Goal: Task Accomplishment & Management: Use online tool/utility

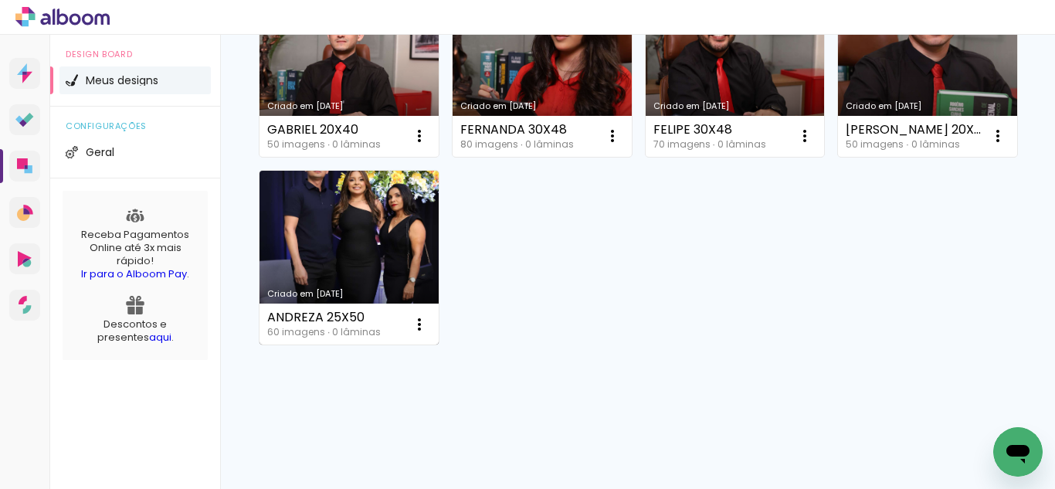
scroll to position [618, 0]
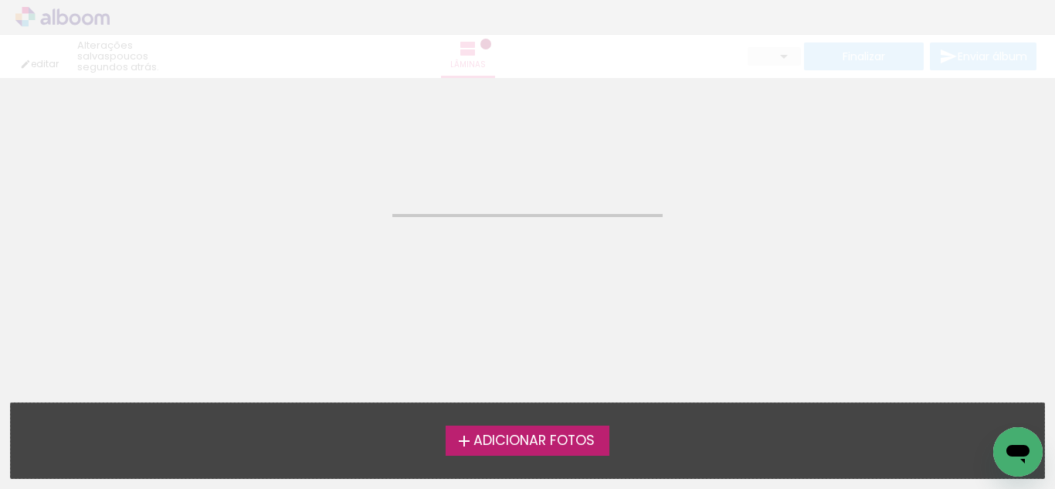
click at [530, 439] on span "Adicionar Fotos" at bounding box center [533, 441] width 121 height 14
click at [0, 0] on input "file" at bounding box center [0, 0] width 0 height 0
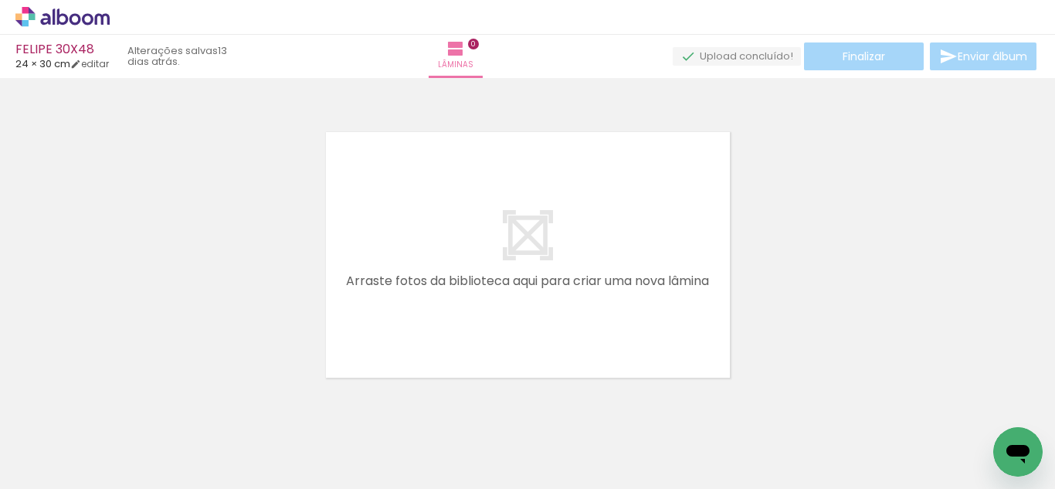
scroll to position [0, 5130]
click at [118, 73] on div "FELIPE 30X48 24 × 30 cm editar 13 dias atrás. Lâminas 0 Finalizar Enviar álbum" at bounding box center [527, 39] width 1055 height 78
click at [109, 69] on link "editar" at bounding box center [89, 63] width 39 height 13
type input "1"
type input "30"
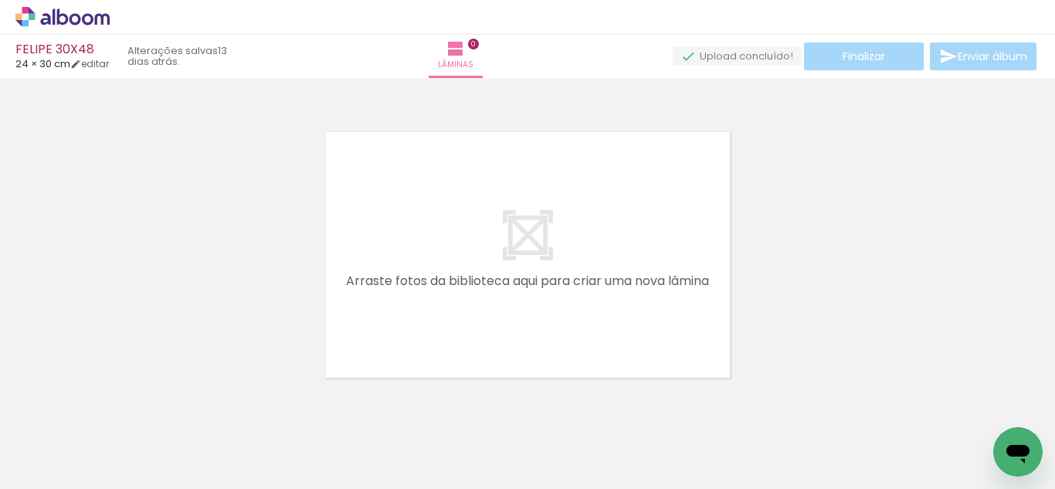
type input "48"
type input "10"
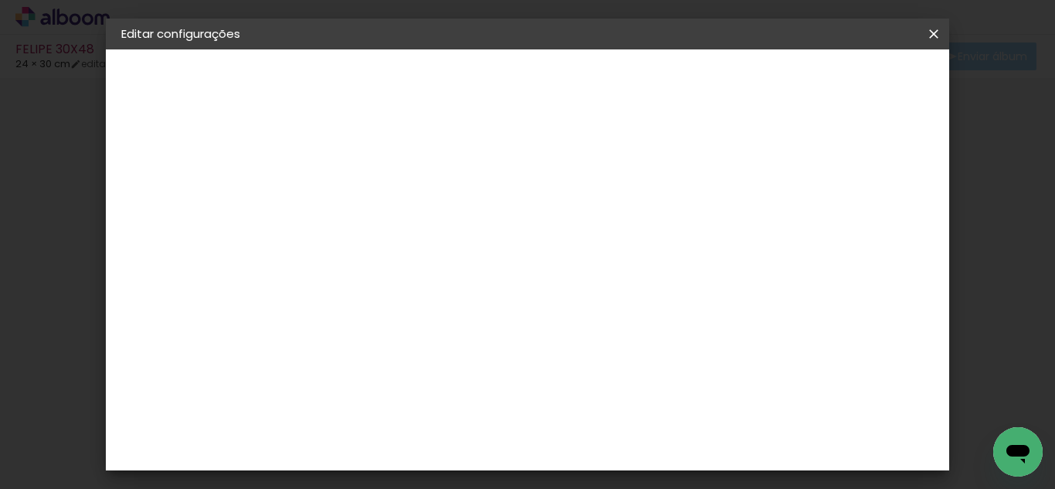
click at [606, 174] on div "Mostrar sangria" at bounding box center [554, 177] width 103 height 19
type paper-checkbox "on"
type input "0"
type paper-input "0"
click at [383, 179] on input "0" at bounding box center [363, 177] width 53 height 19
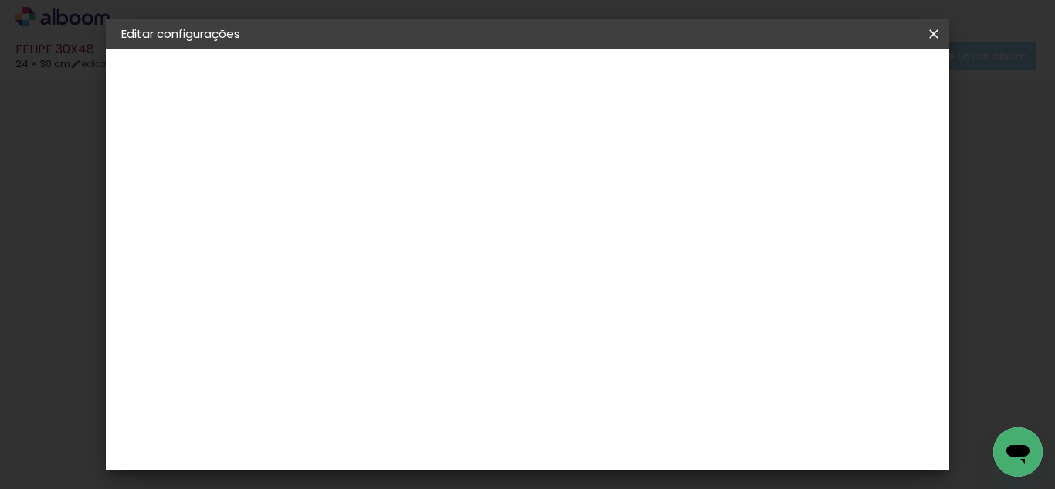
type input "1"
type paper-input "1"
click at [386, 170] on input "1" at bounding box center [363, 177] width 53 height 19
click at [593, 83] on span "Salvar configurações" at bounding box center [553, 87] width 79 height 22
click at [593, 89] on span "Salvar configurações" at bounding box center [553, 87] width 79 height 22
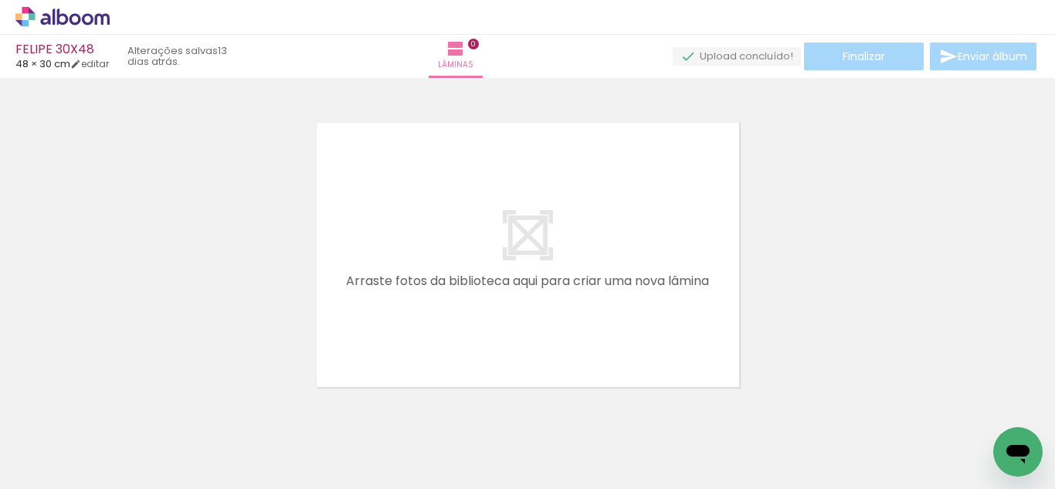
scroll to position [0, 2989]
click at [649, 449] on div at bounding box center [625, 436] width 76 height 55
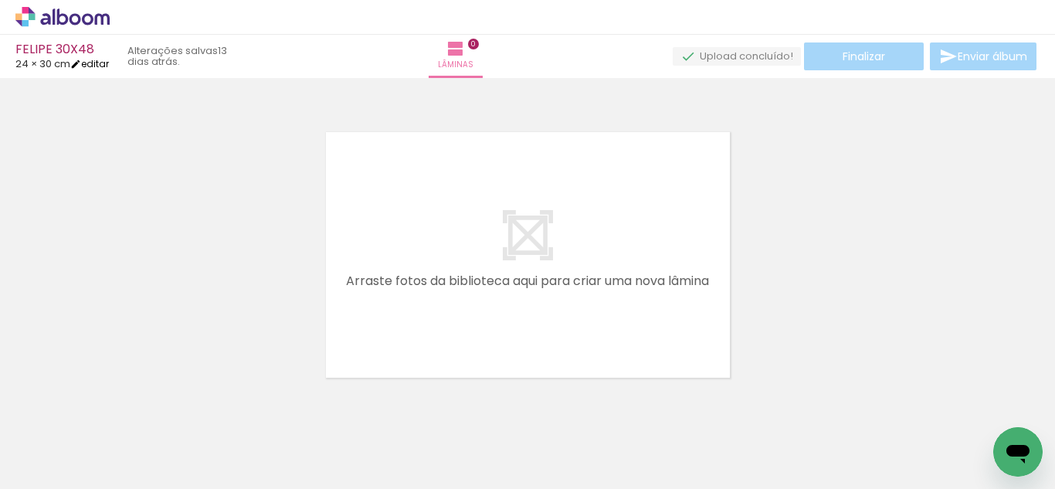
drag, startPoint x: 96, startPoint y: 56, endPoint x: 94, endPoint y: 66, distance: 9.4
click at [96, 57] on div "FELIPE 30X48 24 × 30 cm editar" at bounding box center [61, 55] width 93 height 25
click at [94, 68] on link "editar" at bounding box center [89, 63] width 39 height 13
type input "1"
type input "30"
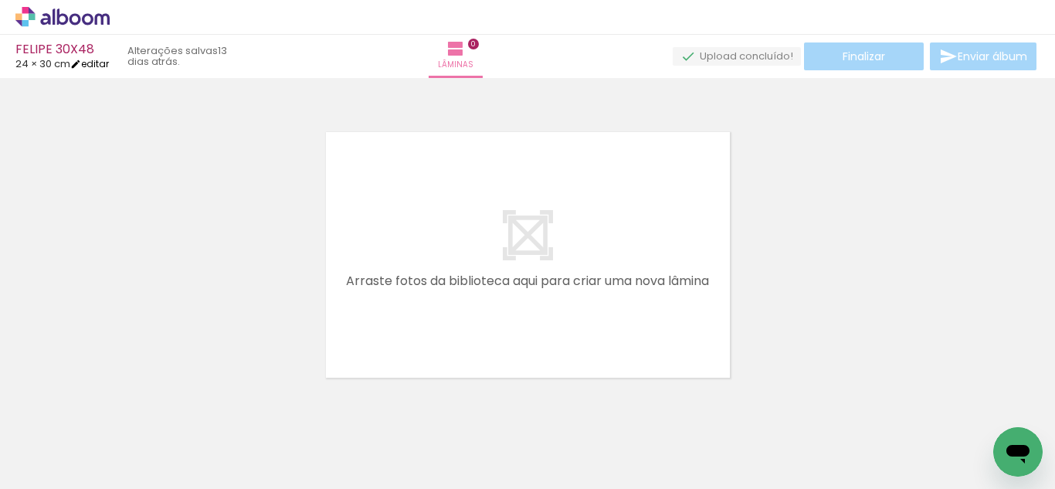
type input "48"
type input "10"
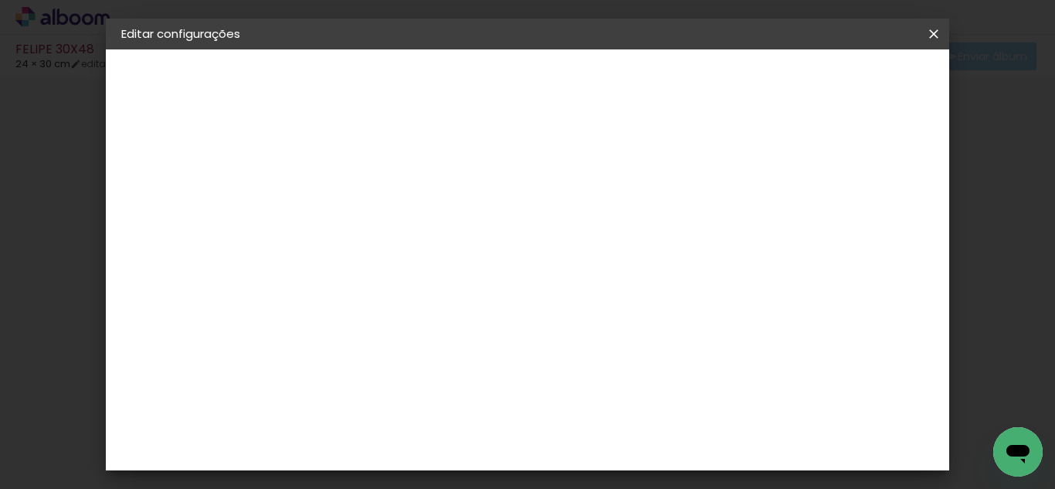
click at [503, 178] on div at bounding box center [497, 178] width 14 height 14
type paper-checkbox "on"
click at [593, 76] on span "Salvar configurações" at bounding box center [553, 87] width 79 height 22
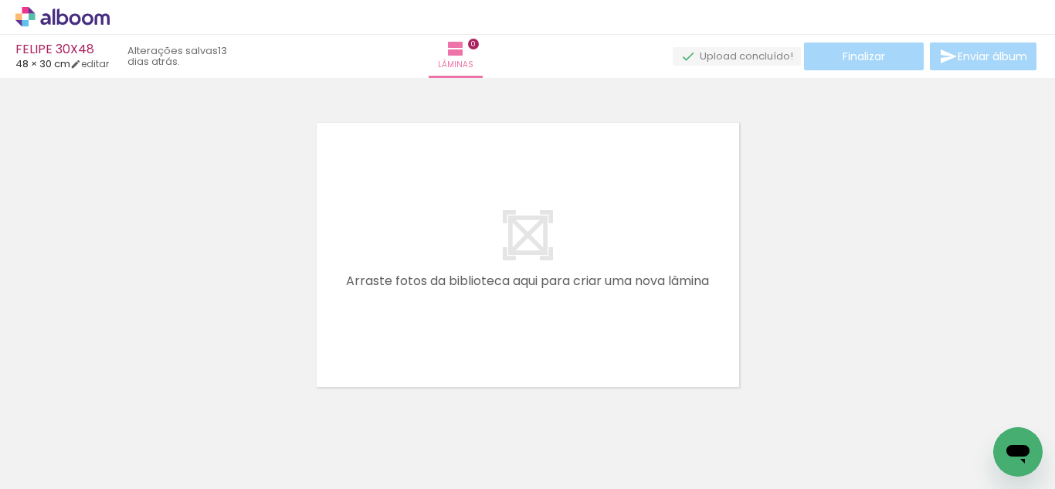
scroll to position [0, 3098]
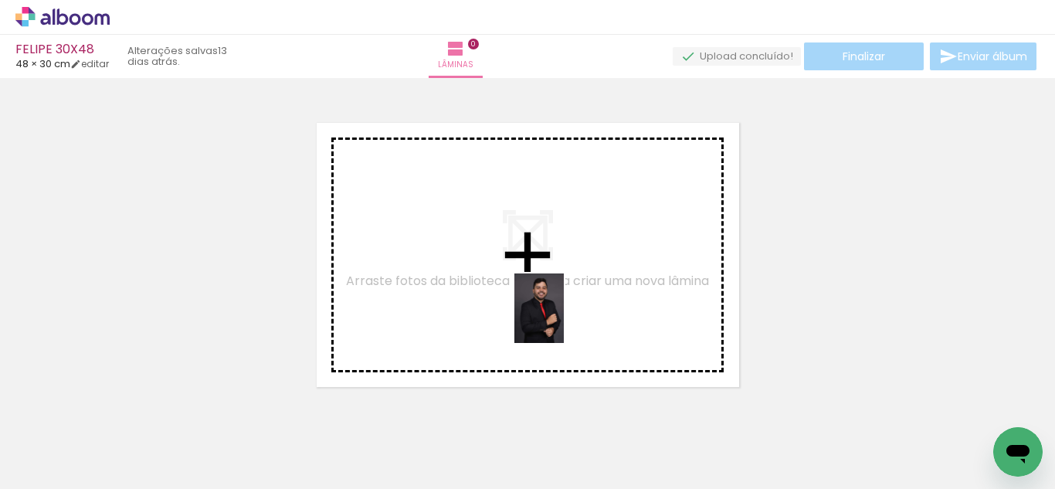
drag, startPoint x: 545, startPoint y: 449, endPoint x: 561, endPoint y: 320, distance: 129.9
click at [561, 320] on quentale-workspace at bounding box center [527, 244] width 1055 height 489
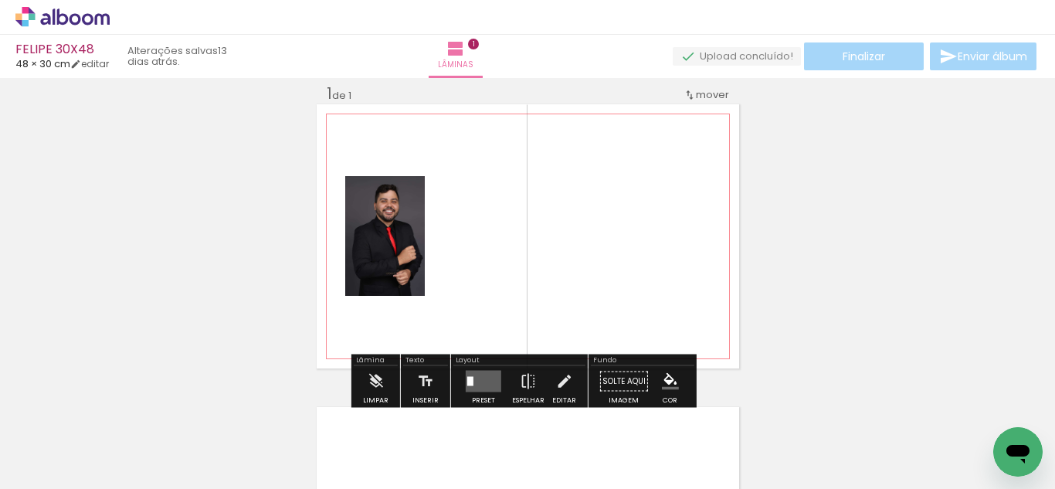
scroll to position [20, 0]
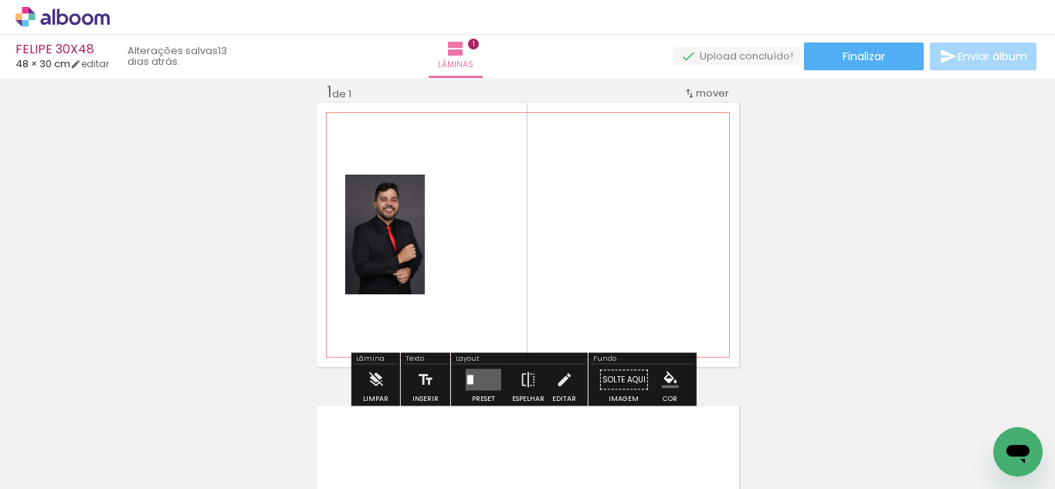
click at [371, 220] on div "P&B" at bounding box center [365, 214] width 30 height 23
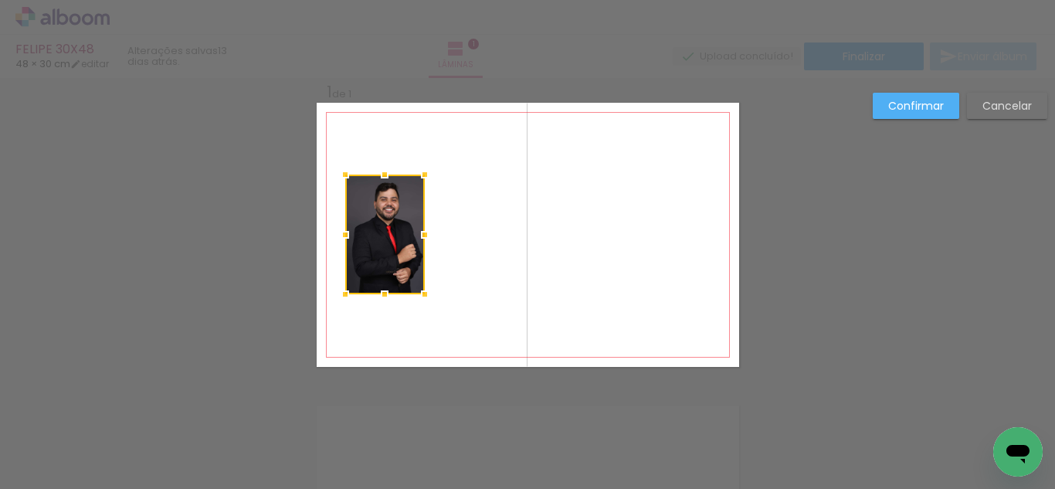
drag, startPoint x: 1025, startPoint y: 109, endPoint x: 793, endPoint y: 131, distance: 233.5
click at [0, 0] on slot "Cancelar" at bounding box center [0, 0] width 0 height 0
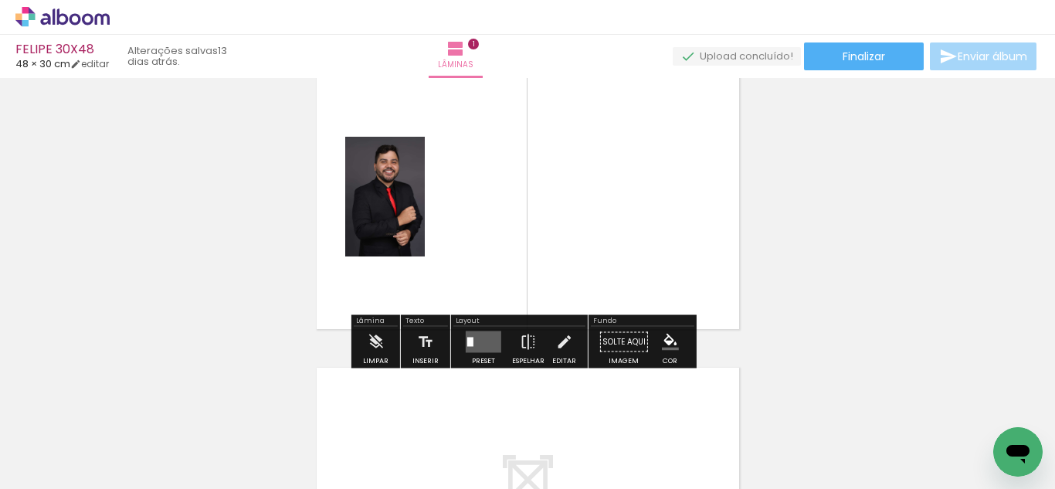
click at [483, 351] on quentale-layouter at bounding box center [484, 342] width 36 height 22
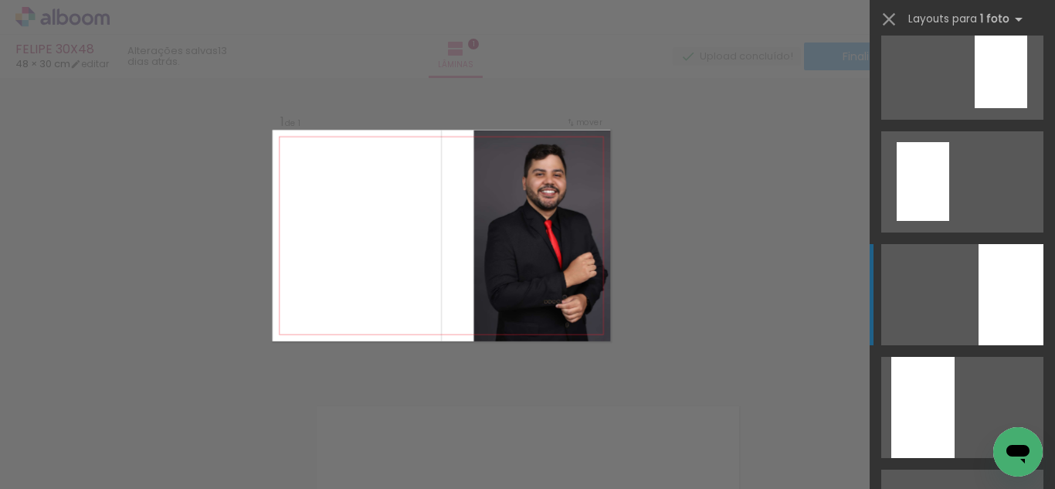
scroll to position [255, 0]
click at [978, 311] on div at bounding box center [1010, 293] width 65 height 101
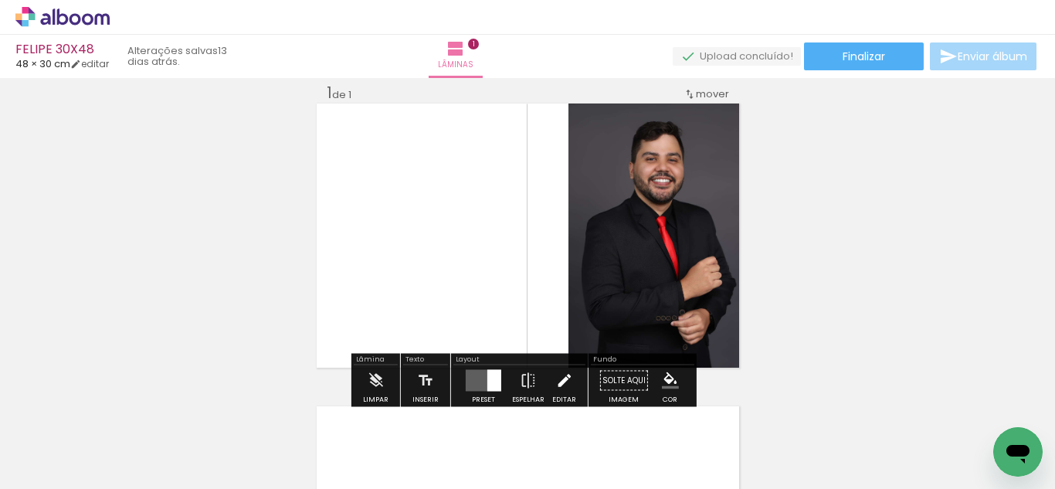
click at [562, 381] on iron-icon at bounding box center [563, 380] width 17 height 31
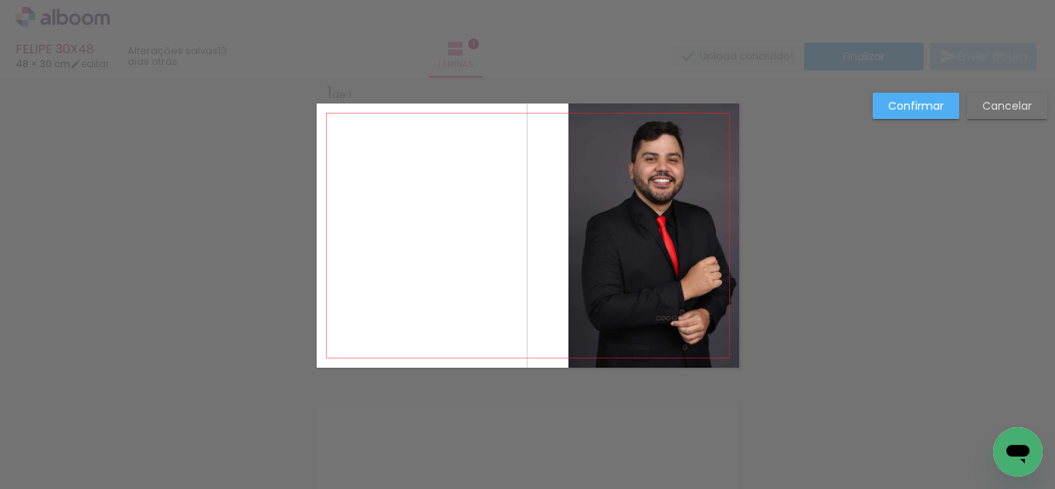
click at [650, 286] on quentale-photo at bounding box center [653, 235] width 171 height 264
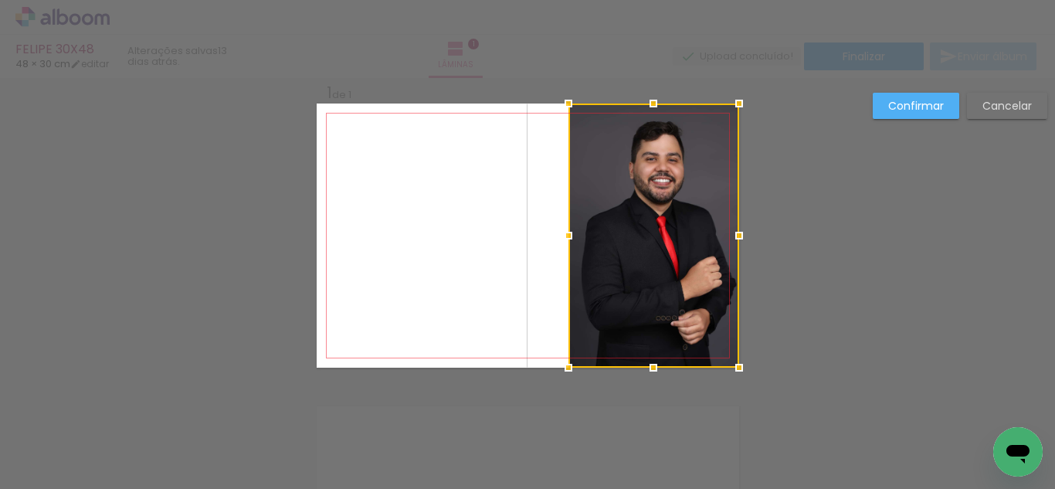
scroll to position [20, 0]
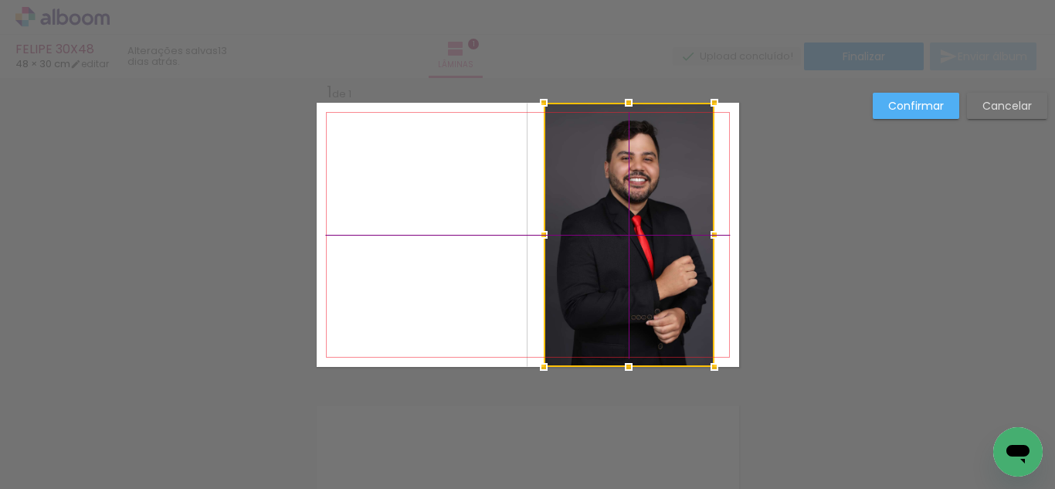
drag, startPoint x: 679, startPoint y: 250, endPoint x: 653, endPoint y: 250, distance: 26.3
click at [653, 250] on div at bounding box center [629, 235] width 171 height 264
click at [0, 0] on slot "Confirmar" at bounding box center [0, 0] width 0 height 0
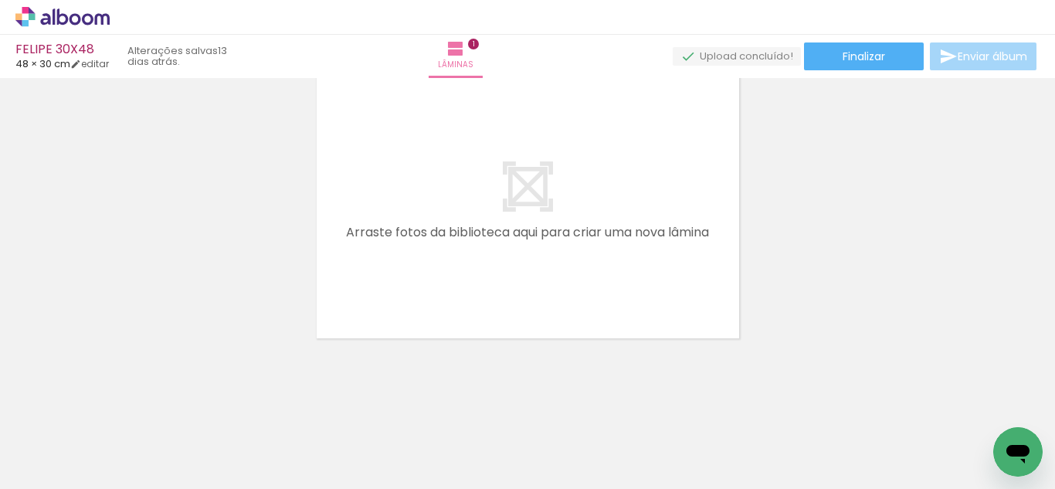
scroll to position [0, 3116]
drag, startPoint x: 677, startPoint y: 447, endPoint x: 616, endPoint y: 398, distance: 78.0
click at [629, 276] on quentale-workspace at bounding box center [527, 244] width 1055 height 489
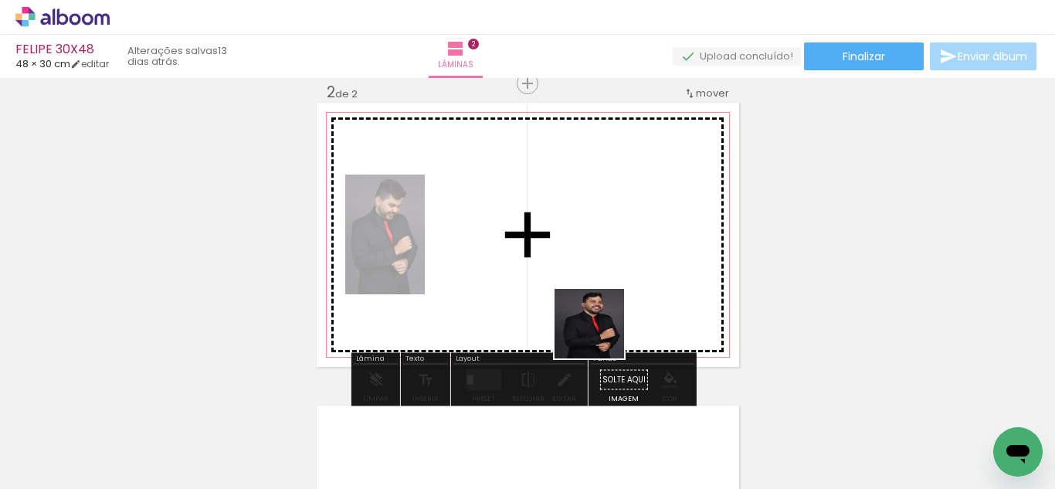
drag, startPoint x: 601, startPoint y: 335, endPoint x: 573, endPoint y: 278, distance: 63.5
click at [594, 275] on quentale-workspace at bounding box center [527, 244] width 1055 height 489
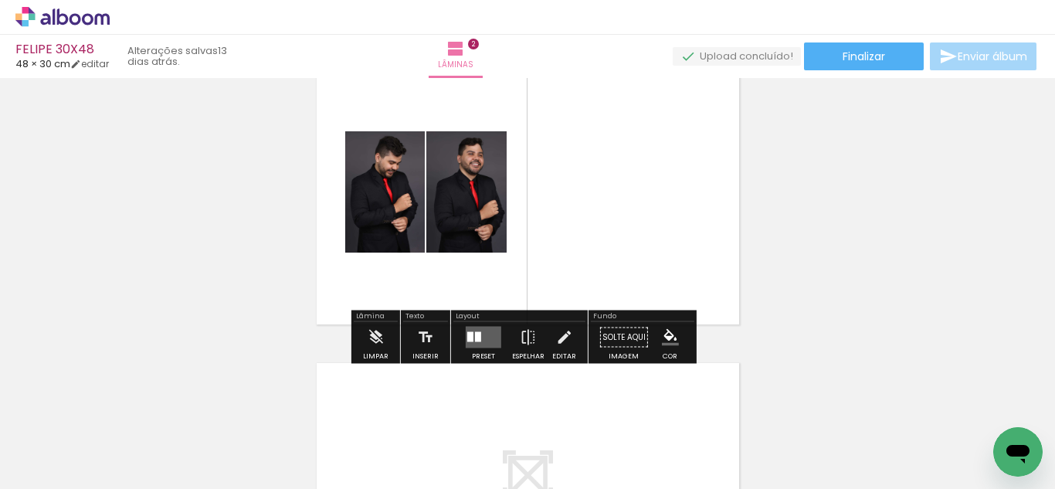
scroll to position [366, 0]
click at [483, 337] on quentale-layouter at bounding box center [484, 337] width 36 height 22
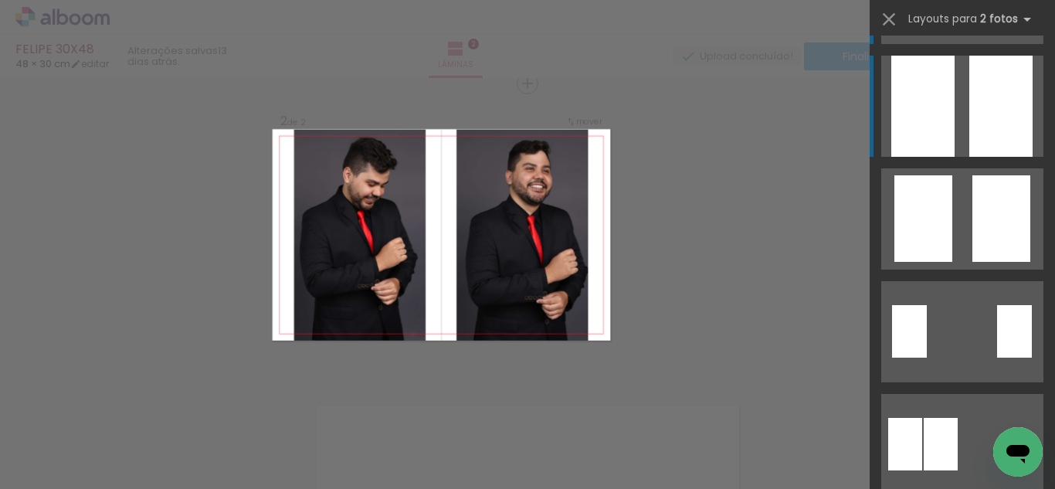
scroll to position [104, 0]
click at [969, 117] on div at bounding box center [1000, 106] width 63 height 101
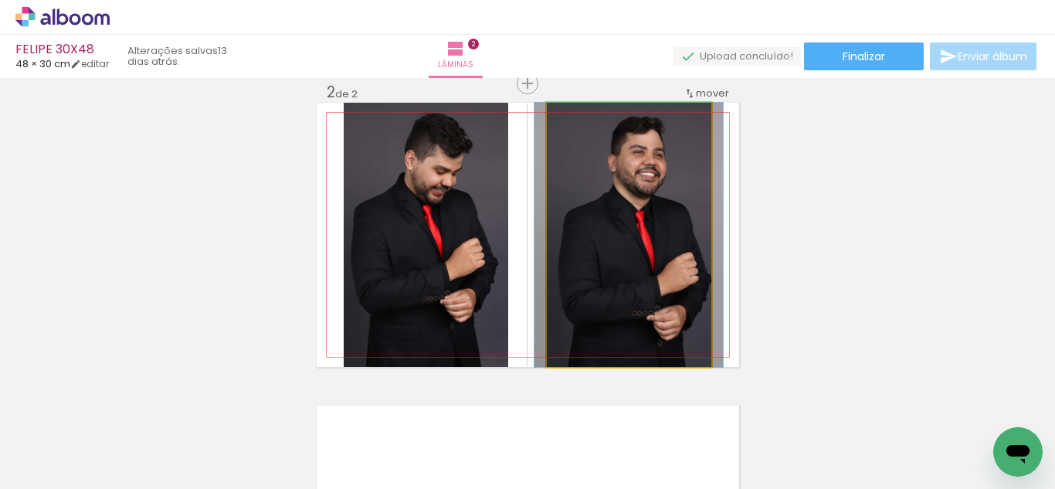
click at [628, 199] on quentale-photo at bounding box center [629, 235] width 164 height 264
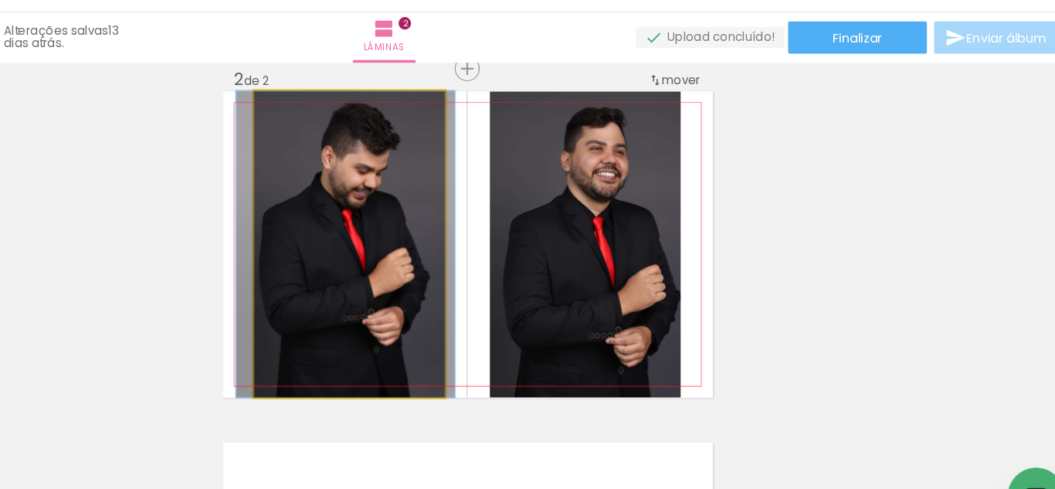
drag, startPoint x: 435, startPoint y: 160, endPoint x: 432, endPoint y: 178, distance: 18.0
click at [436, 162] on quentale-photo at bounding box center [426, 235] width 164 height 264
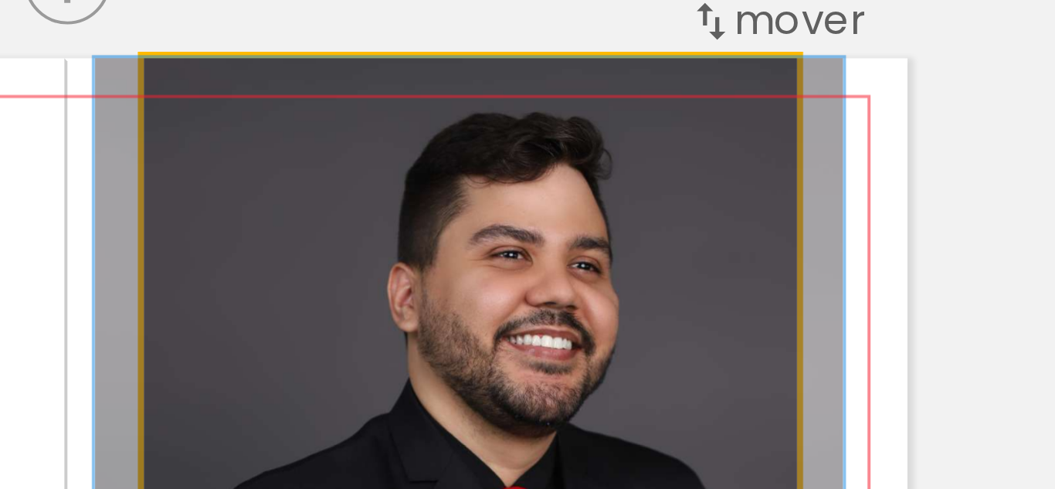
click at [696, 144] on quentale-photo at bounding box center [629, 235] width 164 height 264
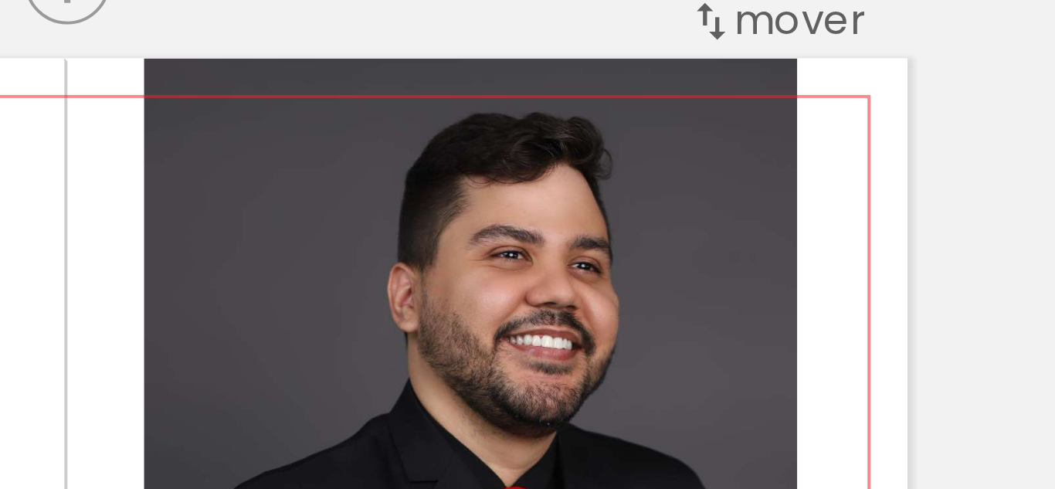
click at [686, 134] on quentale-photo at bounding box center [629, 235] width 164 height 264
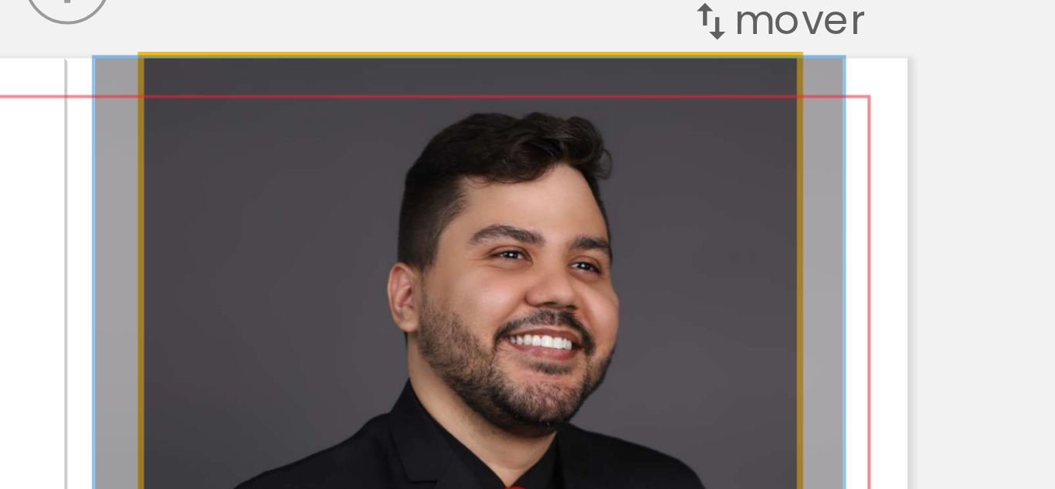
click at [686, 134] on quentale-photo at bounding box center [629, 235] width 164 height 264
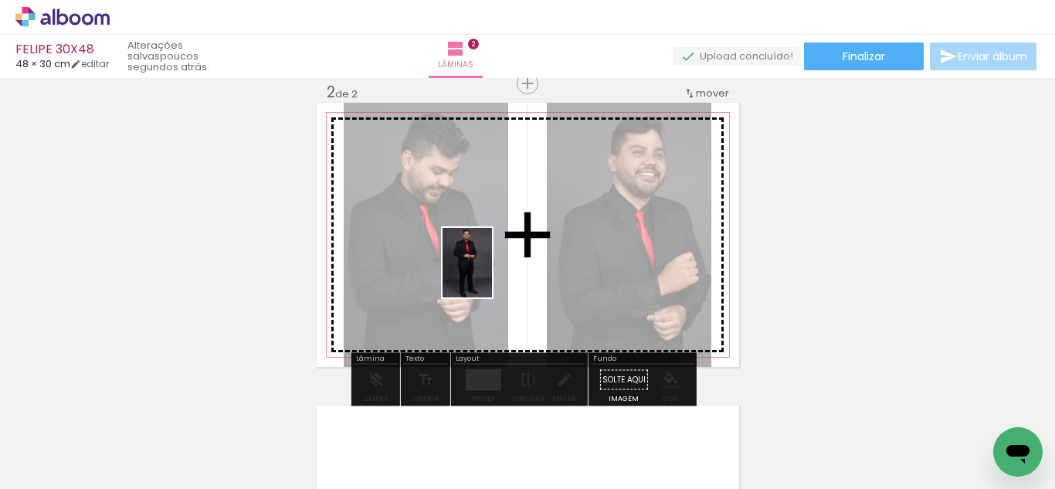
drag, startPoint x: 409, startPoint y: 437, endPoint x: 490, endPoint y: 274, distance: 181.6
click at [490, 274] on quentale-workspace at bounding box center [527, 244] width 1055 height 489
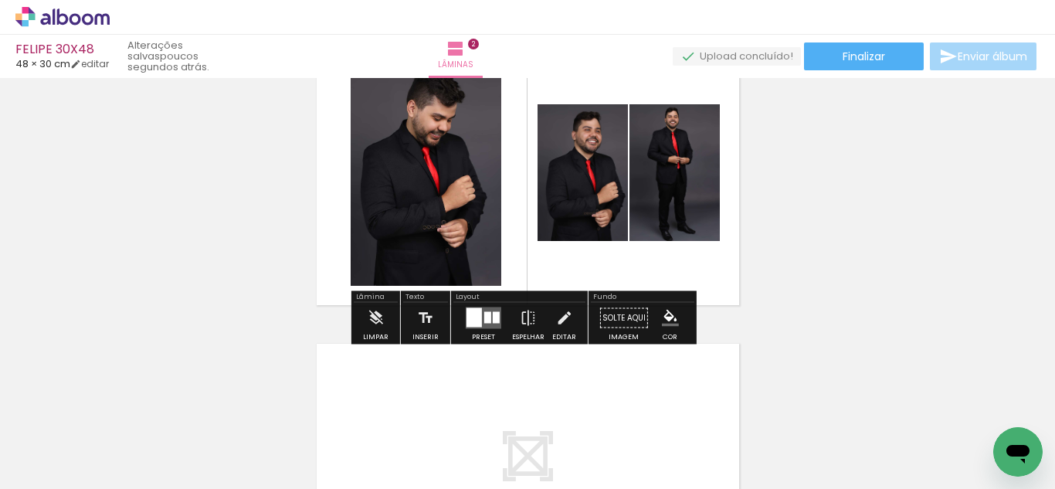
scroll to position [385, 0]
drag, startPoint x: 503, startPoint y: 319, endPoint x: 487, endPoint y: 309, distance: 18.4
click at [501, 318] on paper-button "Preset" at bounding box center [483, 321] width 49 height 39
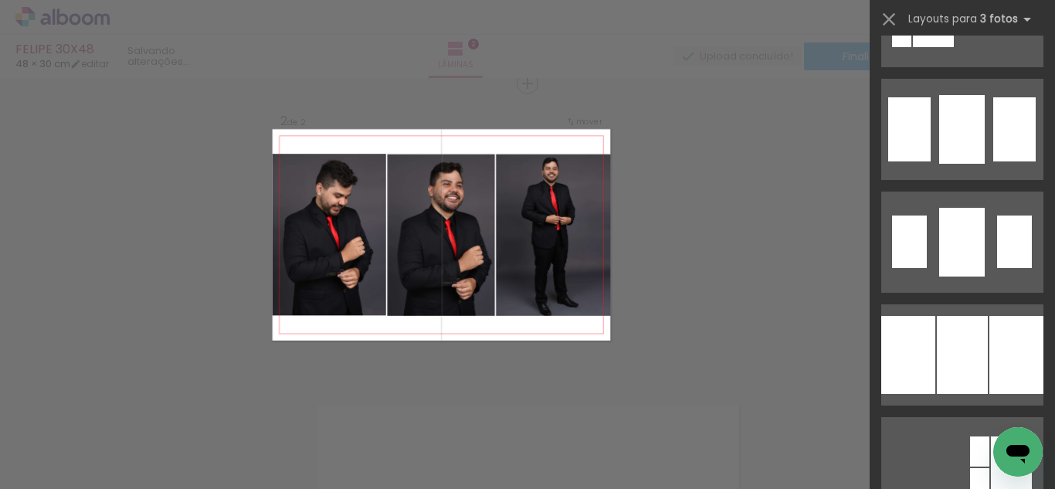
scroll to position [1575, 0]
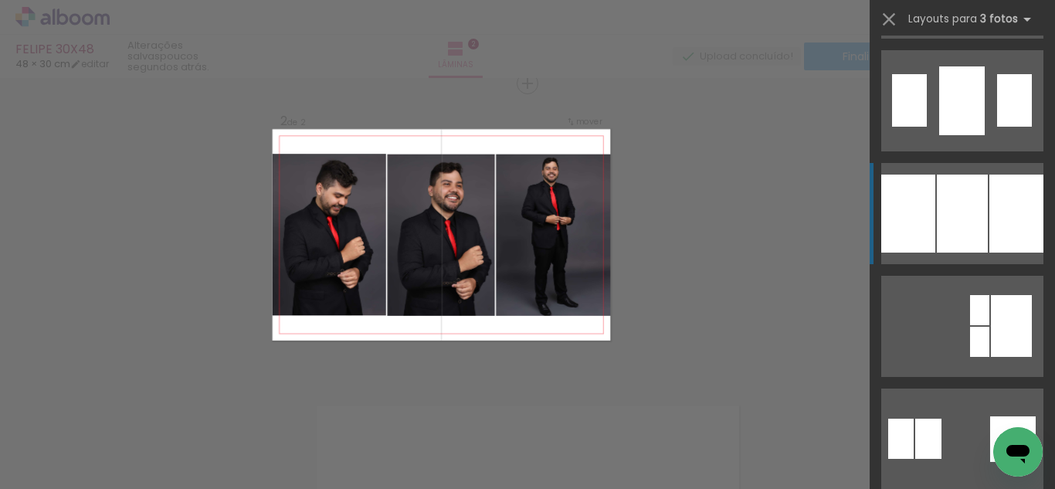
click at [953, 230] on div at bounding box center [962, 213] width 51 height 78
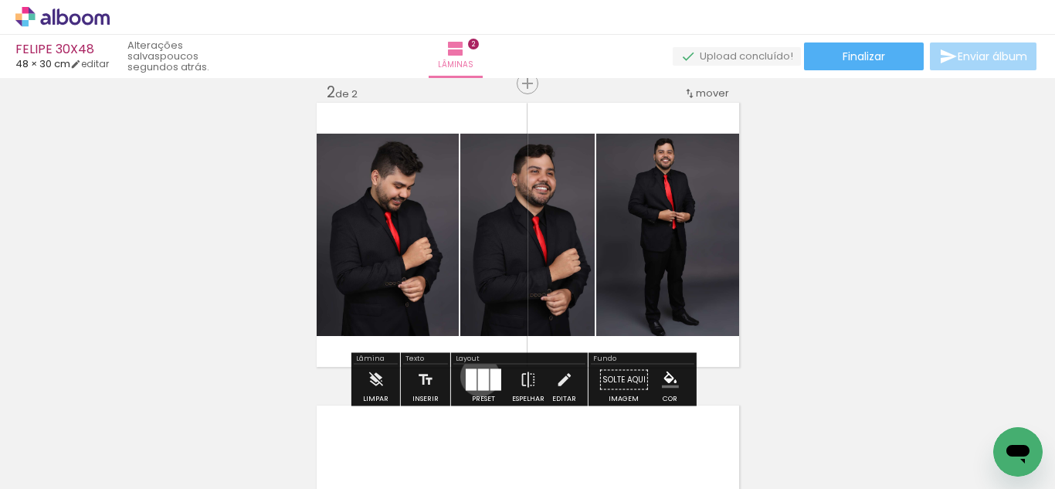
click at [478, 376] on div at bounding box center [483, 380] width 11 height 22
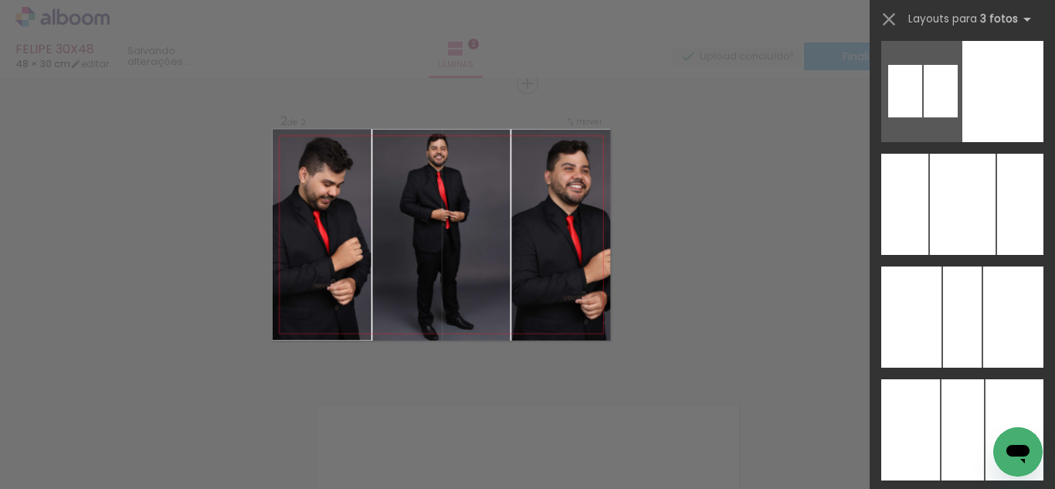
scroll to position [8370, 0]
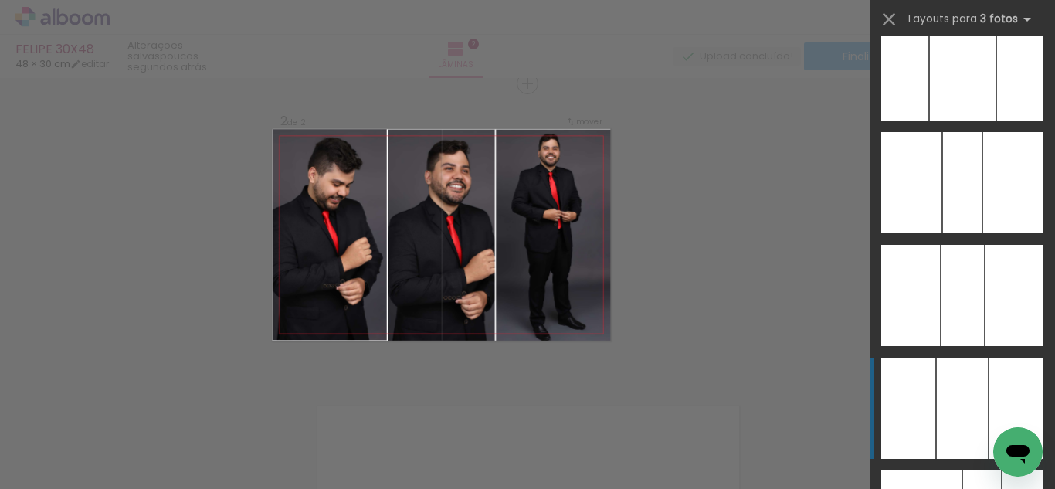
click at [938, 421] on div at bounding box center [962, 407] width 51 height 101
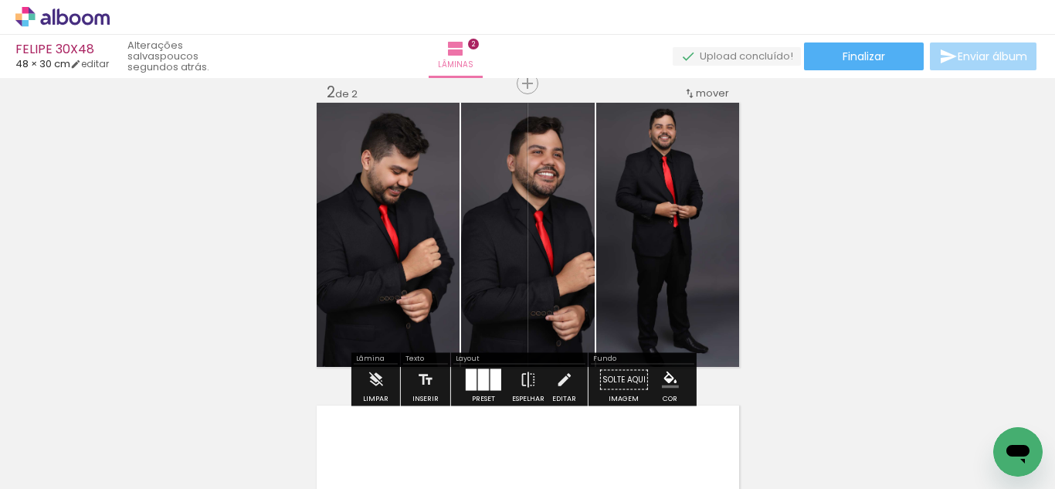
click at [478, 380] on div at bounding box center [483, 380] width 11 height 22
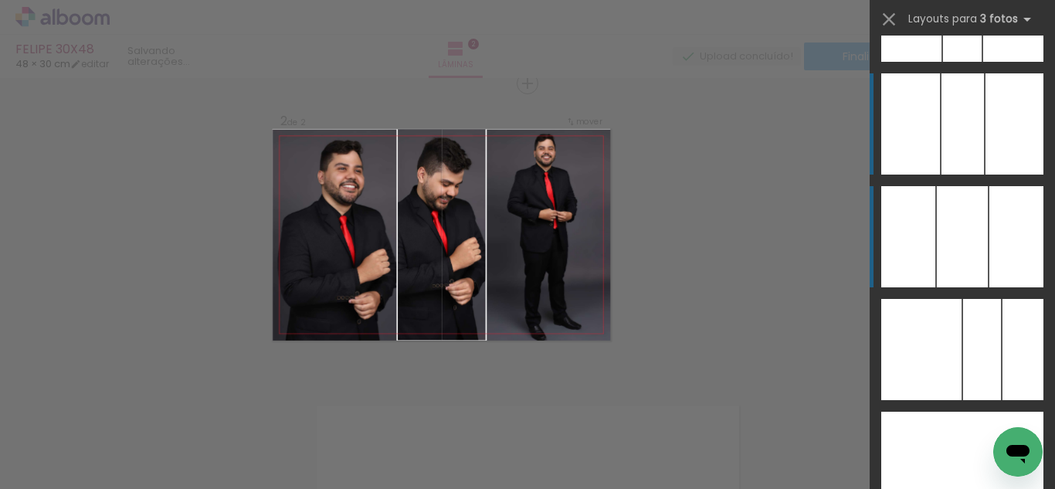
scroll to position [8540, 0]
click at [985, 130] on div at bounding box center [1014, 124] width 58 height 101
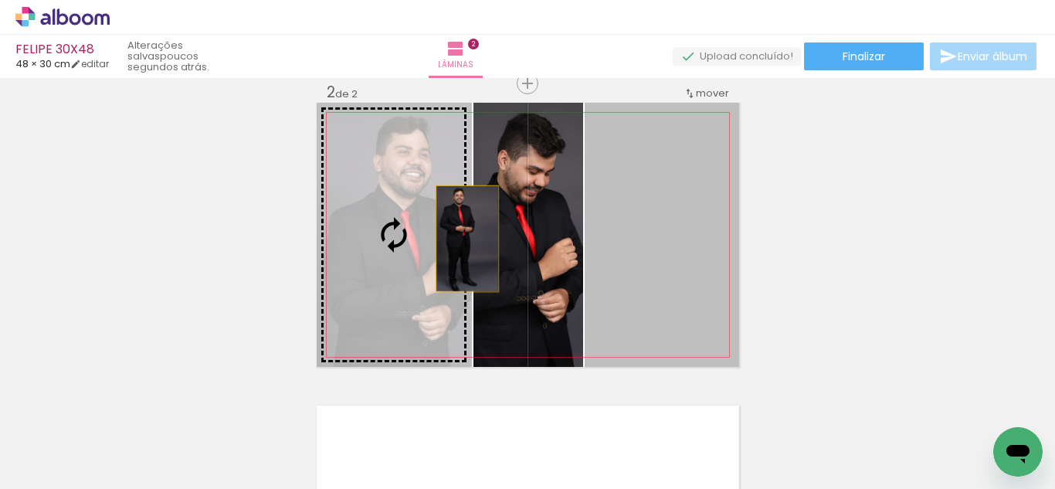
drag, startPoint x: 639, startPoint y: 235, endPoint x: 461, endPoint y: 239, distance: 178.4
click at [0, 0] on slot at bounding box center [0, 0] width 0 height 0
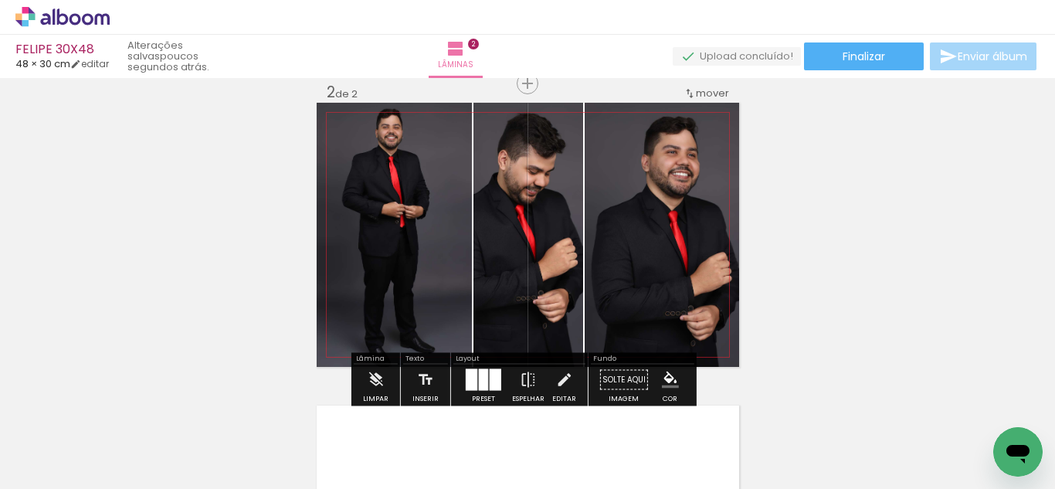
drag, startPoint x: 491, startPoint y: 232, endPoint x: 529, endPoint y: 227, distance: 38.2
click at [0, 0] on slot at bounding box center [0, 0] width 0 height 0
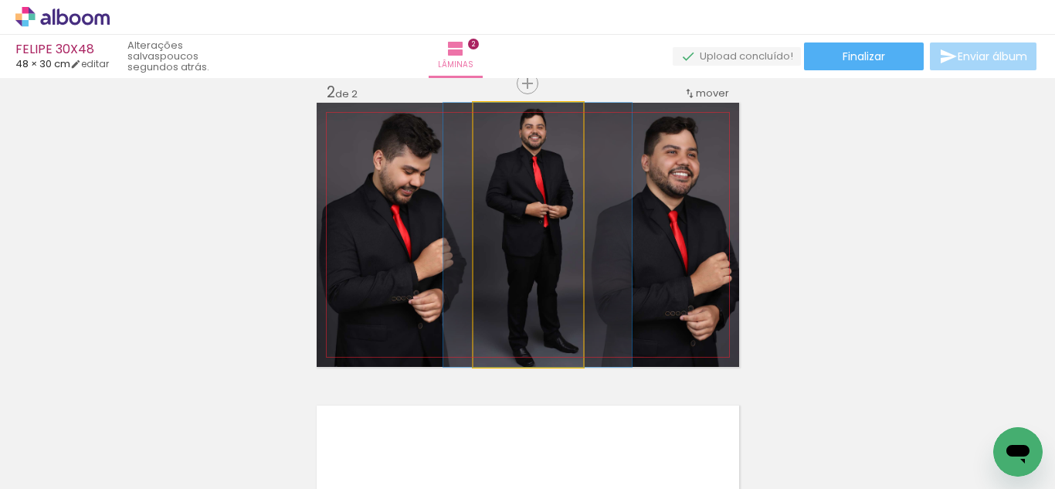
drag, startPoint x: 534, startPoint y: 227, endPoint x: 543, endPoint y: 227, distance: 9.3
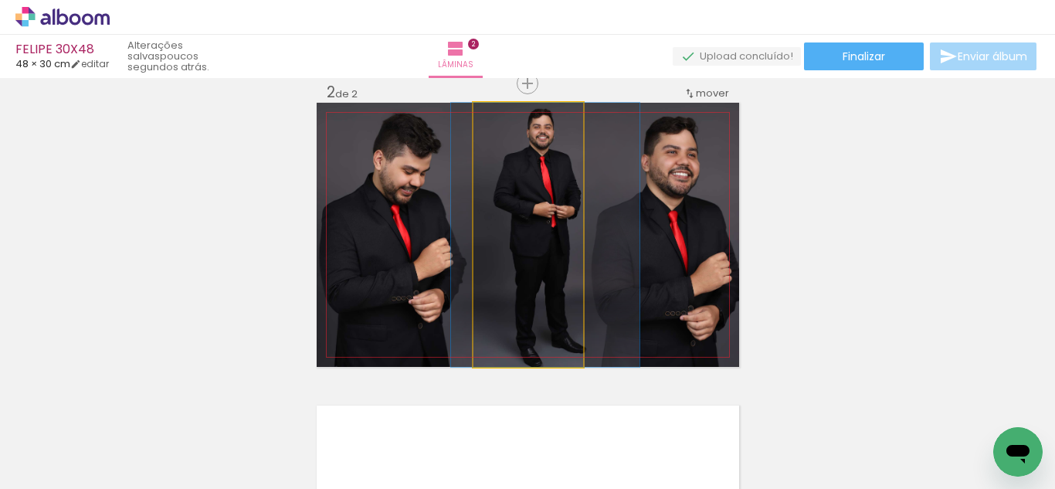
drag, startPoint x: 543, startPoint y: 227, endPoint x: 551, endPoint y: 226, distance: 7.8
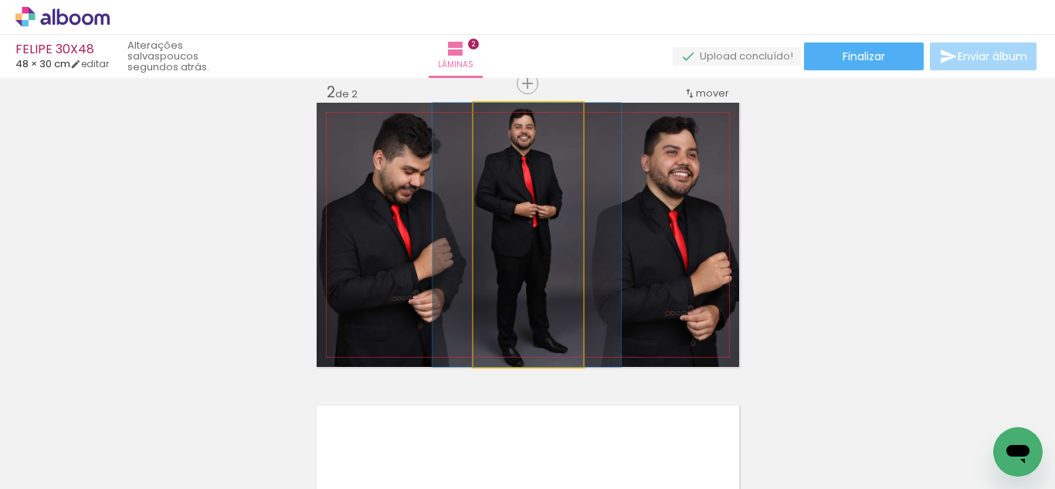
drag, startPoint x: 554, startPoint y: 187, endPoint x: 535, endPoint y: 194, distance: 19.8
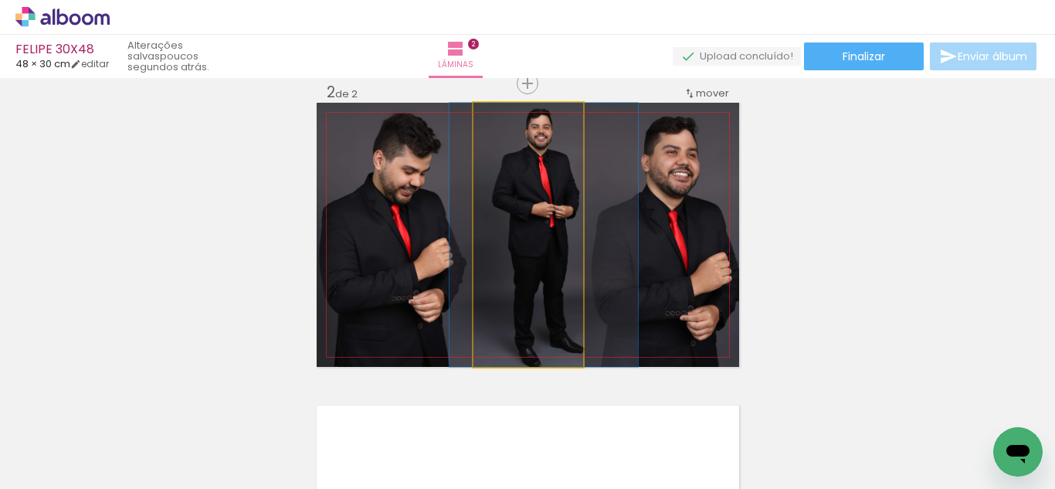
drag, startPoint x: 530, startPoint y: 189, endPoint x: 547, endPoint y: 194, distance: 17.6
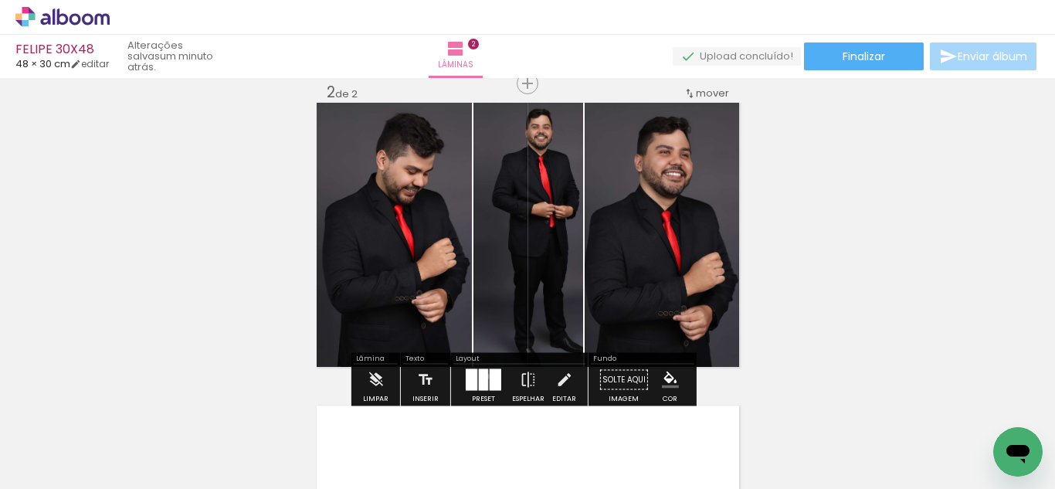
click at [483, 376] on div at bounding box center [483, 380] width 9 height 22
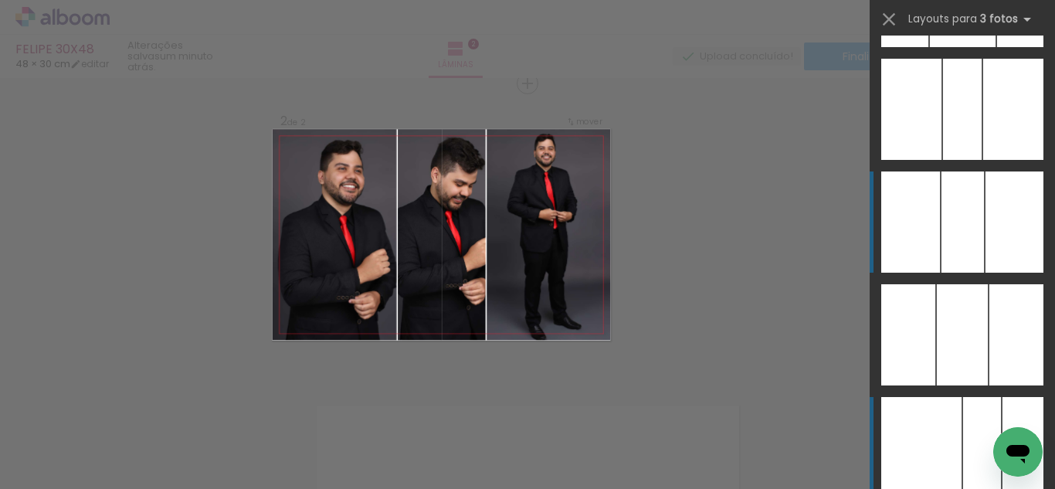
scroll to position [8442, 0]
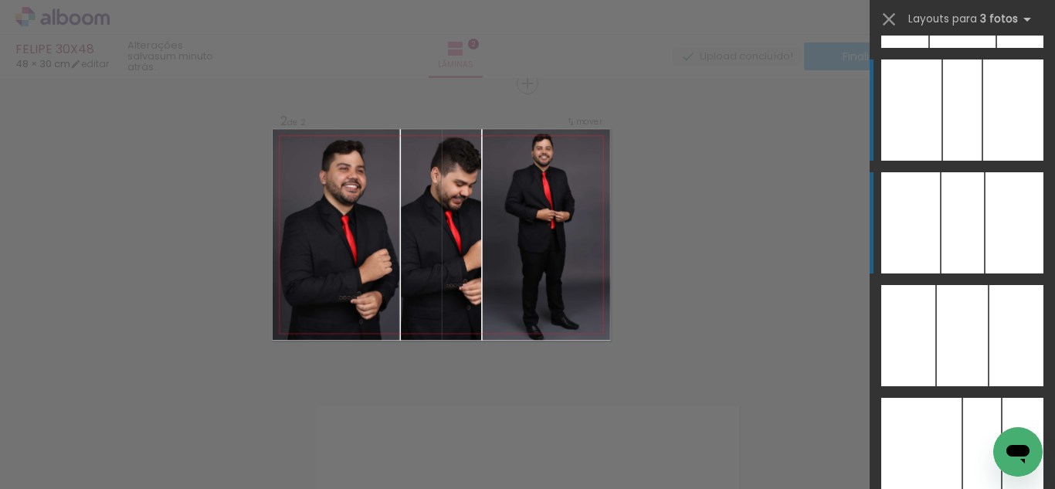
click at [920, 124] on div at bounding box center [911, 109] width 60 height 101
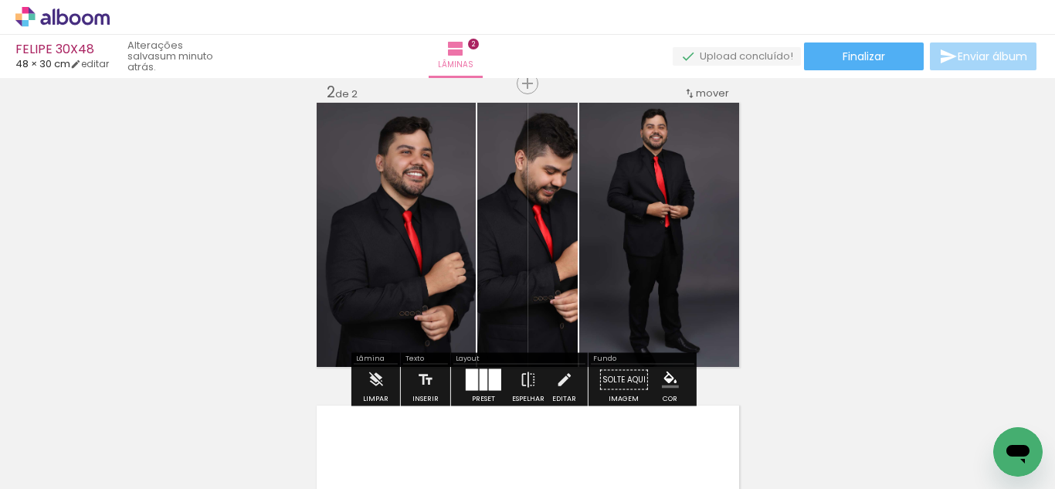
click at [568, 376] on iron-icon at bounding box center [563, 379] width 17 height 31
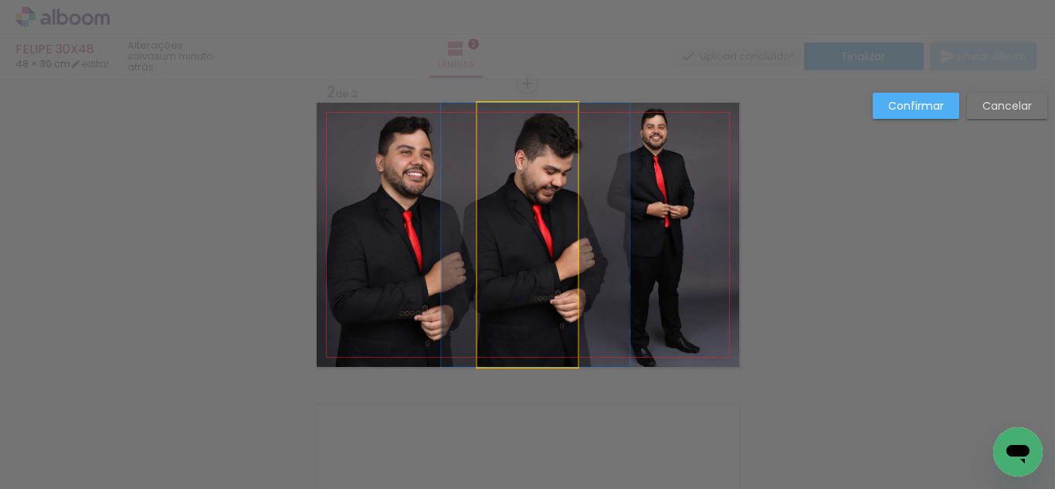
click at [535, 260] on quentale-photo at bounding box center [527, 235] width 100 height 264
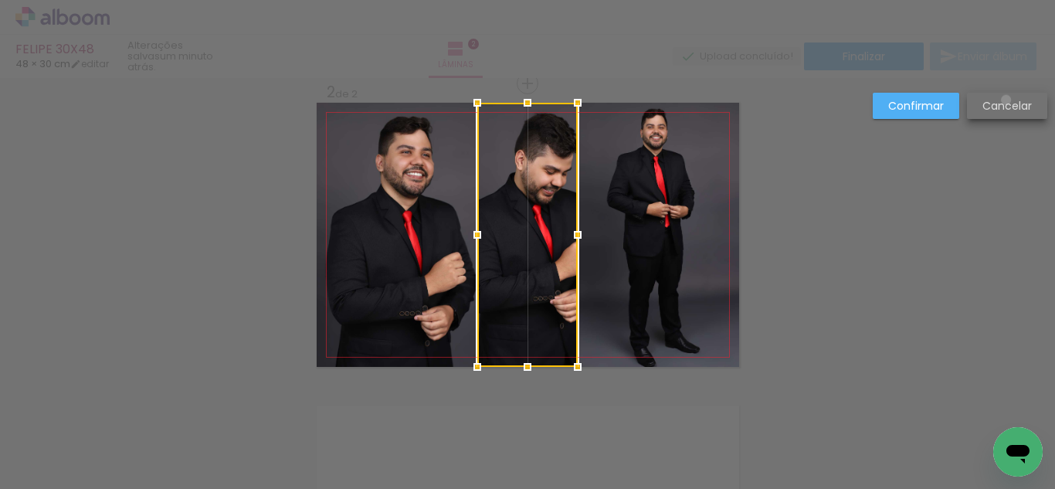
click at [0, 0] on slot "Cancelar" at bounding box center [0, 0] width 0 height 0
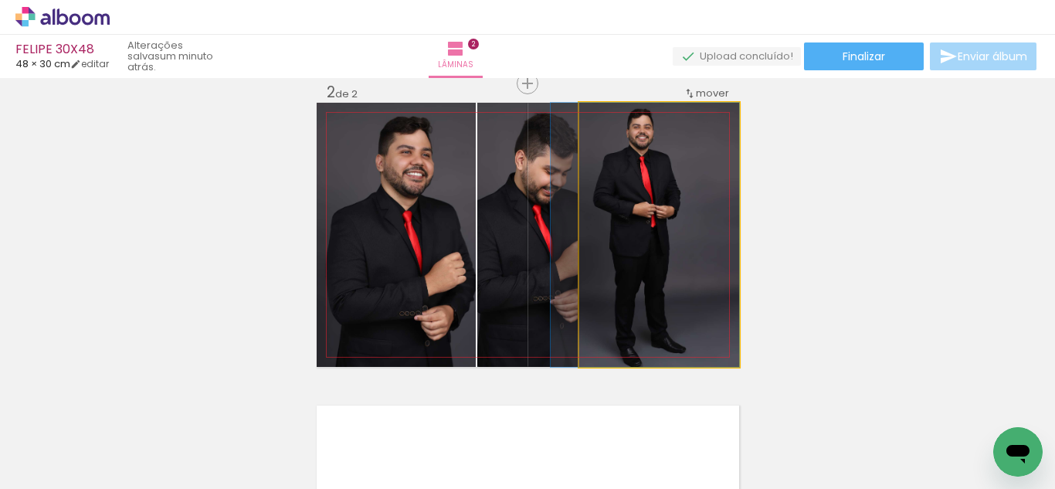
drag, startPoint x: 681, startPoint y: 201, endPoint x: 542, endPoint y: 209, distance: 139.2
click at [0, 0] on slot at bounding box center [0, 0] width 0 height 0
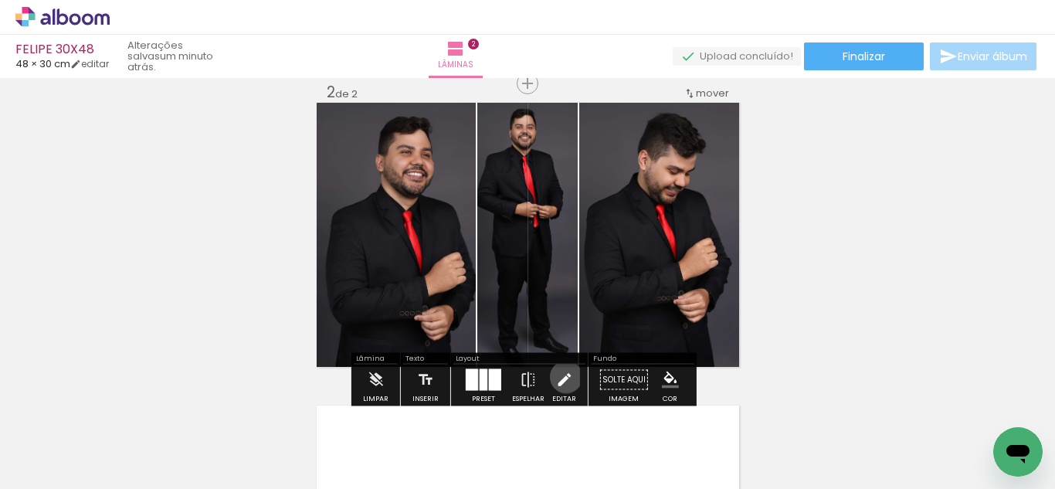
click at [562, 377] on iron-icon at bounding box center [563, 379] width 17 height 31
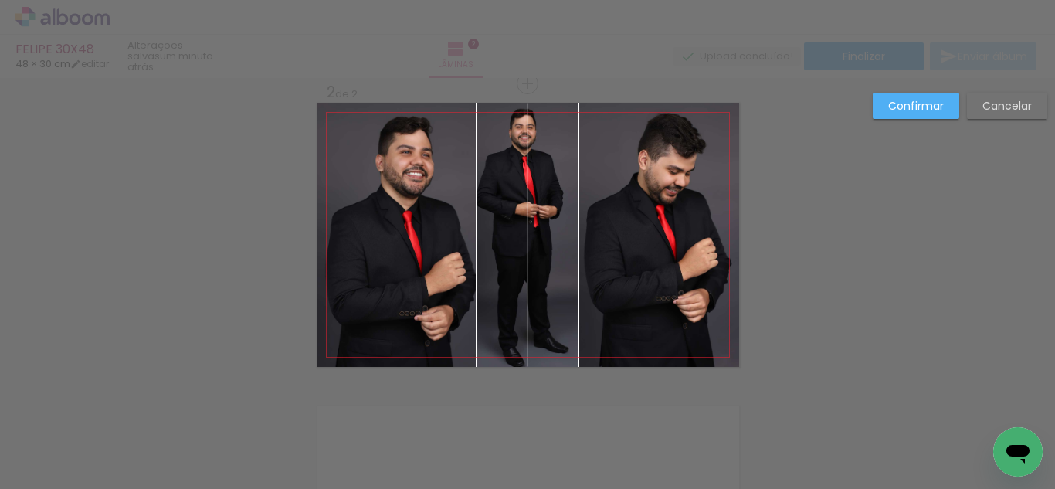
click at [546, 254] on quentale-photo at bounding box center [527, 235] width 100 height 264
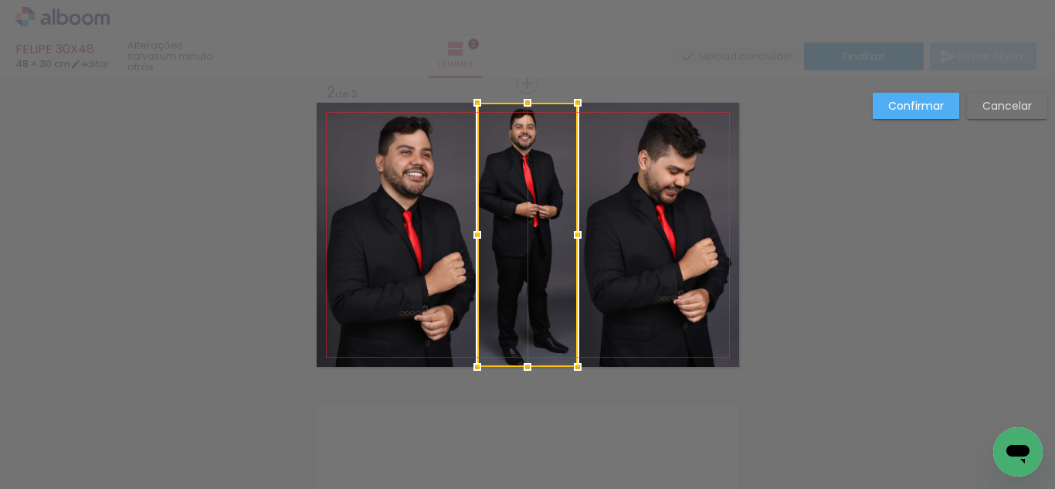
click at [441, 255] on quentale-photo at bounding box center [396, 235] width 159 height 264
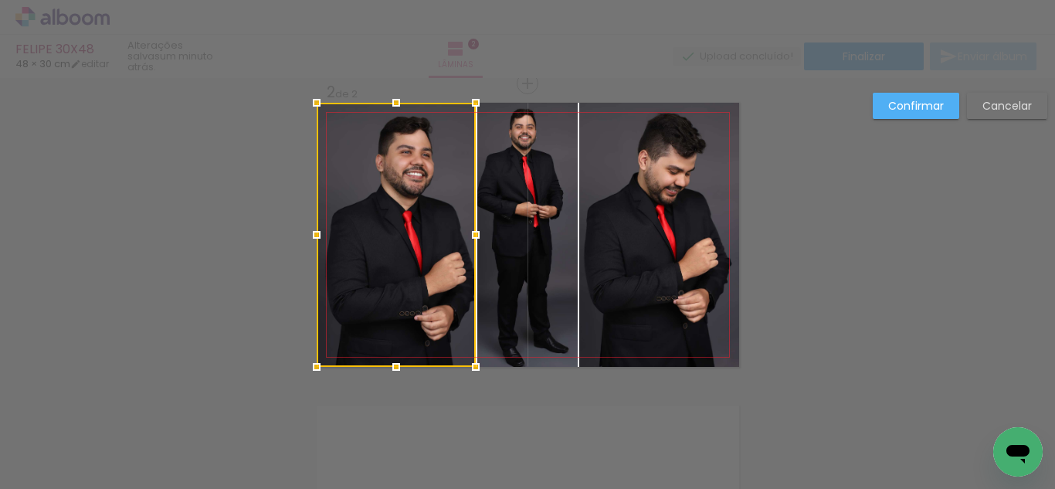
click at [490, 254] on quentale-photo at bounding box center [527, 235] width 100 height 264
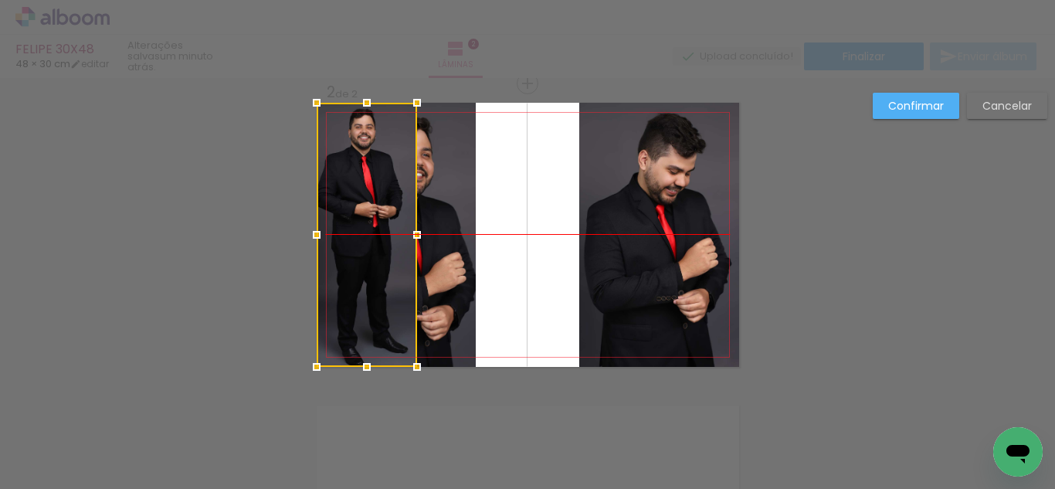
drag, startPoint x: 534, startPoint y: 248, endPoint x: 372, endPoint y: 246, distance: 161.4
click at [372, 246] on div at bounding box center [367, 235] width 100 height 264
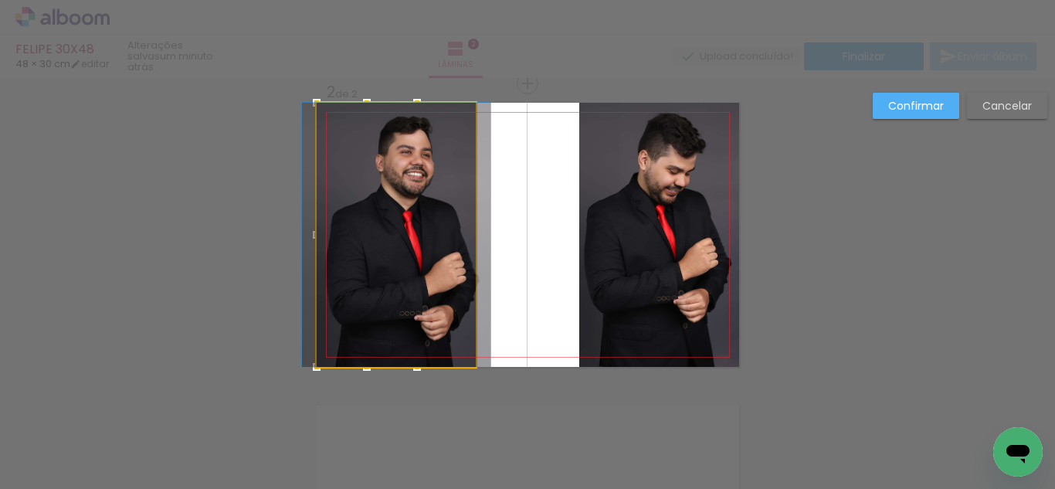
click at [429, 238] on quentale-photo at bounding box center [396, 235] width 159 height 264
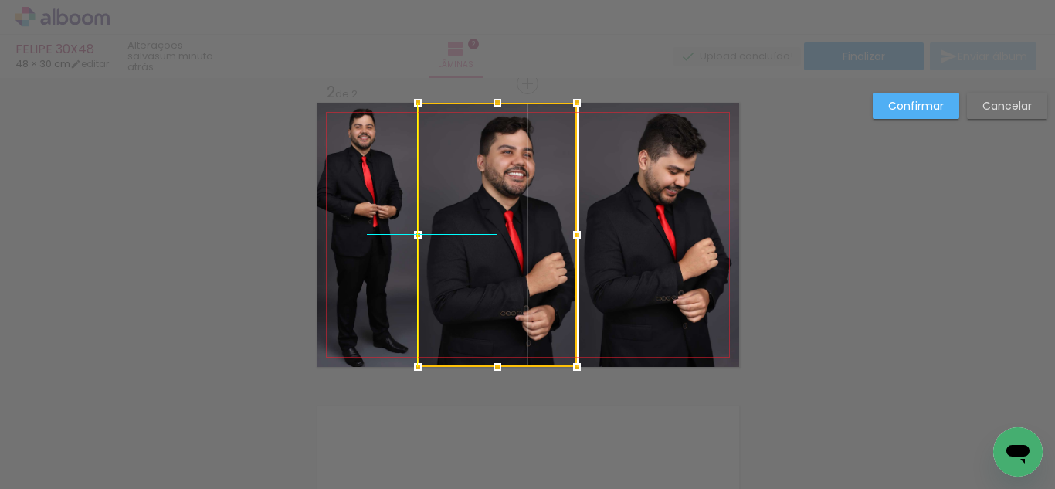
drag, startPoint x: 444, startPoint y: 240, endPoint x: 539, endPoint y: 231, distance: 95.4
click at [539, 231] on div at bounding box center [497, 235] width 159 height 264
click at [653, 223] on quentale-photo at bounding box center [659, 235] width 160 height 264
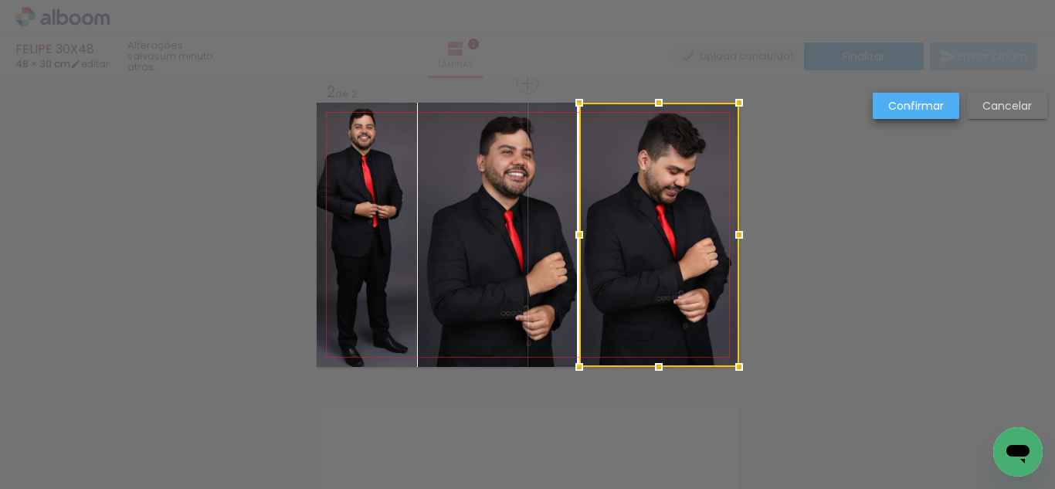
click at [0, 0] on slot "Confirmar" at bounding box center [0, 0] width 0 height 0
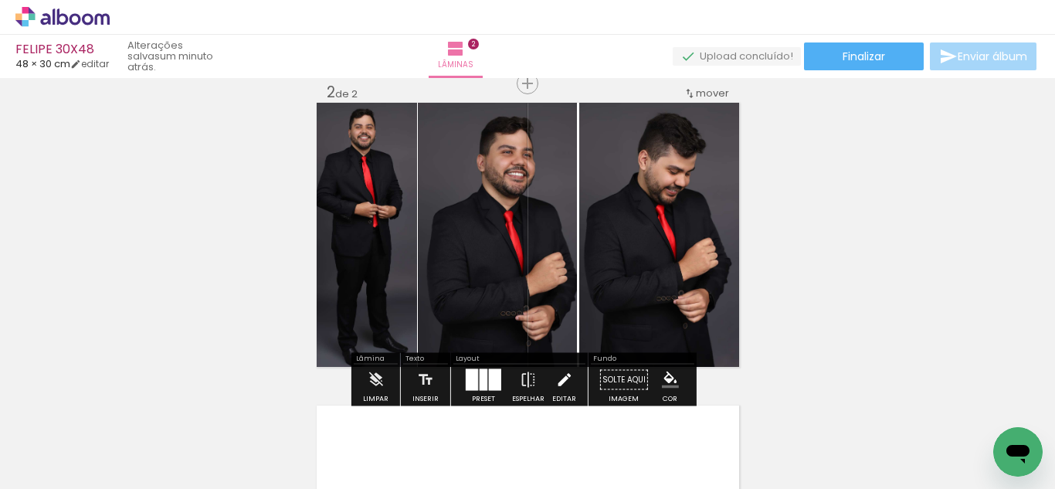
click at [561, 378] on iron-icon at bounding box center [563, 379] width 17 height 31
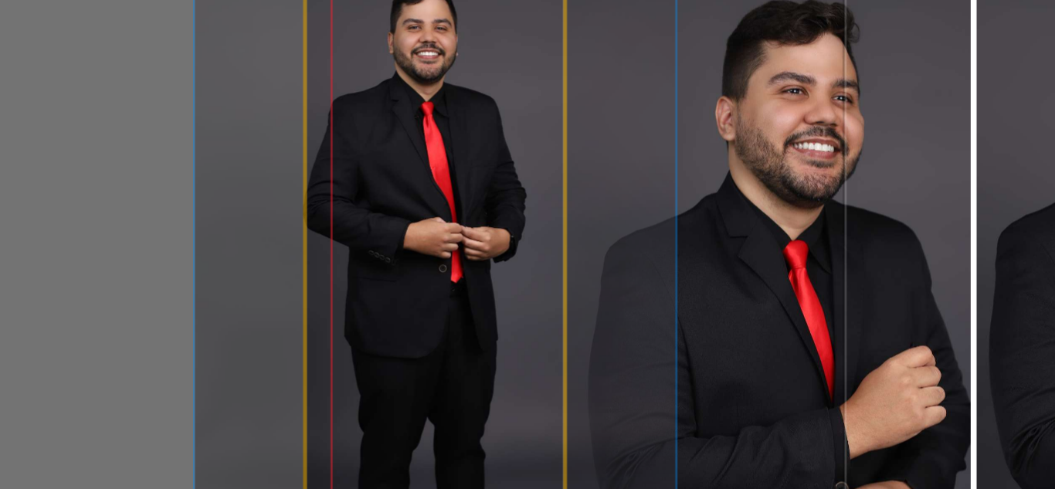
drag, startPoint x: 349, startPoint y: 196, endPoint x: 362, endPoint y: 198, distance: 13.2
click at [350, 196] on quentale-photo at bounding box center [367, 235] width 100 height 264
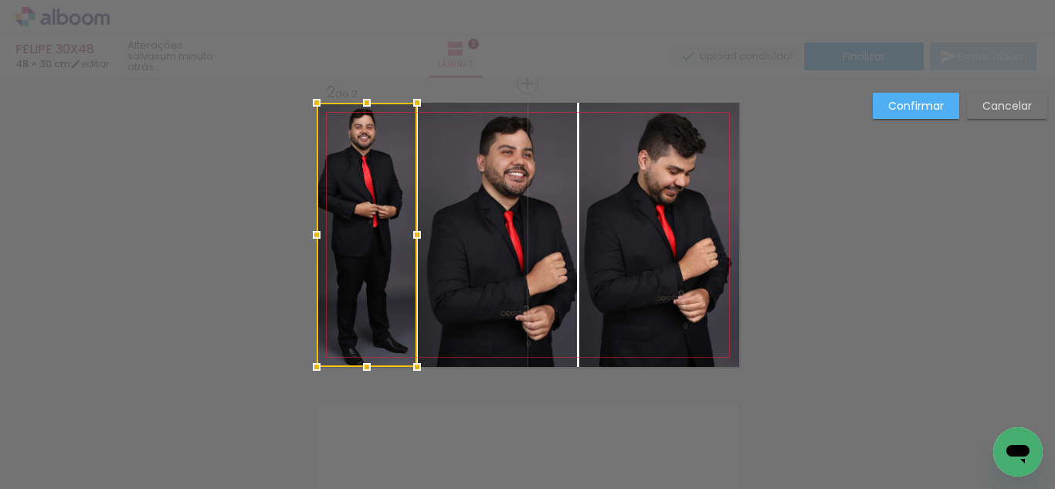
click at [869, 184] on div "Confirmar Cancelar" at bounding box center [527, 227] width 1055 height 945
click at [537, 243] on quentale-photo at bounding box center [497, 235] width 159 height 264
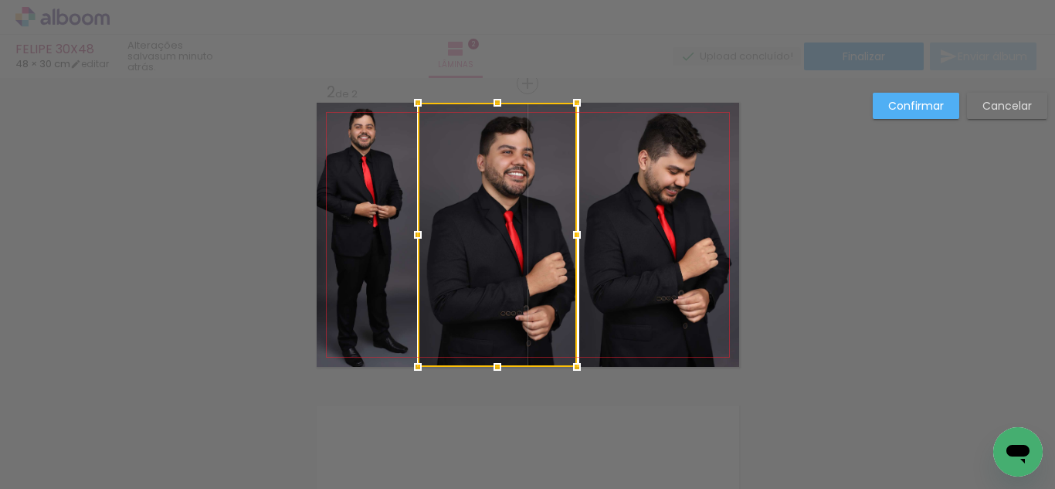
click at [629, 240] on quentale-photo at bounding box center [659, 235] width 160 height 264
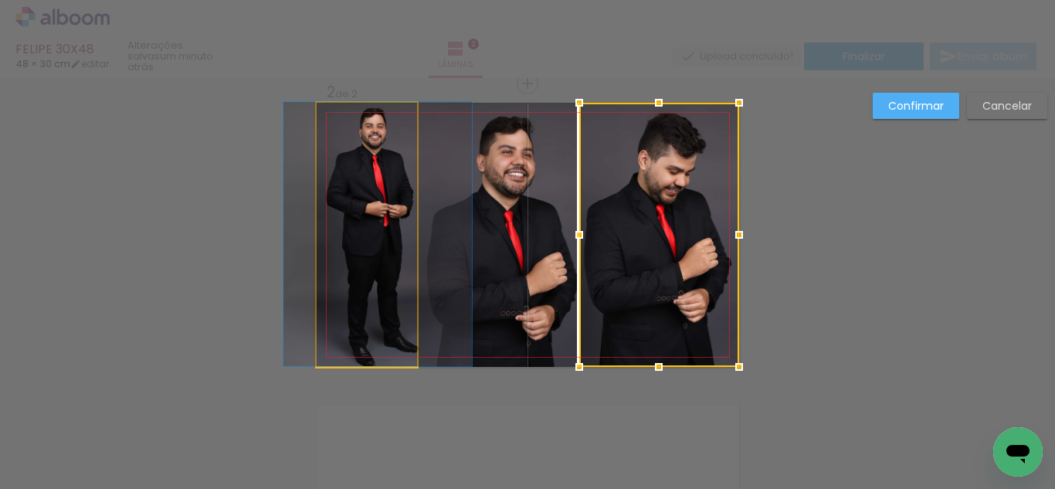
drag, startPoint x: 388, startPoint y: 233, endPoint x: 398, endPoint y: 220, distance: 17.0
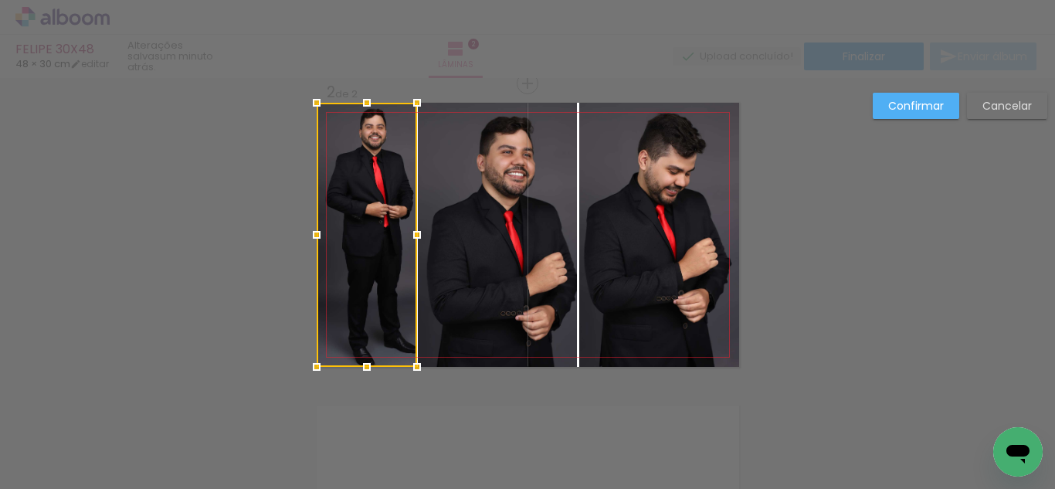
click at [385, 201] on div at bounding box center [367, 235] width 100 height 264
click at [554, 286] on quentale-photo at bounding box center [497, 235] width 159 height 264
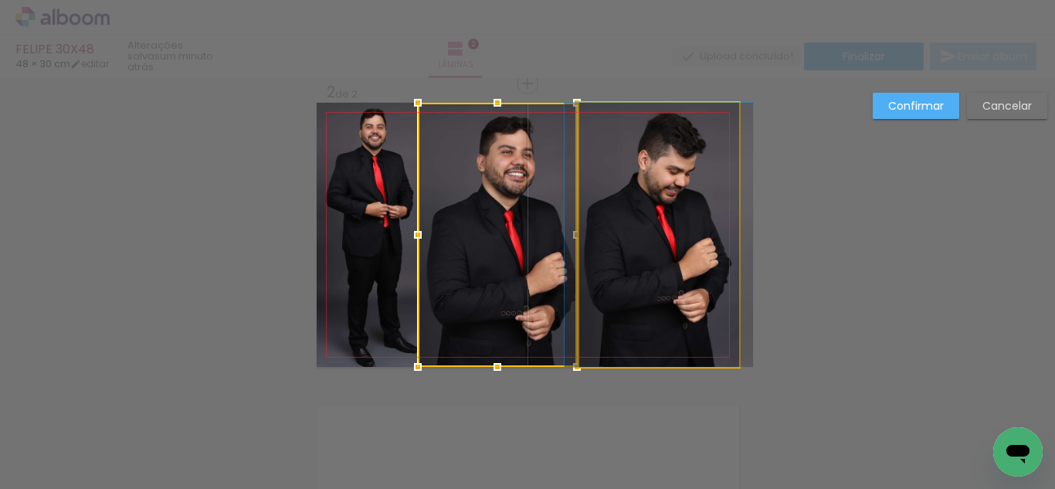
click at [701, 250] on quentale-photo at bounding box center [659, 235] width 160 height 264
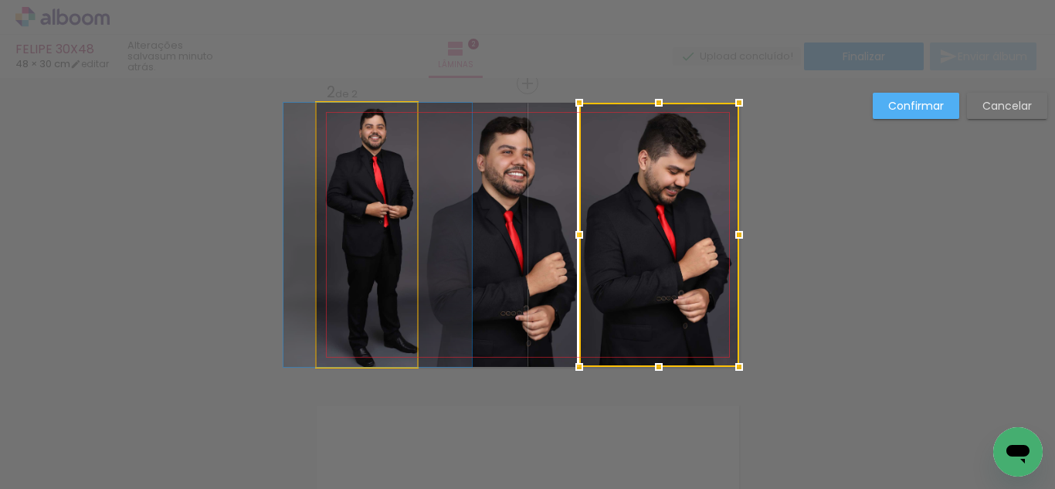
click at [322, 302] on quentale-photo at bounding box center [367, 235] width 100 height 264
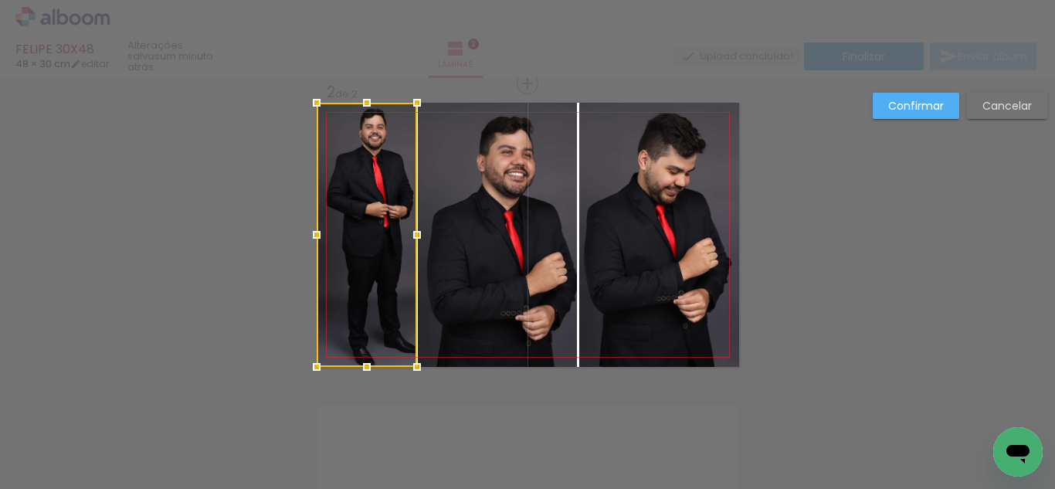
click at [368, 299] on div at bounding box center [367, 235] width 100 height 264
click at [366, 361] on div at bounding box center [366, 357] width 31 height 31
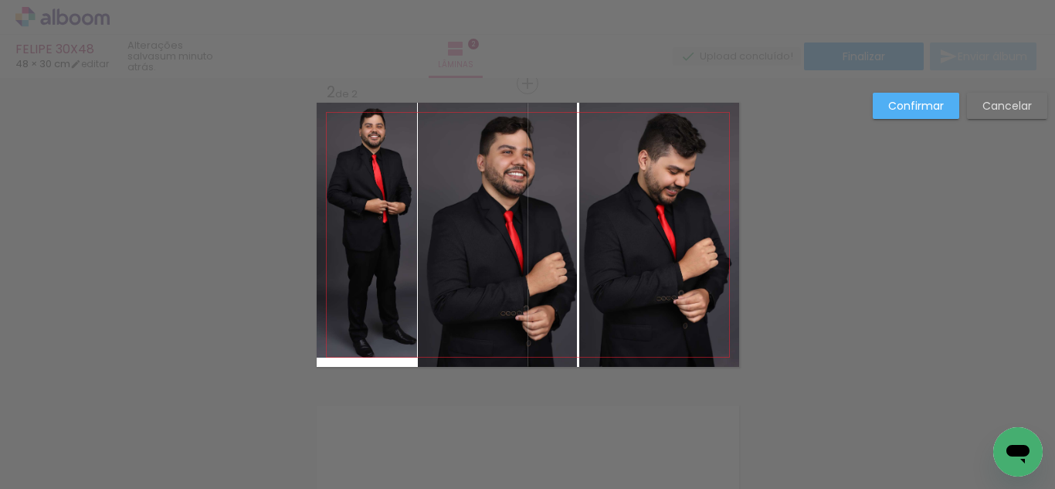
click at [360, 153] on quentale-photo at bounding box center [367, 230] width 100 height 255
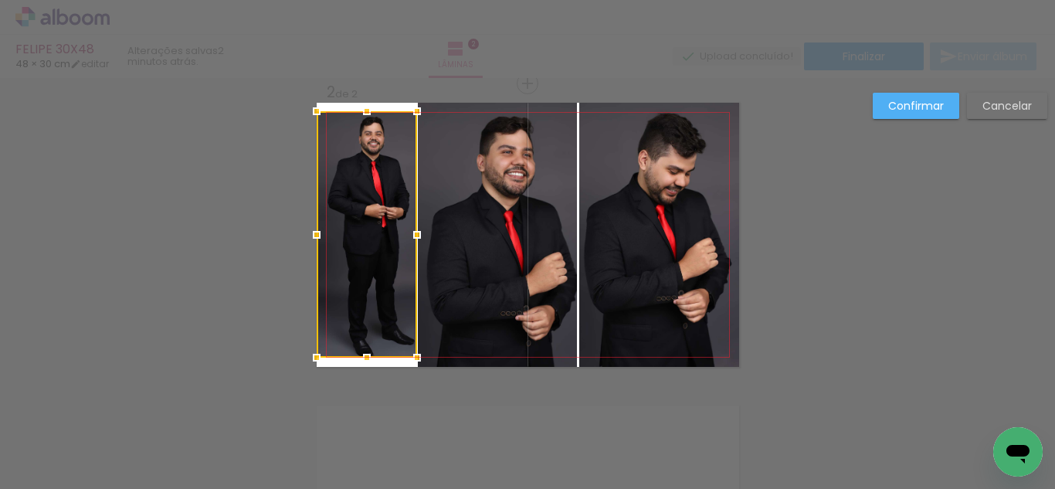
drag, startPoint x: 359, startPoint y: 102, endPoint x: 361, endPoint y: 114, distance: 11.8
click at [361, 114] on div at bounding box center [366, 111] width 31 height 31
click at [904, 156] on div "Confirmar Cancelar" at bounding box center [527, 227] width 1055 height 945
click at [0, 0] on slot "Confirmar" at bounding box center [0, 0] width 0 height 0
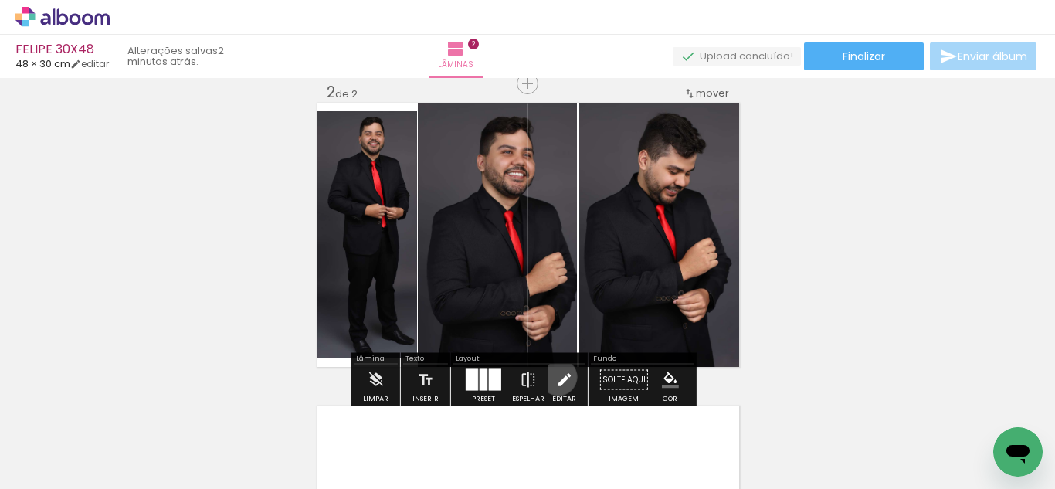
drag, startPoint x: 554, startPoint y: 377, endPoint x: 479, endPoint y: 294, distance: 112.0
click at [555, 376] on iron-icon at bounding box center [563, 379] width 17 height 31
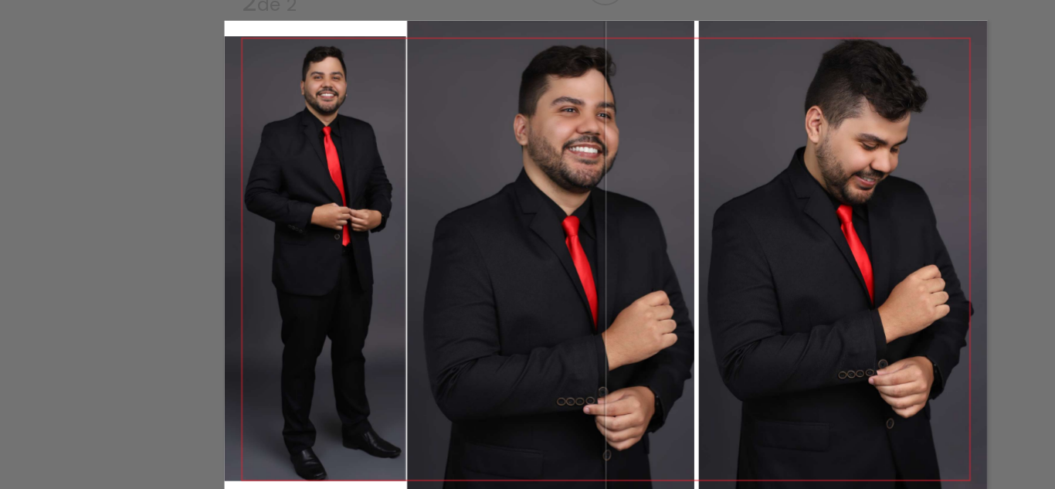
click at [388, 215] on quentale-photo at bounding box center [367, 234] width 100 height 246
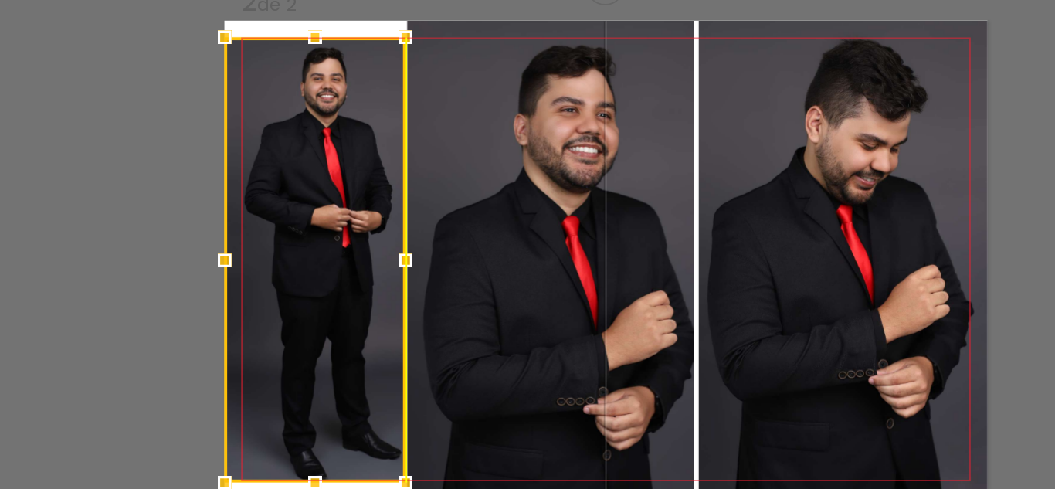
click at [337, 215] on div at bounding box center [367, 235] width 100 height 246
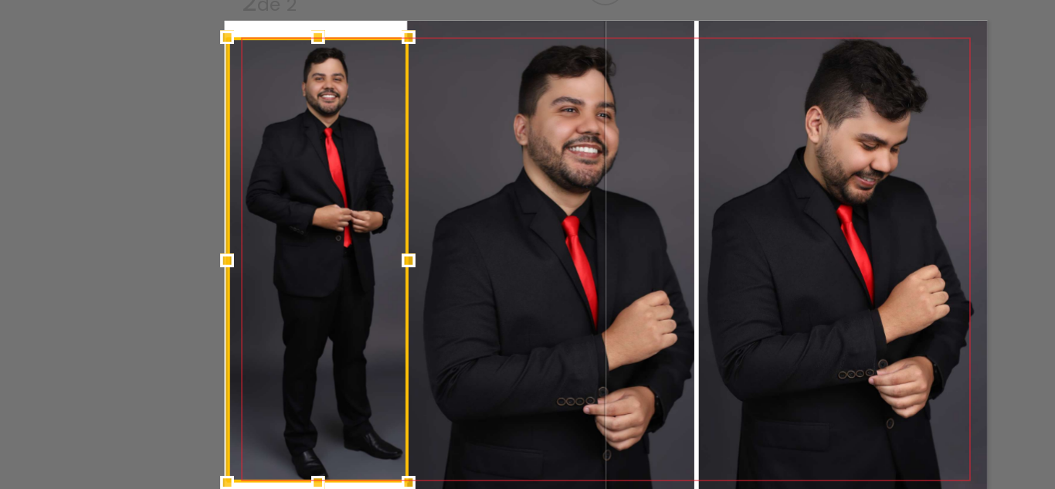
click at [337, 215] on div at bounding box center [368, 235] width 100 height 246
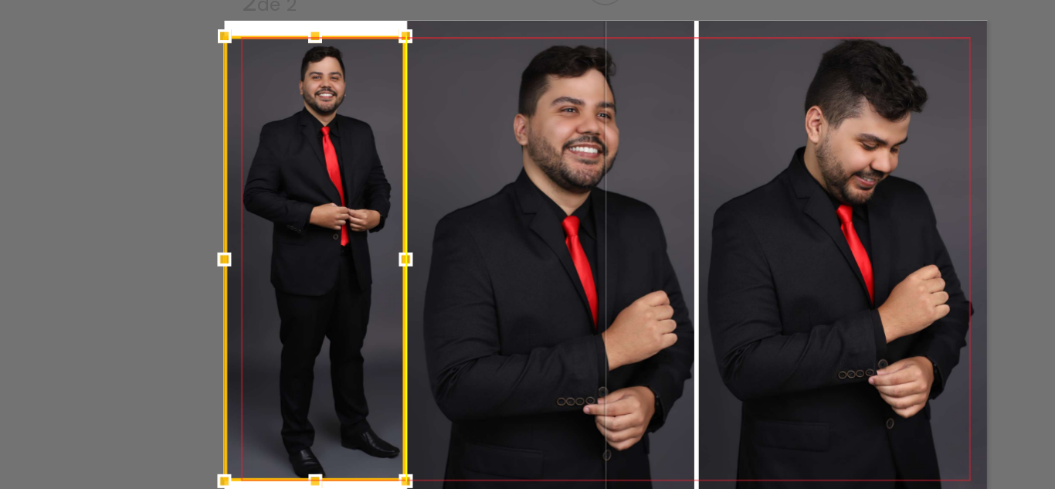
click at [335, 215] on div at bounding box center [367, 234] width 100 height 246
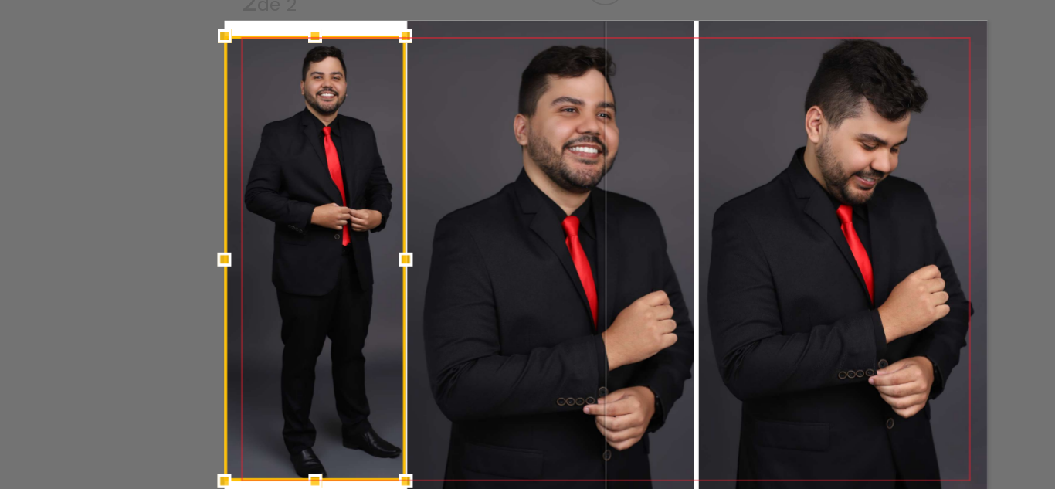
click at [631, 215] on quentale-photo at bounding box center [659, 235] width 160 height 264
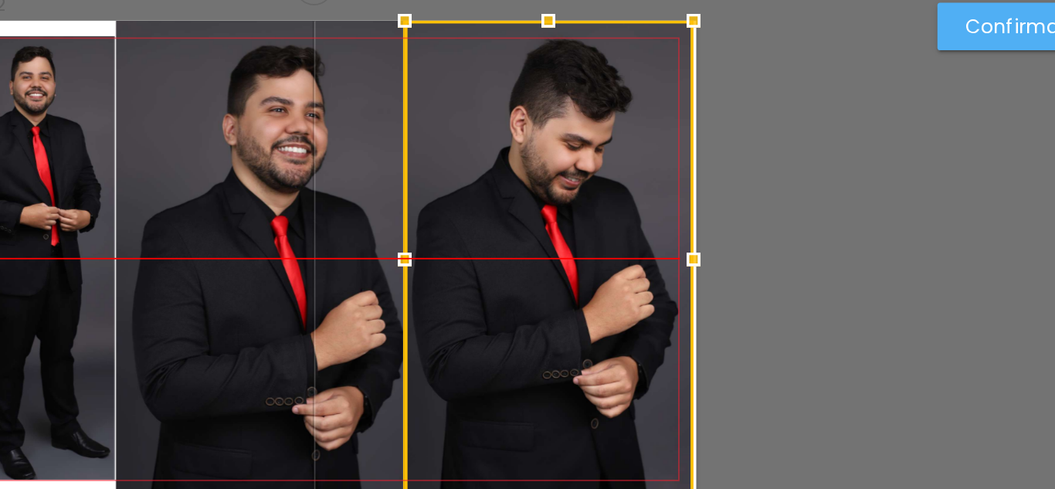
click at [690, 219] on div at bounding box center [658, 235] width 160 height 264
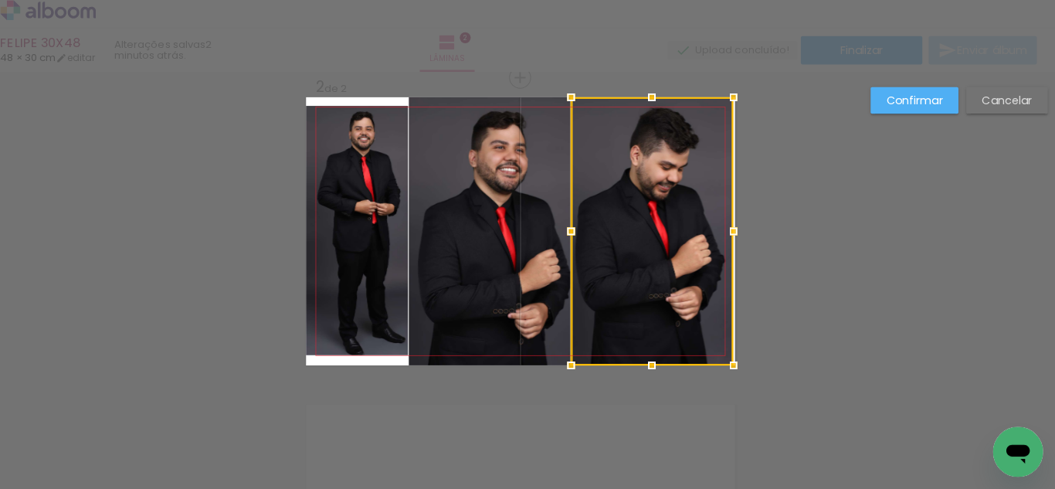
scroll to position [0, 0]
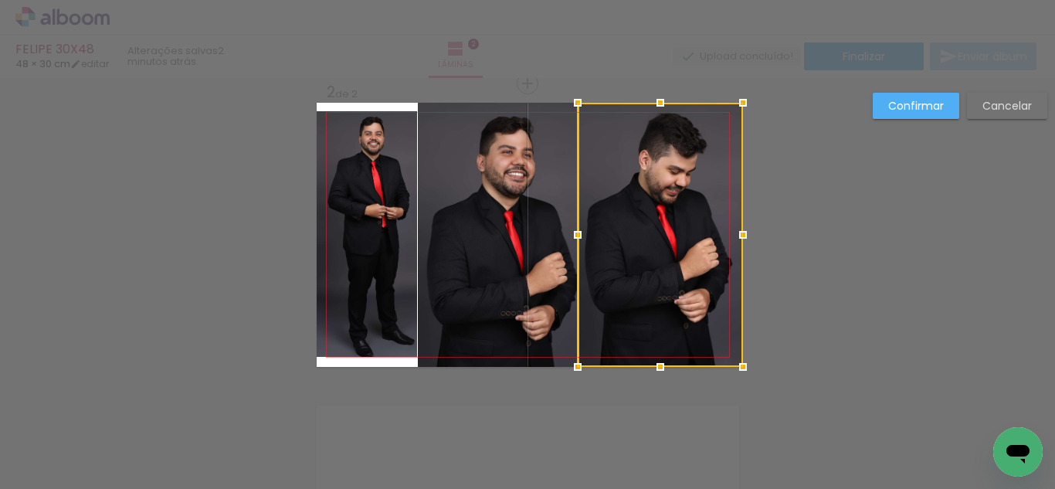
click at [734, 232] on div at bounding box center [742, 234] width 31 height 31
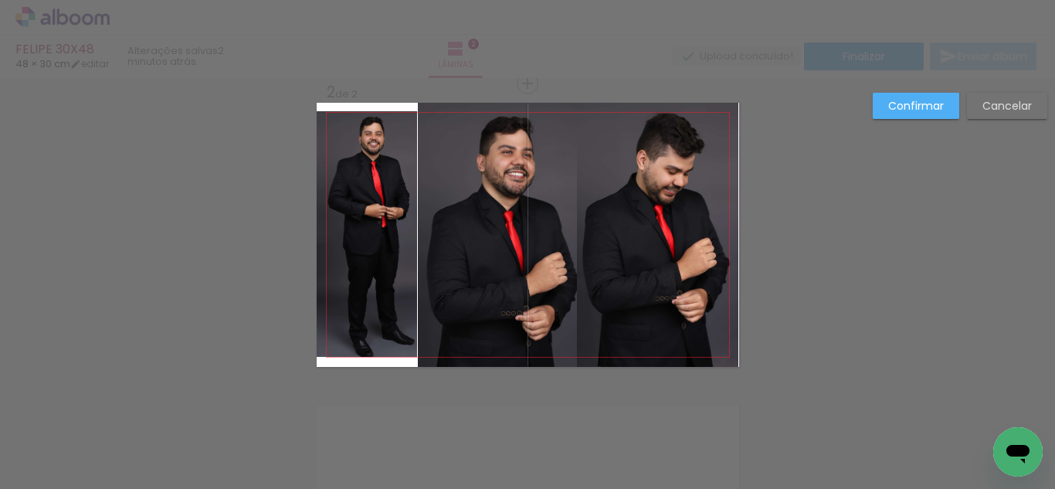
click at [0, 0] on slot "Confirmar" at bounding box center [0, 0] width 0 height 0
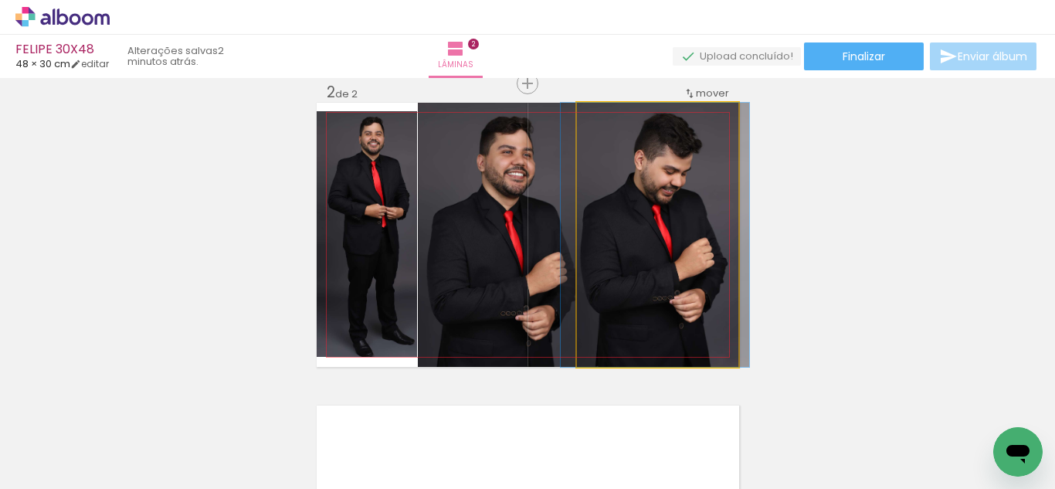
drag, startPoint x: 701, startPoint y: 253, endPoint x: 699, endPoint y: 276, distance: 22.5
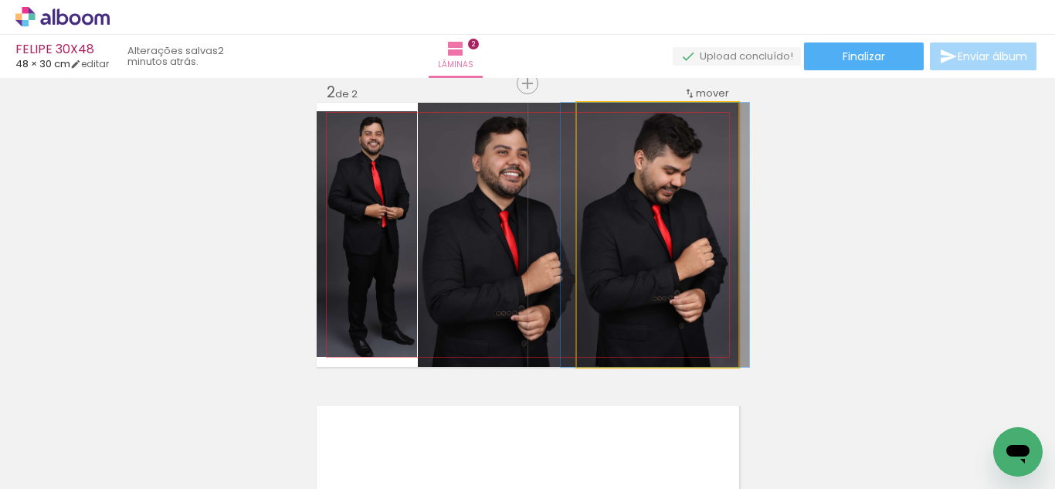
drag, startPoint x: 634, startPoint y: 205, endPoint x: 537, endPoint y: 216, distance: 97.1
click at [0, 0] on slot at bounding box center [0, 0] width 0 height 0
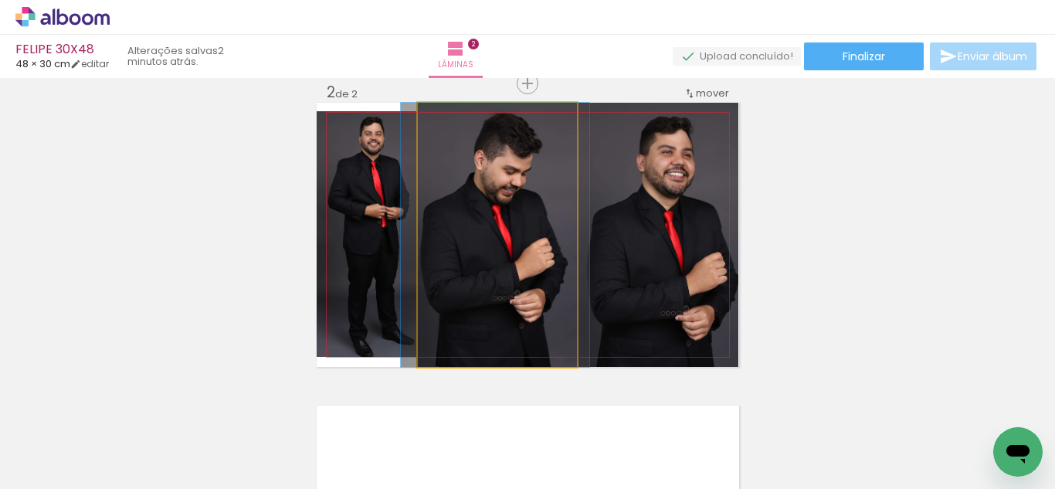
drag, startPoint x: 516, startPoint y: 222, endPoint x: 524, endPoint y: 225, distance: 8.8
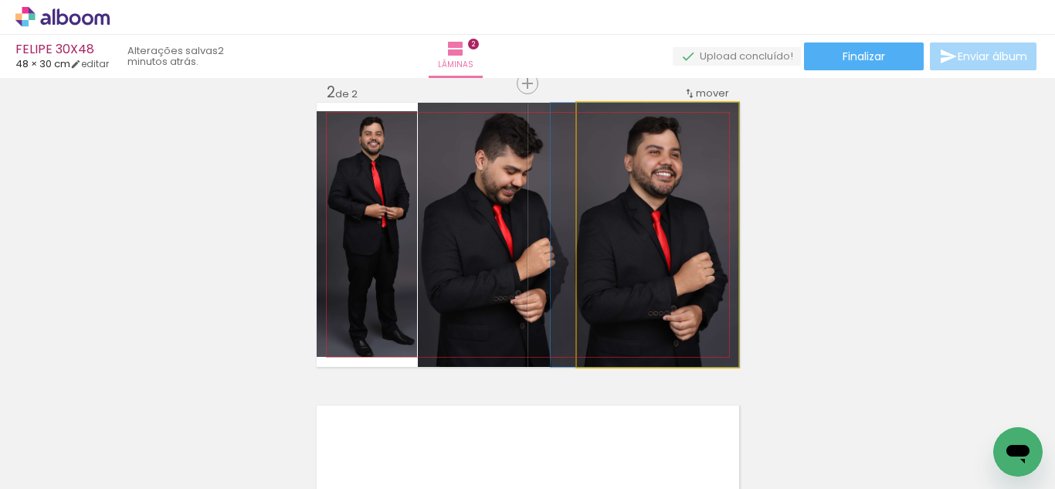
drag, startPoint x: 633, startPoint y: 223, endPoint x: 621, endPoint y: 226, distance: 12.7
drag, startPoint x: 676, startPoint y: 208, endPoint x: 560, endPoint y: 210, distance: 116.6
click at [0, 0] on slot at bounding box center [0, 0] width 0 height 0
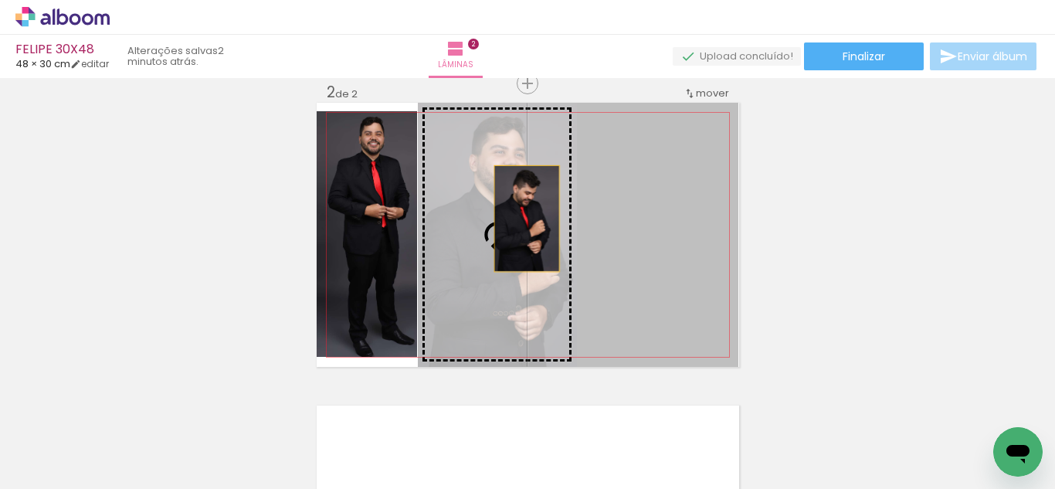
drag, startPoint x: 608, startPoint y: 212, endPoint x: 521, endPoint y: 219, distance: 87.5
click at [0, 0] on slot at bounding box center [0, 0] width 0 height 0
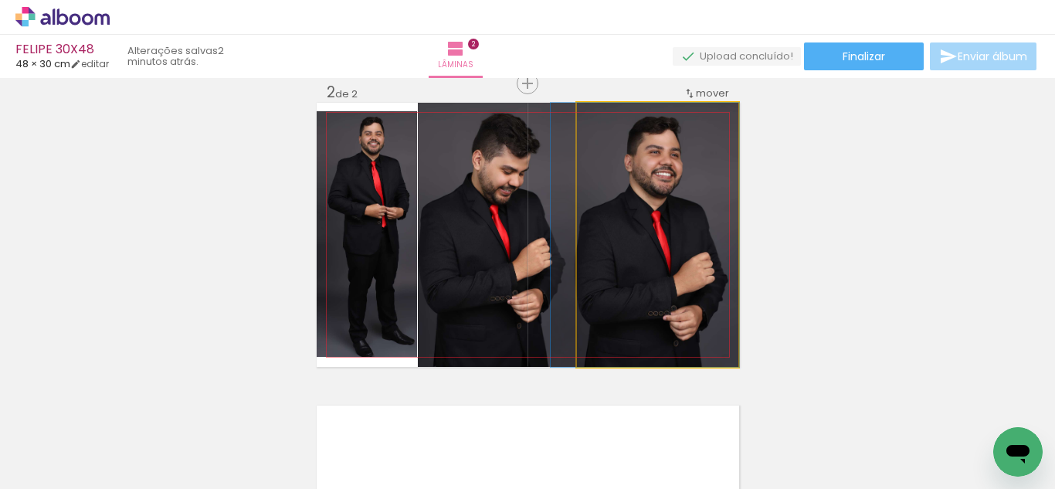
drag, startPoint x: 642, startPoint y: 212, endPoint x: 630, endPoint y: 213, distance: 12.4
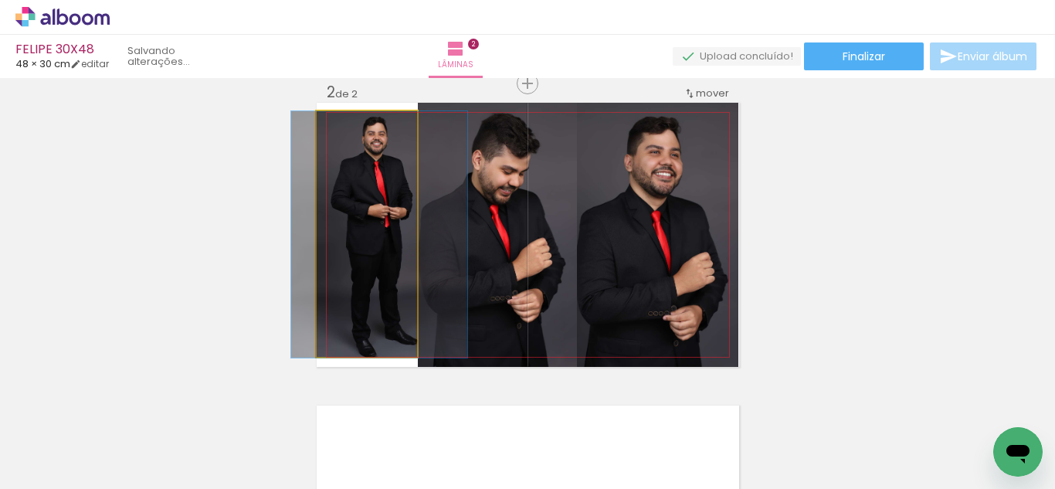
drag, startPoint x: 392, startPoint y: 232, endPoint x: 400, endPoint y: 218, distance: 15.9
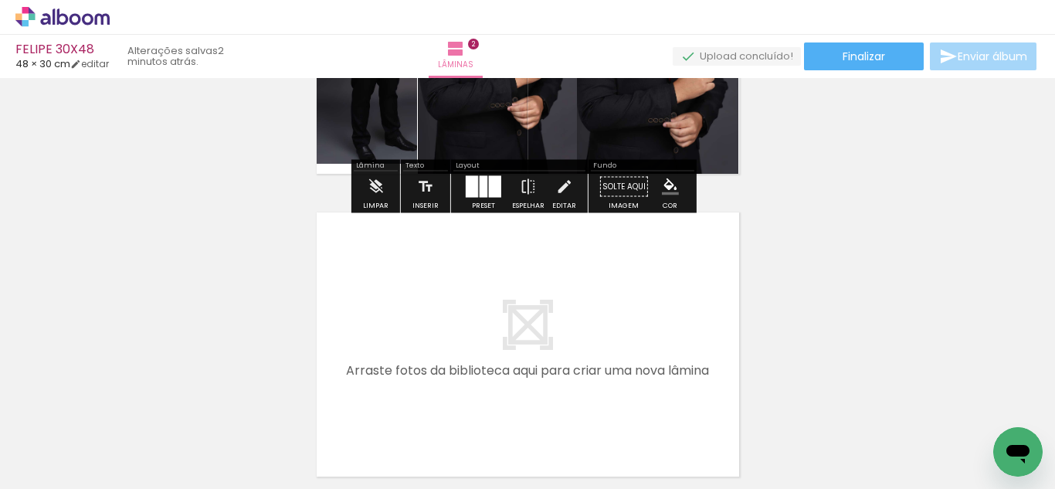
scroll to position [0, 2875]
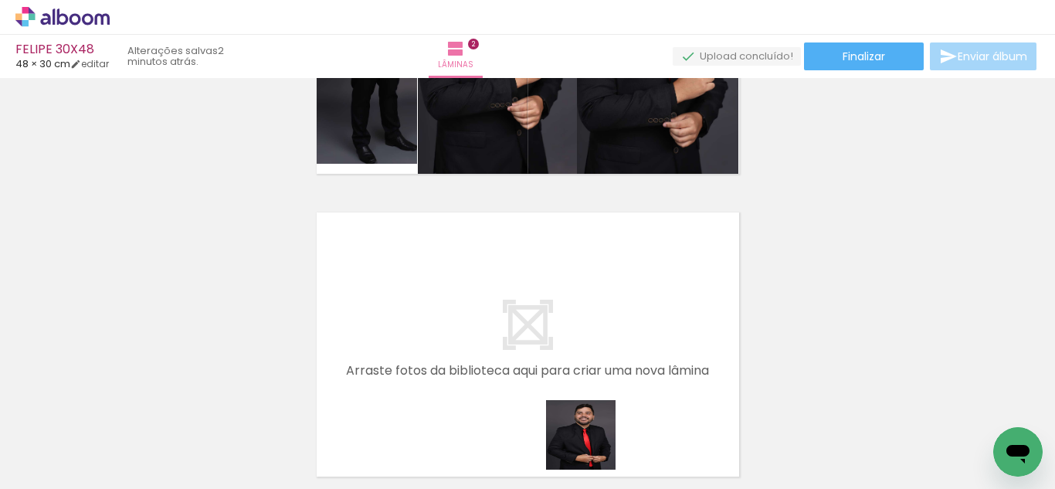
drag, startPoint x: 592, startPoint y: 446, endPoint x: 521, endPoint y: 404, distance: 82.8
click at [594, 253] on quentale-workspace at bounding box center [527, 244] width 1055 height 489
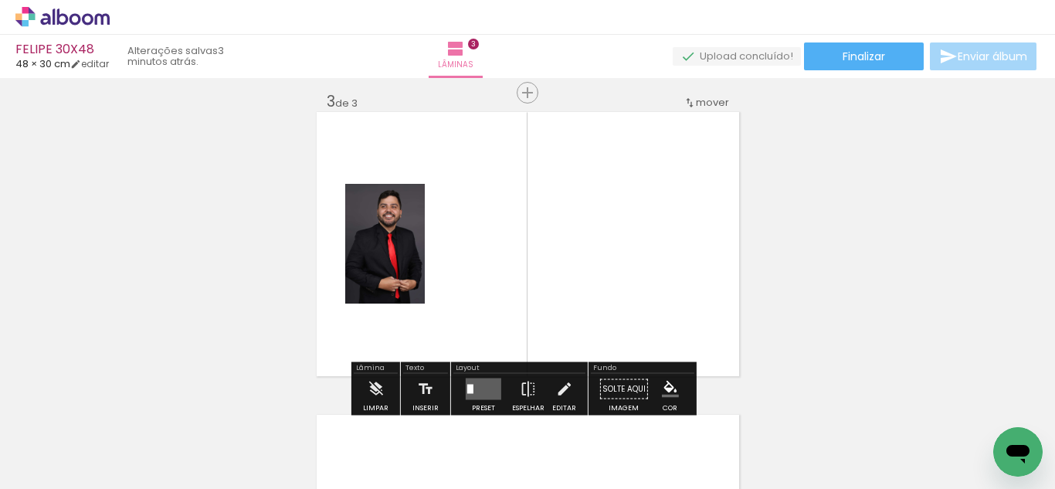
scroll to position [625, 0]
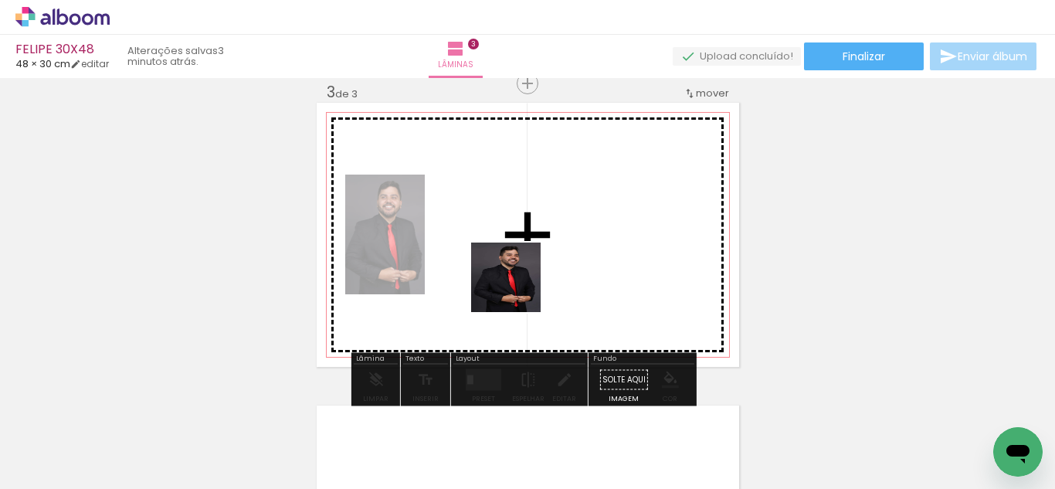
drag, startPoint x: 501, startPoint y: 375, endPoint x: 483, endPoint y: 361, distance: 22.6
click at [521, 256] on quentale-workspace at bounding box center [527, 244] width 1055 height 489
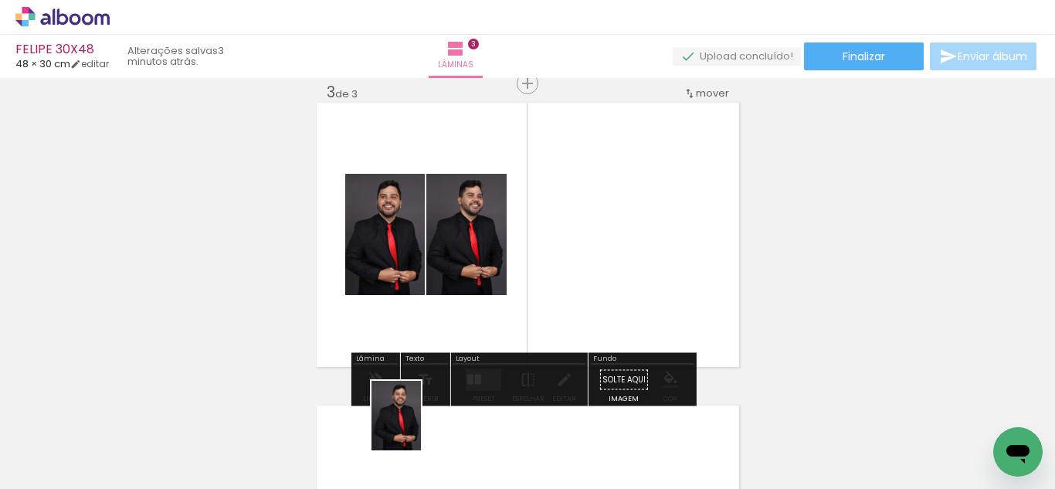
drag, startPoint x: 410, startPoint y: 432, endPoint x: 433, endPoint y: 393, distance: 45.0
click at [418, 428] on div at bounding box center [392, 436] width 49 height 69
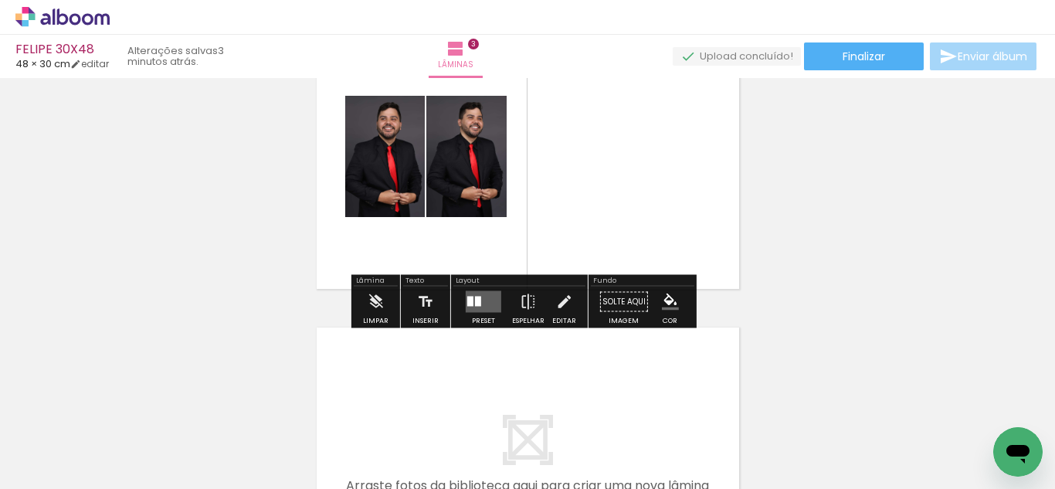
scroll to position [697, 0]
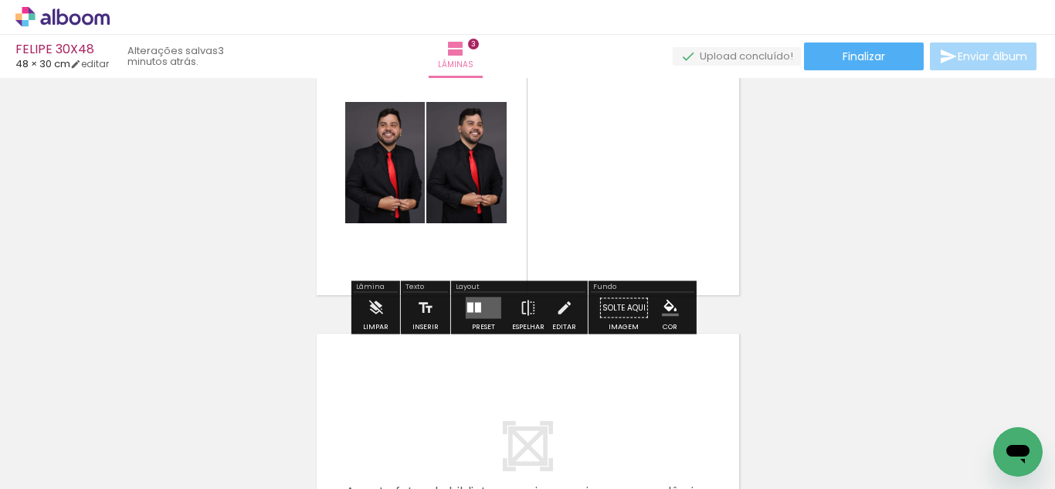
click at [466, 304] on quentale-layouter at bounding box center [484, 308] width 36 height 22
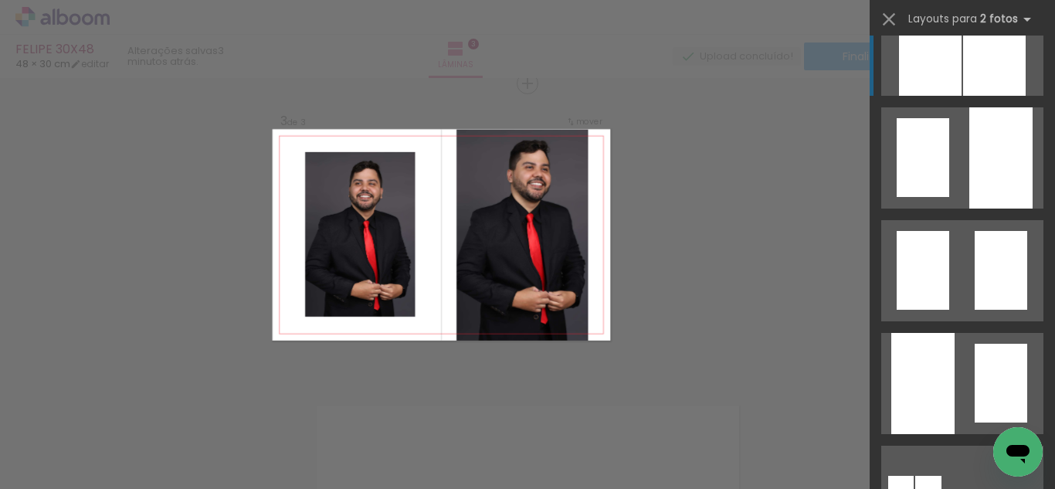
scroll to position [727, 0]
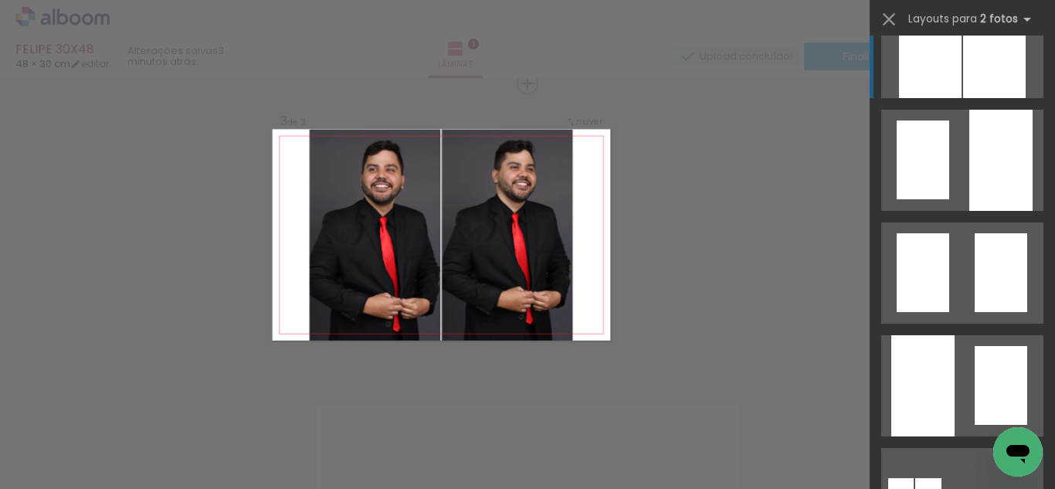
click at [963, 57] on div at bounding box center [994, 47] width 63 height 101
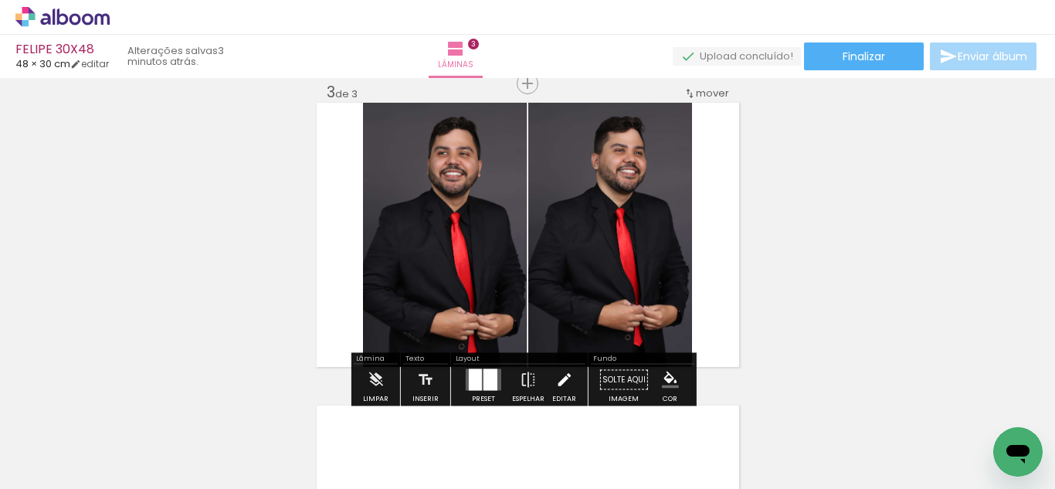
click at [565, 364] on iron-icon at bounding box center [563, 379] width 17 height 31
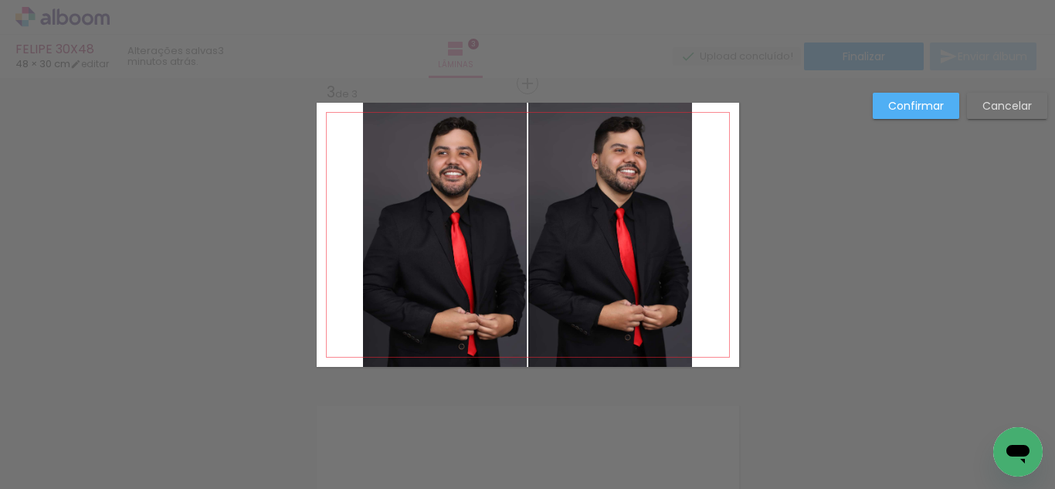
click at [666, 223] on quentale-photo at bounding box center [610, 235] width 164 height 264
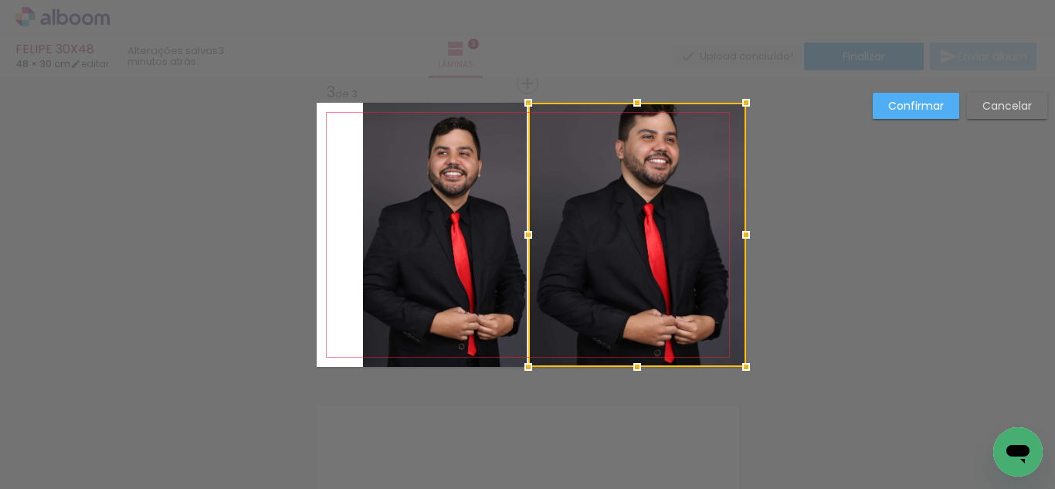
drag, startPoint x: 679, startPoint y: 225, endPoint x: 747, endPoint y: 221, distance: 67.3
click at [747, 221] on div at bounding box center [745, 234] width 31 height 31
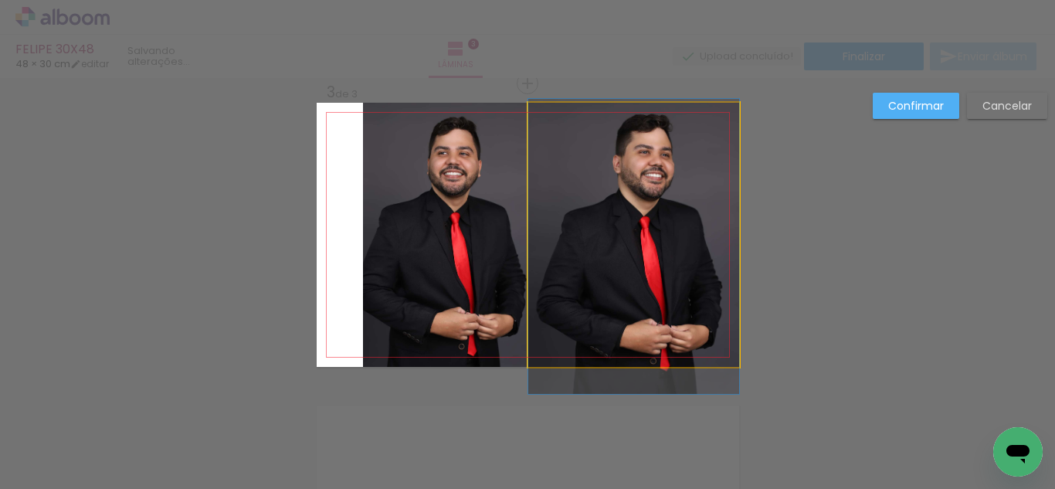
drag, startPoint x: 639, startPoint y: 205, endPoint x: 643, endPoint y: 217, distance: 12.2
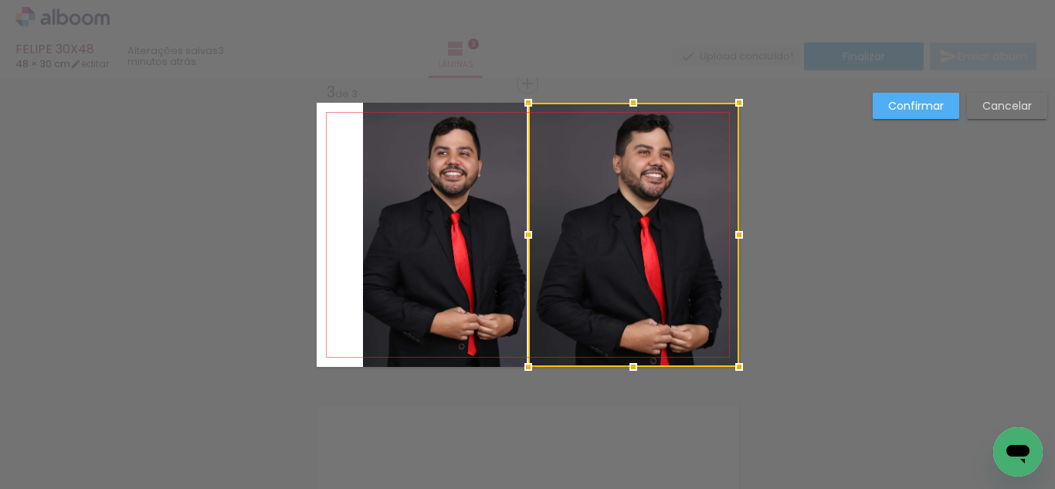
click at [481, 213] on quentale-photo at bounding box center [445, 235] width 164 height 264
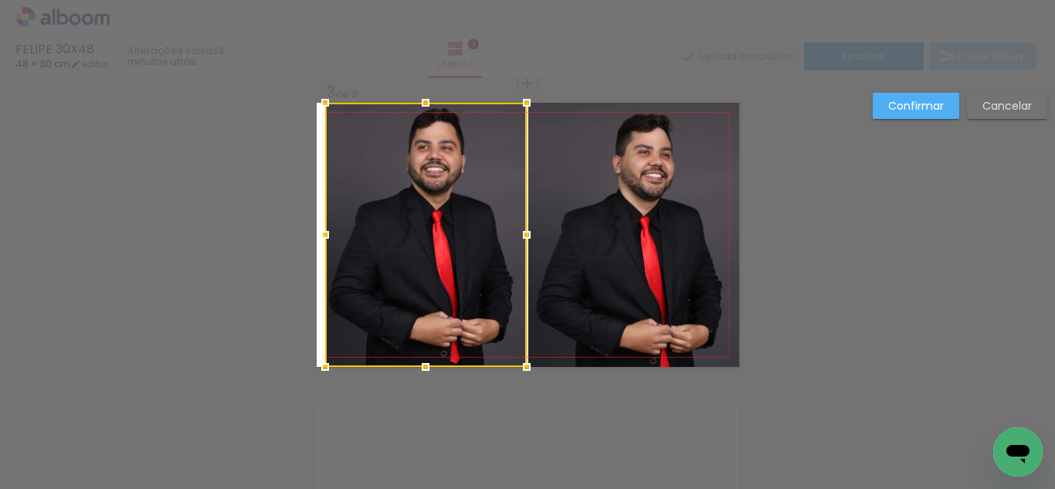
drag, startPoint x: 361, startPoint y: 235, endPoint x: 287, endPoint y: 242, distance: 74.4
click at [287, 242] on div "Inserir lâmina 1 de 3 Inserir lâmina 2 de 3 Inserir lâmina 3 de 3 Confirmar Can…" at bounding box center [527, 77] width 1055 height 1248
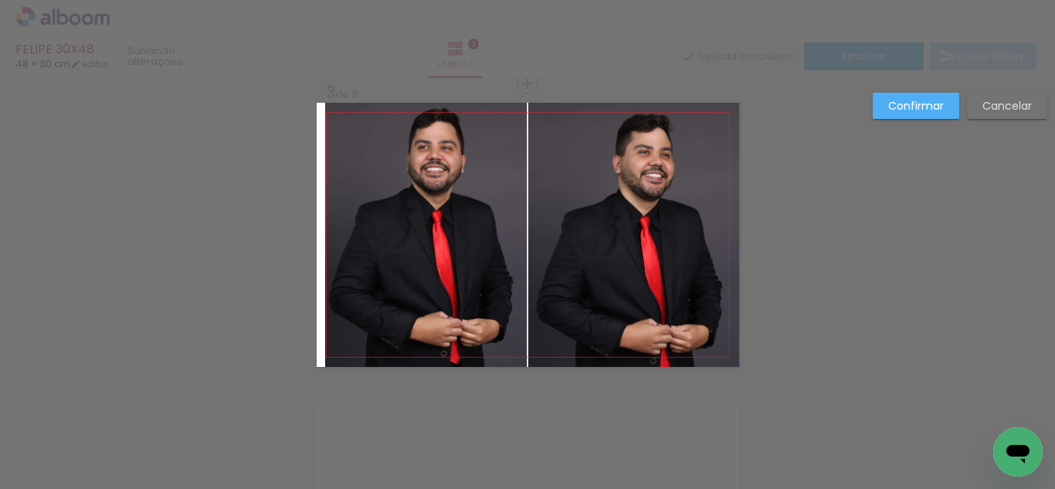
click at [342, 230] on quentale-photo at bounding box center [426, 235] width 202 height 264
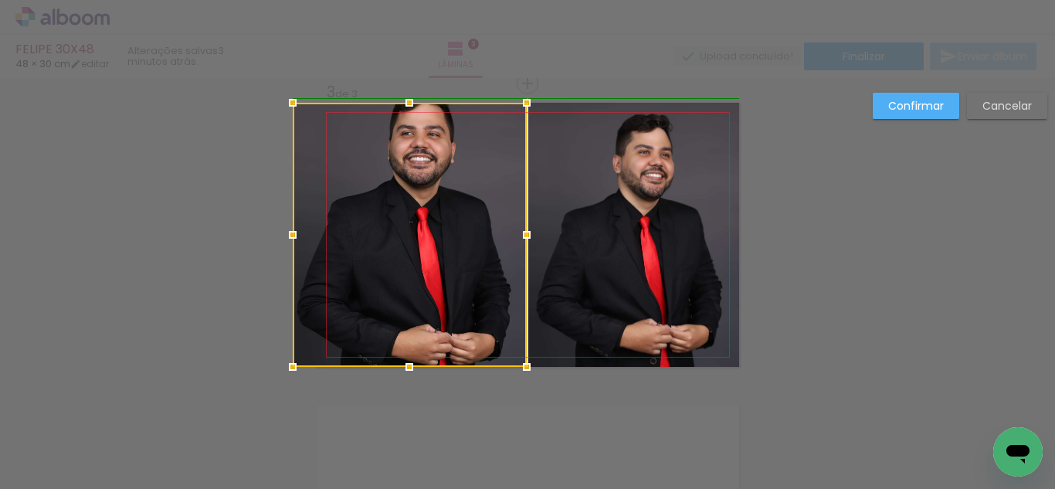
click at [316, 234] on div at bounding box center [410, 235] width 234 height 264
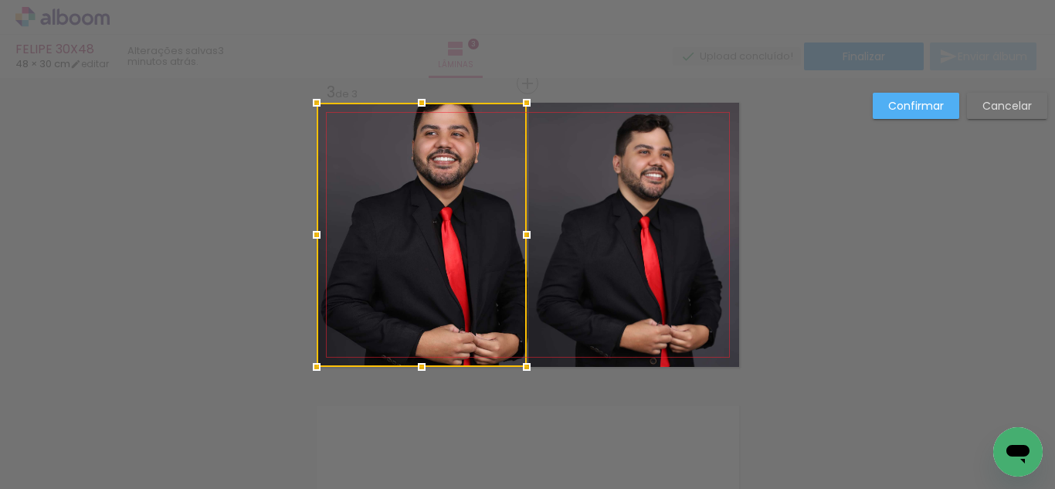
click at [385, 200] on div at bounding box center [422, 235] width 210 height 264
click at [682, 174] on quentale-photo at bounding box center [633, 235] width 211 height 264
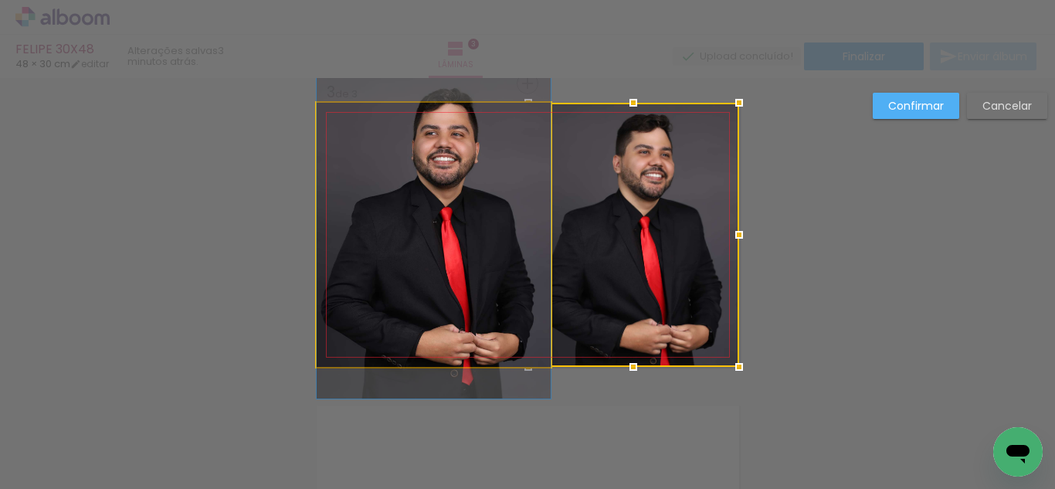
click at [498, 191] on quentale-photo at bounding box center [434, 235] width 234 height 264
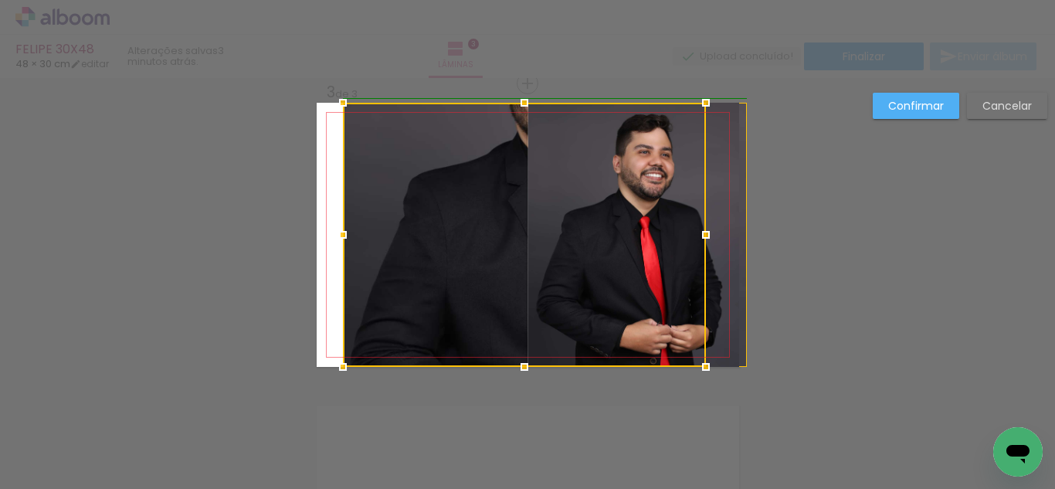
drag, startPoint x: 313, startPoint y: 235, endPoint x: 327, endPoint y: 235, distance: 13.1
click at [327, 235] on div at bounding box center [342, 234] width 31 height 31
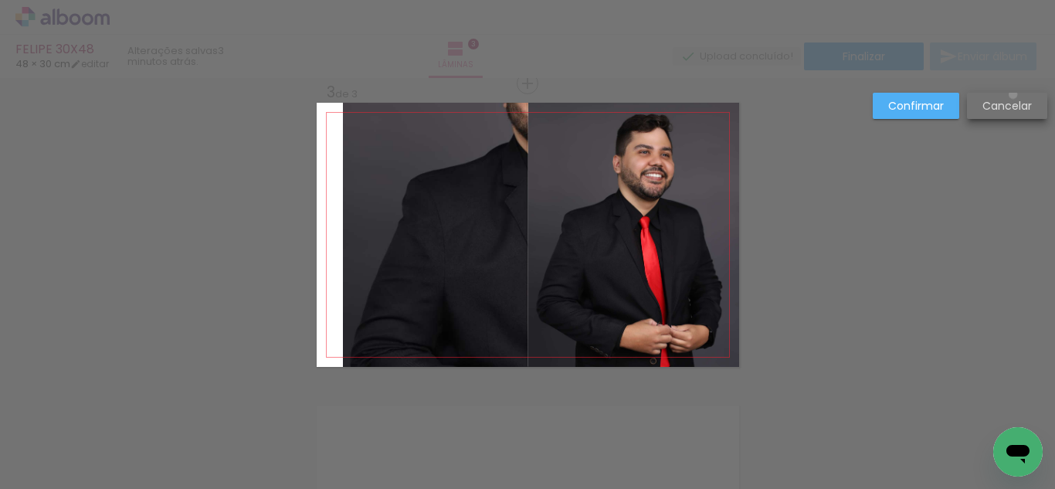
click at [1012, 94] on paper-button "Cancelar" at bounding box center [1007, 106] width 80 height 26
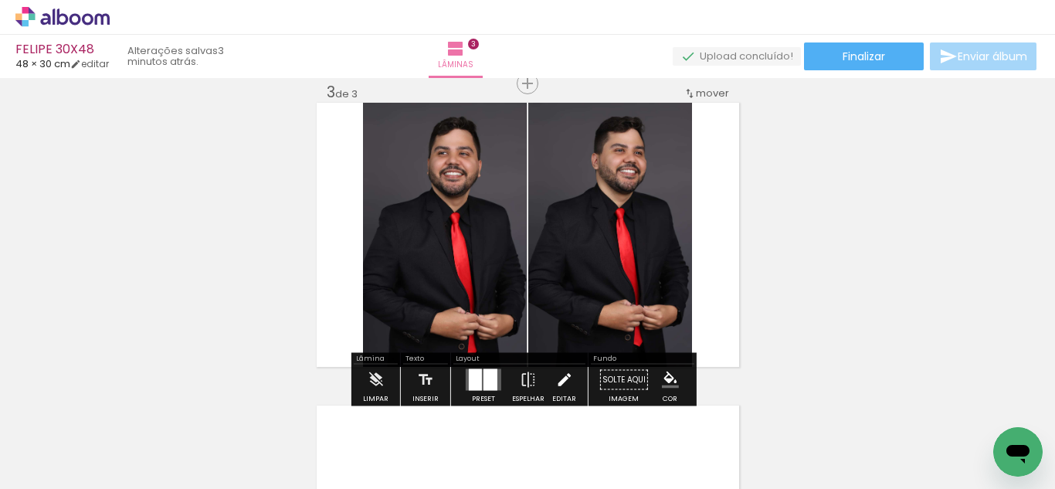
click at [556, 371] on iron-icon at bounding box center [563, 379] width 17 height 31
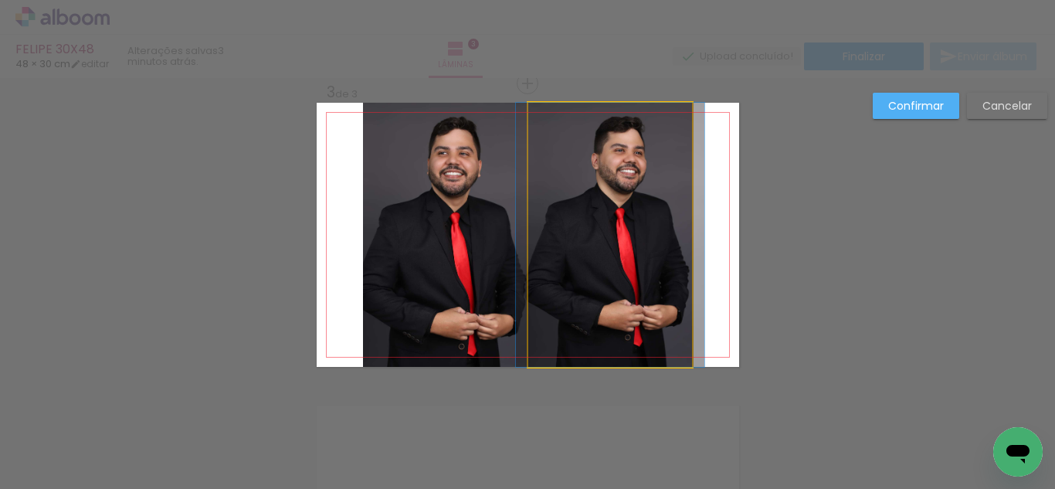
click at [617, 256] on quentale-photo at bounding box center [610, 235] width 164 height 264
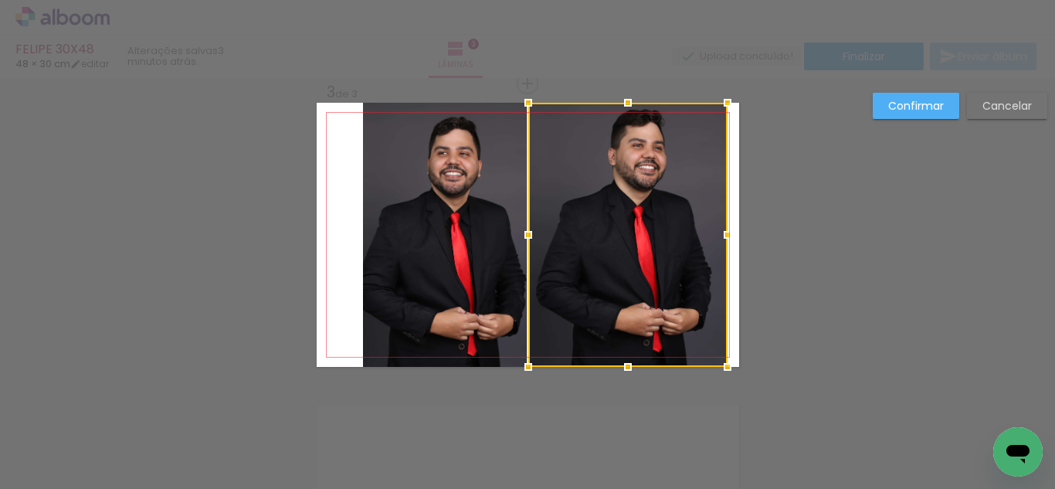
drag, startPoint x: 691, startPoint y: 230, endPoint x: 727, endPoint y: 230, distance: 36.3
click at [727, 230] on div at bounding box center [727, 234] width 31 height 31
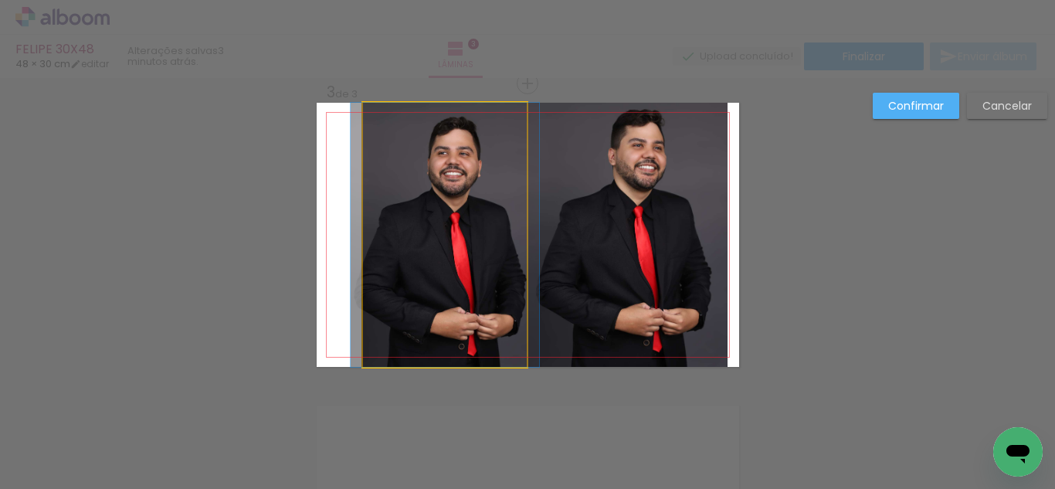
click at [504, 231] on quentale-photo at bounding box center [445, 235] width 164 height 264
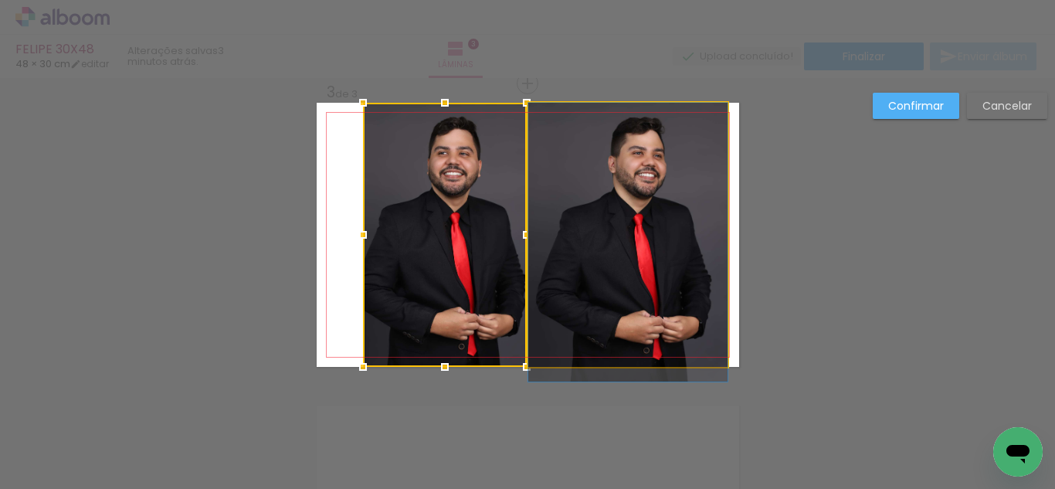
drag, startPoint x: 619, startPoint y: 232, endPoint x: 477, endPoint y: 222, distance: 142.4
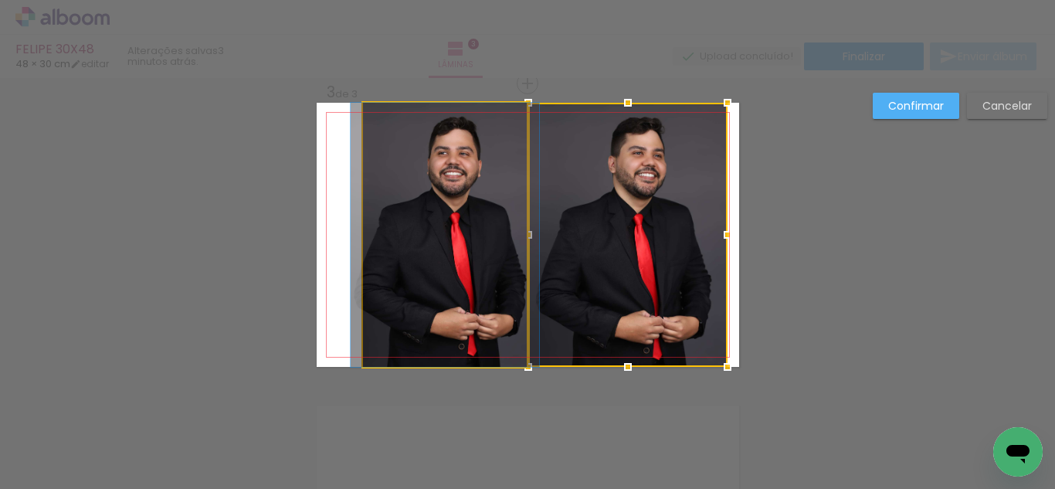
click at [443, 221] on quentale-photo at bounding box center [445, 235] width 164 height 264
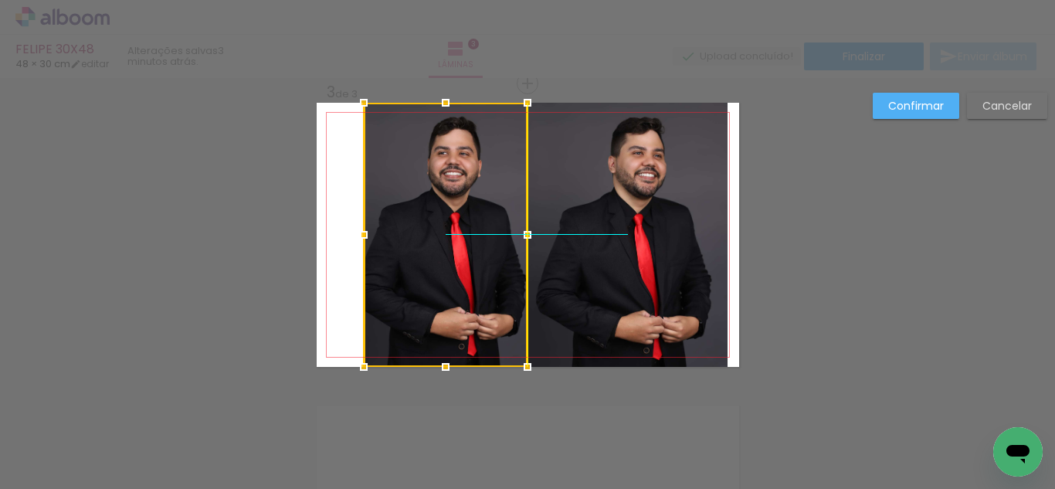
drag, startPoint x: 458, startPoint y: 222, endPoint x: 549, endPoint y: 207, distance: 92.3
click at [472, 235] on div at bounding box center [446, 235] width 164 height 264
click at [588, 189] on quentale-photo at bounding box center [627, 235] width 199 height 264
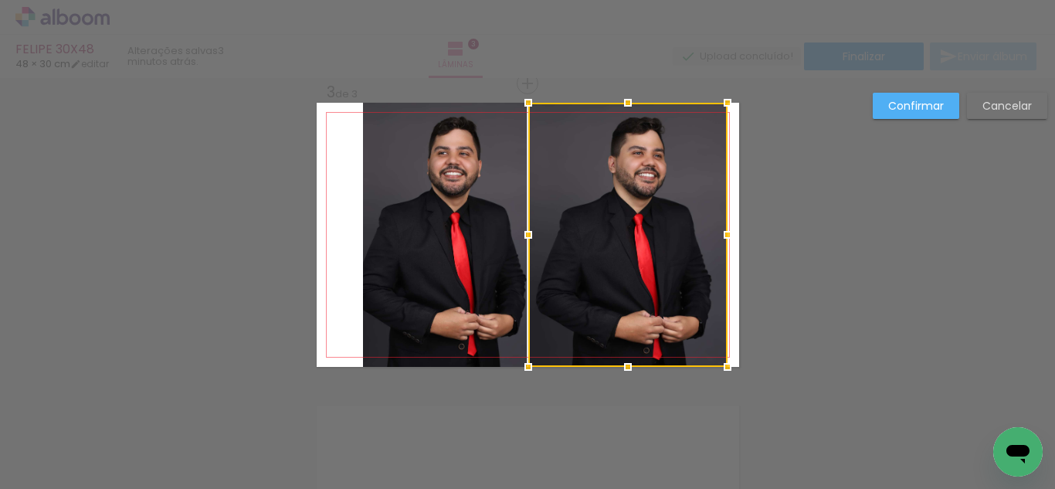
click at [0, 0] on slot "Confirmar" at bounding box center [0, 0] width 0 height 0
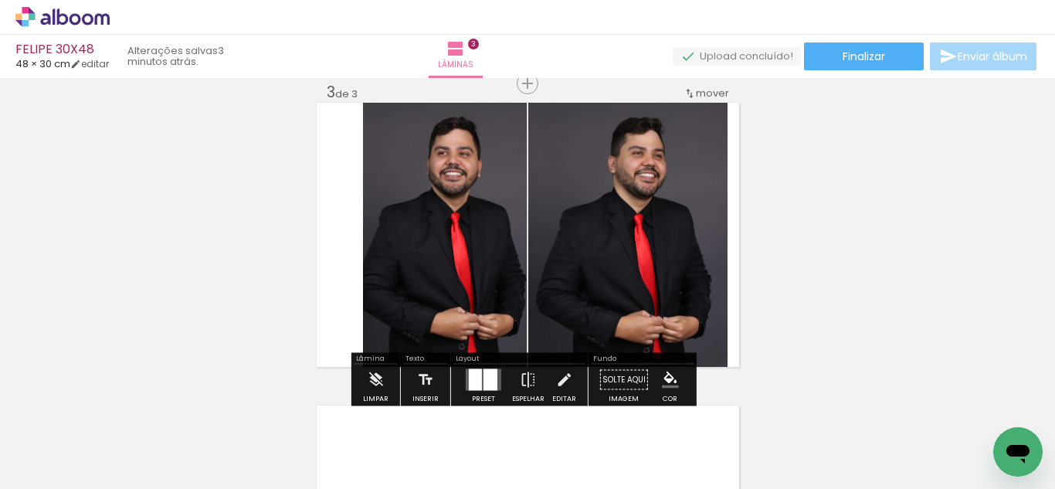
click at [494, 374] on quentale-layouter at bounding box center [484, 380] width 36 height 22
click at [0, 0] on div "Confirmar Cancelar" at bounding box center [0, 0] width 0 height 0
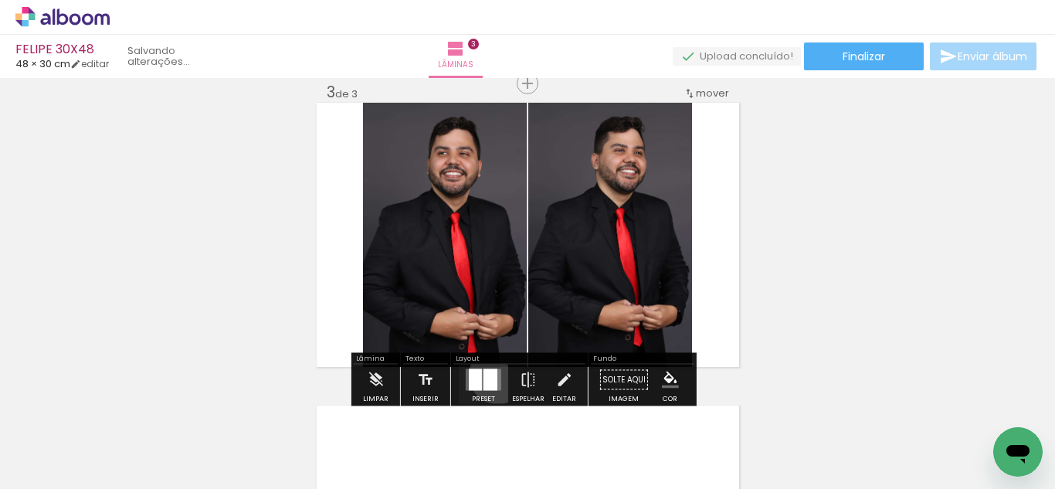
scroll to position [676, 0]
click at [486, 375] on div at bounding box center [490, 380] width 14 height 22
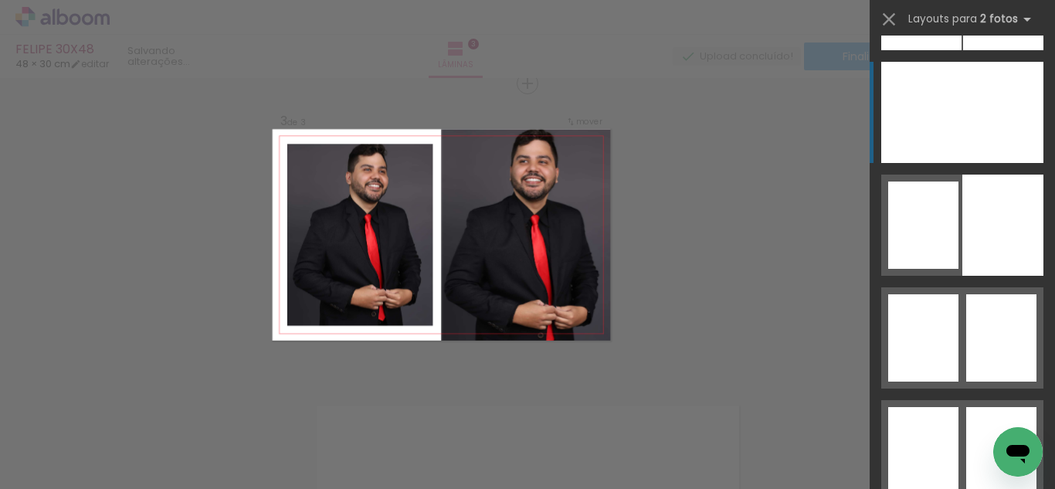
scroll to position [8781, 0]
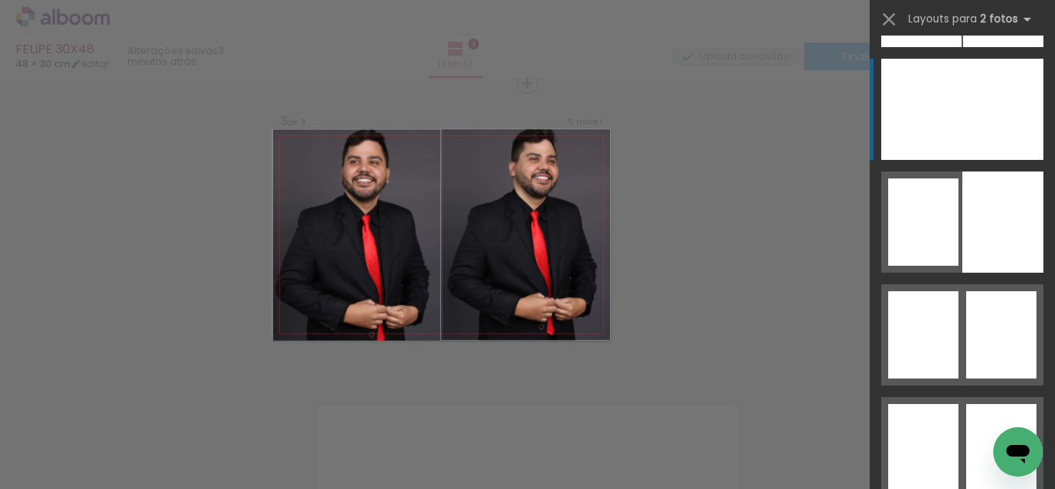
click at [986, 117] on div at bounding box center [1002, 109] width 81 height 101
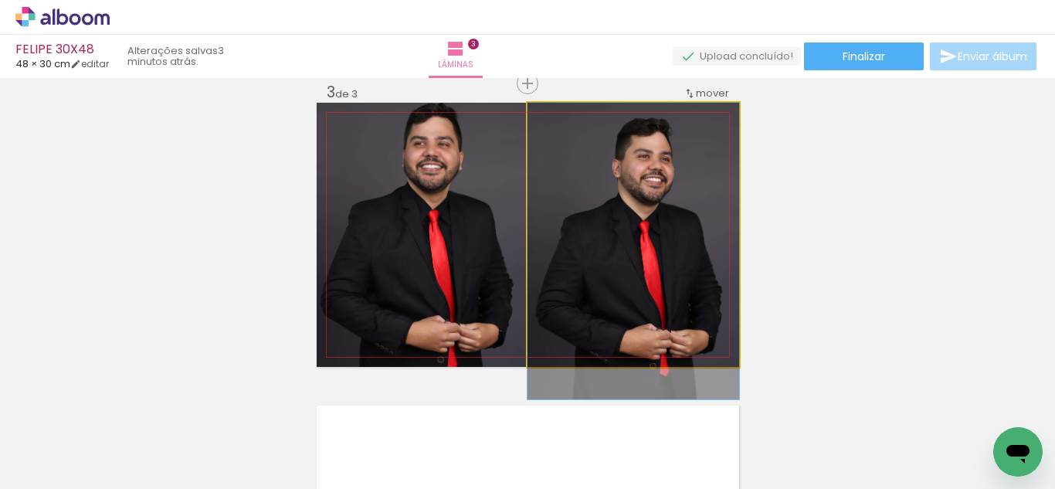
drag, startPoint x: 611, startPoint y: 275, endPoint x: 595, endPoint y: 290, distance: 21.3
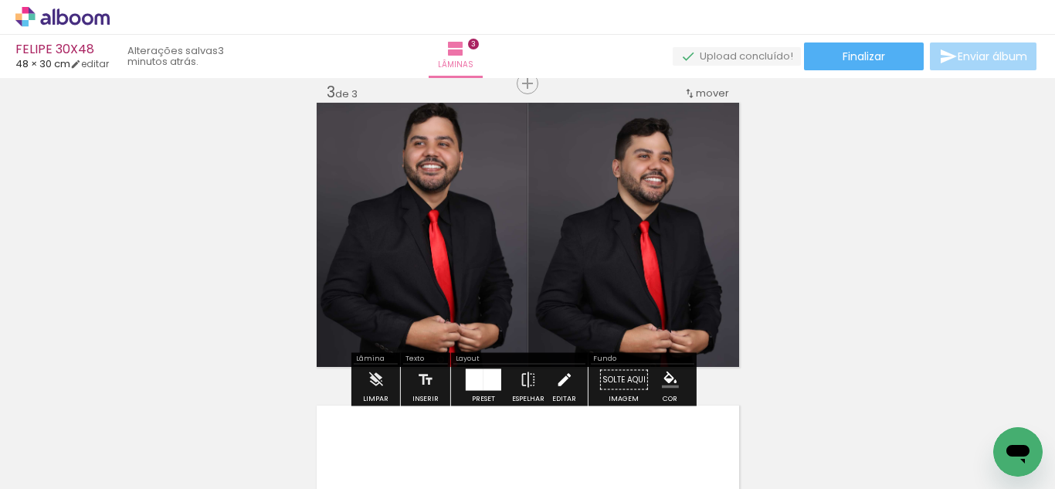
click at [548, 375] on paper-button "Editar" at bounding box center [564, 383] width 32 height 39
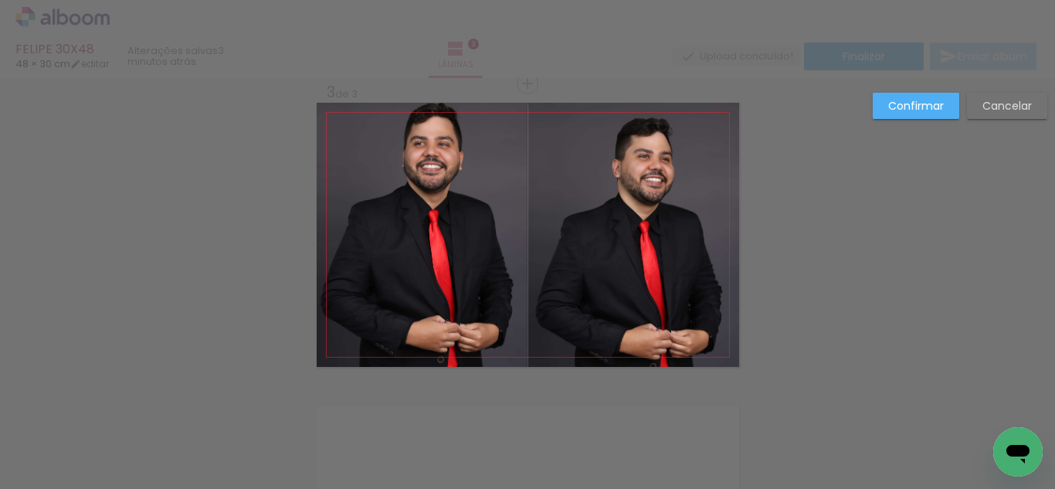
click at [673, 250] on quentale-photo at bounding box center [633, 235] width 212 height 264
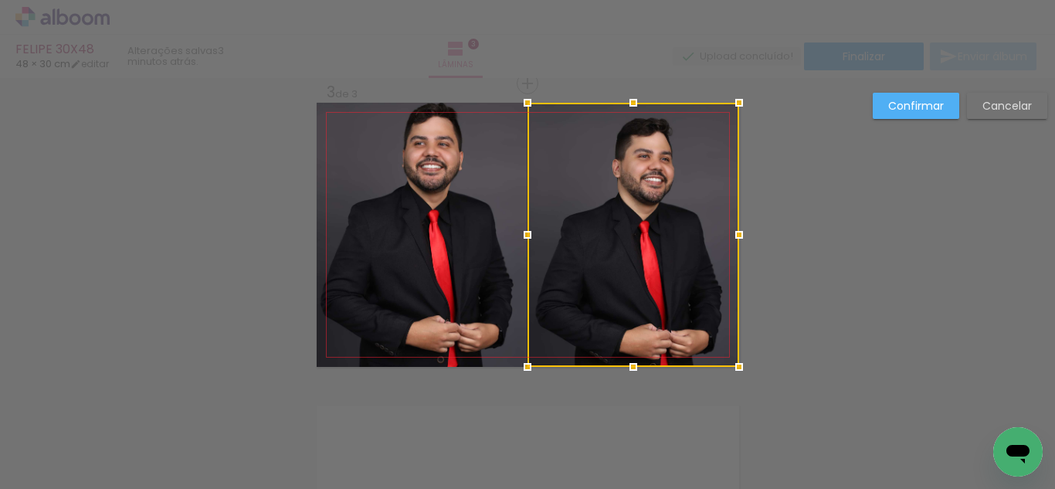
click at [673, 250] on div at bounding box center [633, 235] width 212 height 264
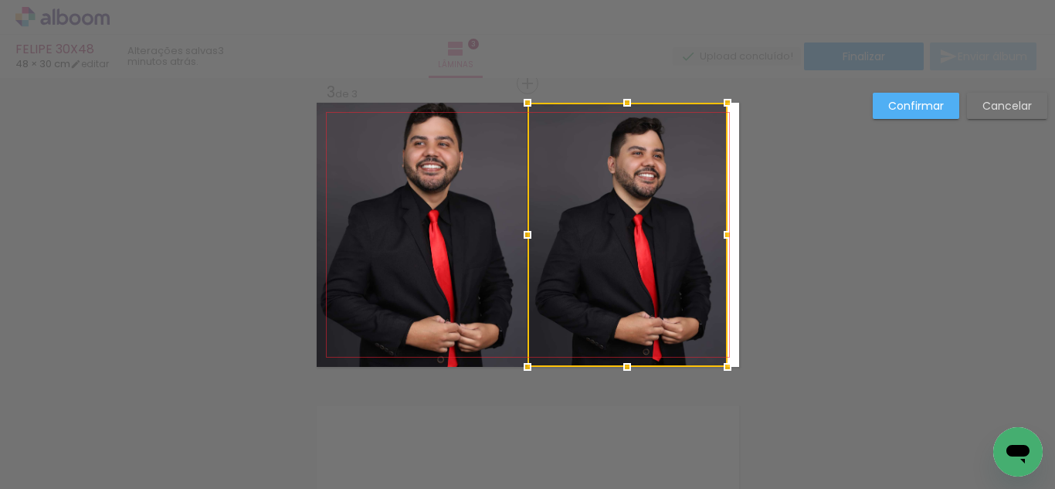
drag, startPoint x: 725, startPoint y: 234, endPoint x: 701, endPoint y: 238, distance: 24.2
click at [701, 238] on div at bounding box center [627, 235] width 200 height 264
click at [459, 221] on quentale-photo at bounding box center [422, 235] width 211 height 264
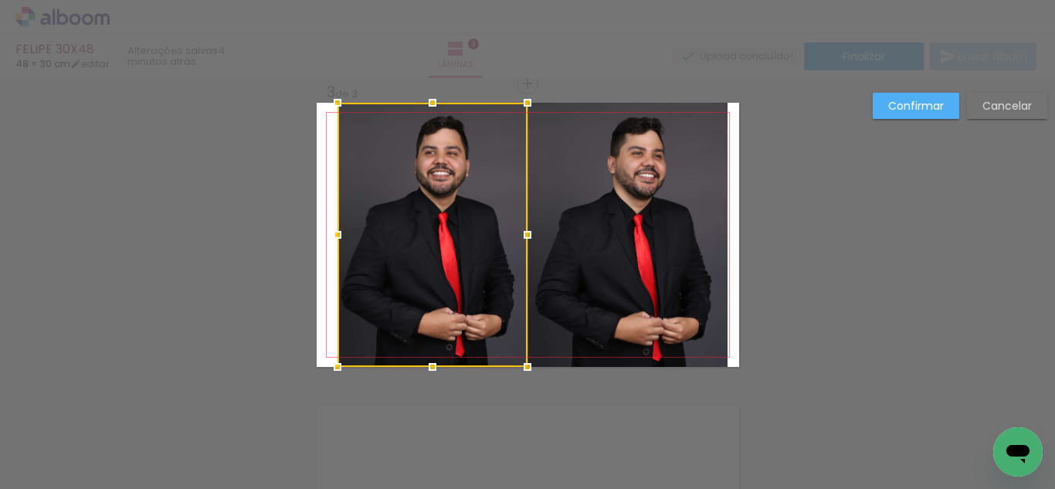
drag, startPoint x: 317, startPoint y: 240, endPoint x: 337, endPoint y: 240, distance: 20.8
click at [337, 240] on div at bounding box center [337, 234] width 31 height 31
click at [0, 0] on slot "Confirmar" at bounding box center [0, 0] width 0 height 0
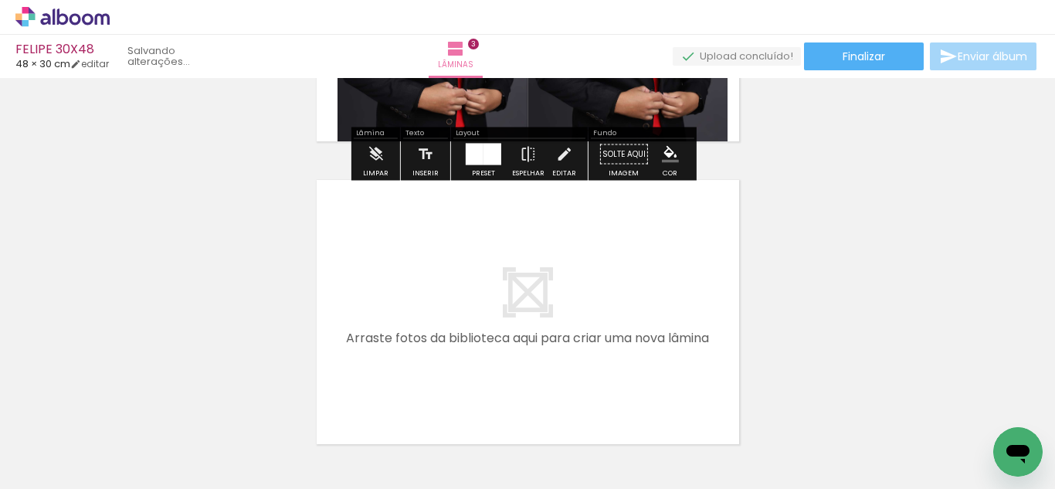
click at [463, 327] on quentale-workspace at bounding box center [527, 244] width 1055 height 489
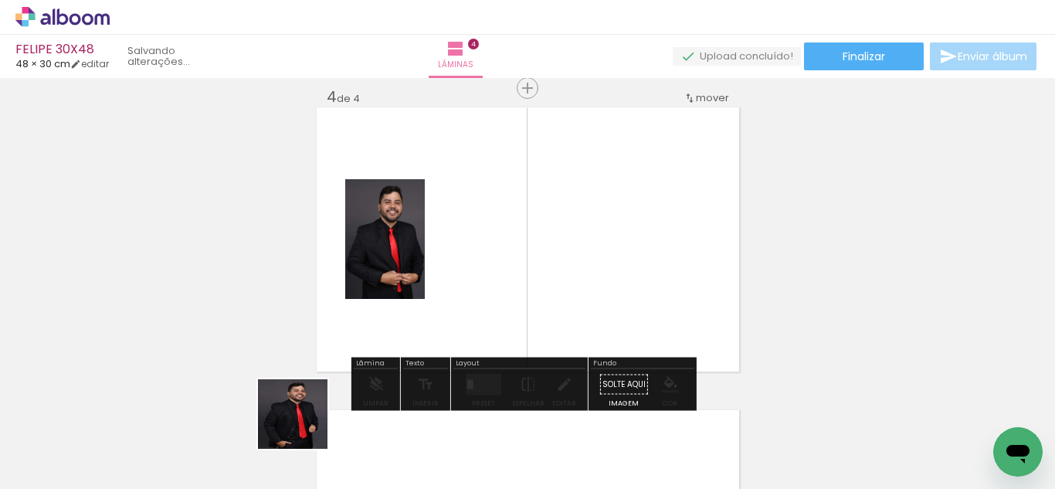
scroll to position [928, 0]
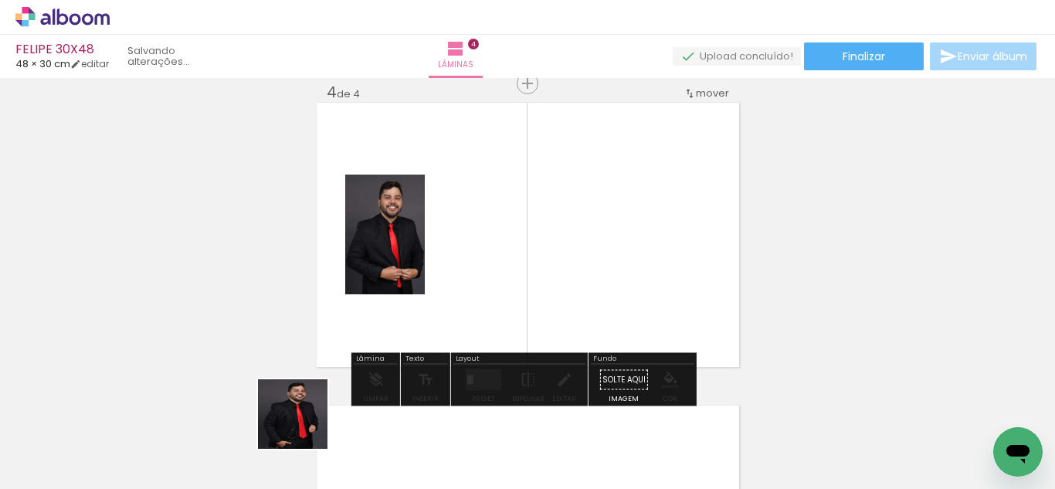
drag, startPoint x: 282, startPoint y: 439, endPoint x: 341, endPoint y: 403, distance: 69.7
click at [335, 408] on quentale-thumb at bounding box center [306, 436] width 86 height 89
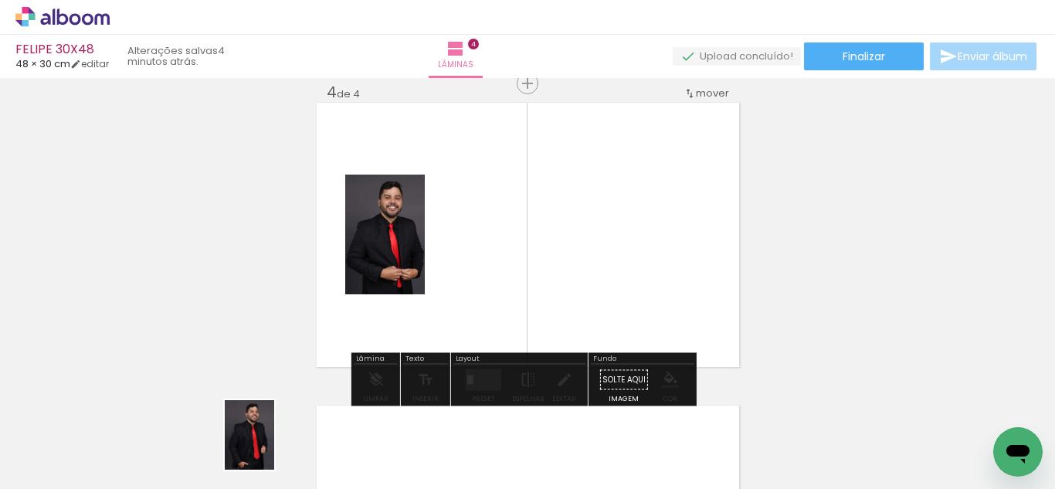
drag, startPoint x: 418, startPoint y: 320, endPoint x: 307, endPoint y: 438, distance: 161.1
click at [270, 446] on quentale-thumb at bounding box center [306, 436] width 86 height 89
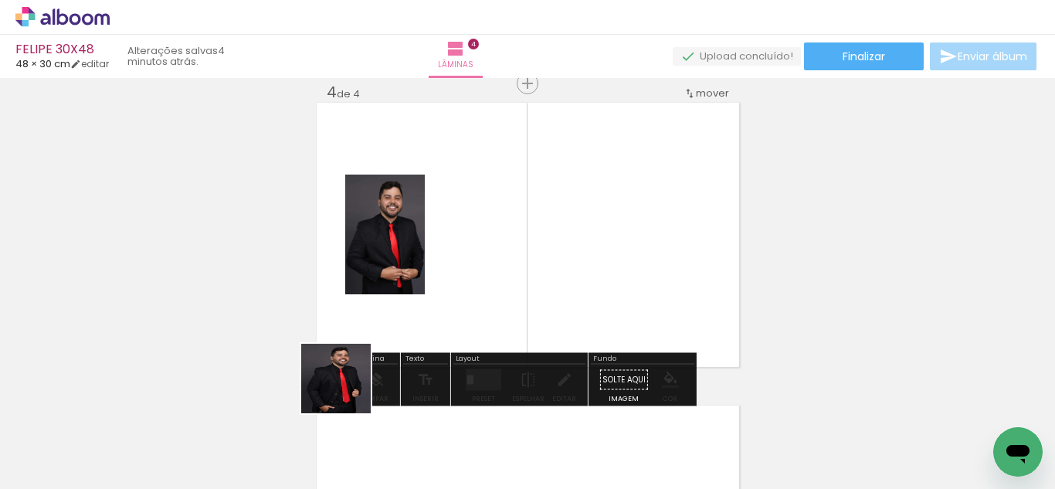
drag, startPoint x: 310, startPoint y: 435, endPoint x: 464, endPoint y: 324, distance: 189.7
click at [503, 254] on quentale-workspace at bounding box center [527, 244] width 1055 height 489
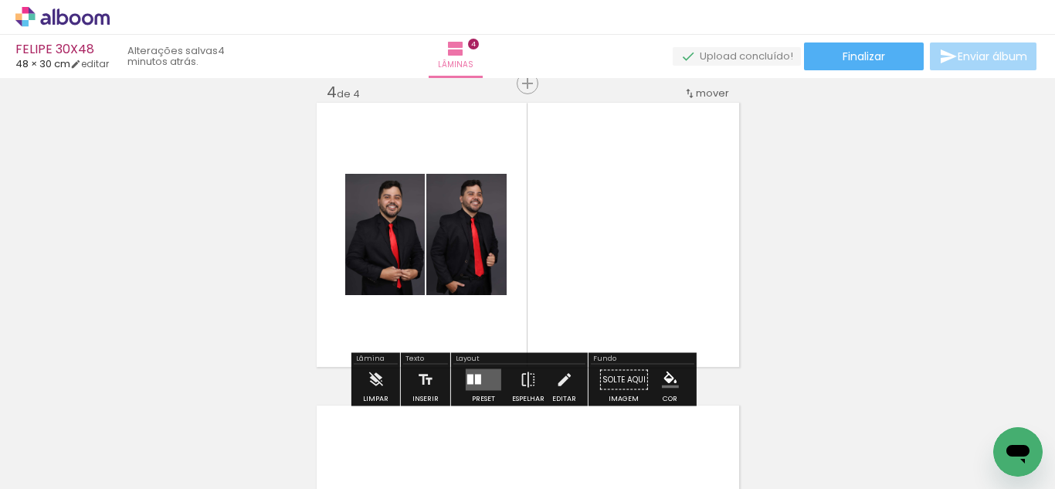
scroll to position [0, 2585]
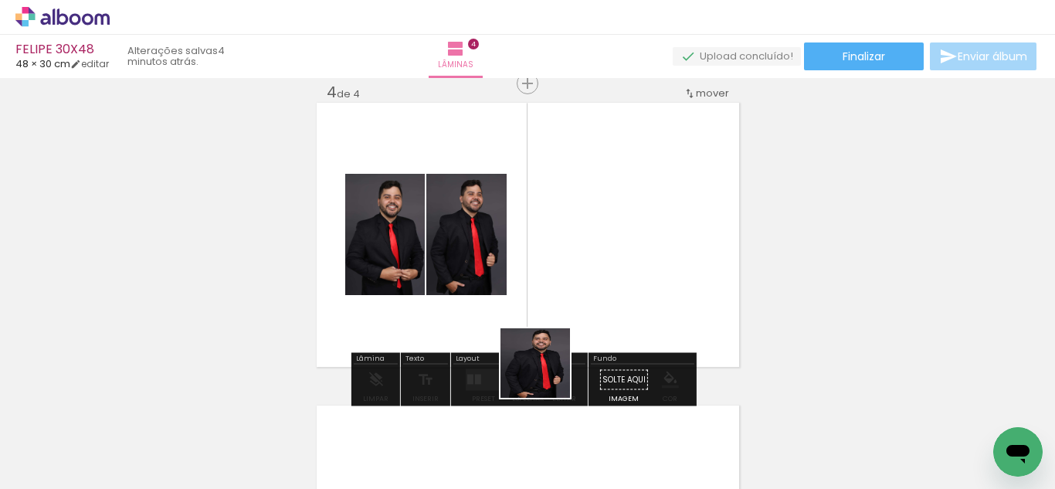
drag, startPoint x: 547, startPoint y: 374, endPoint x: 584, endPoint y: 259, distance: 120.9
click at [584, 247] on quentale-workspace at bounding box center [527, 244] width 1055 height 489
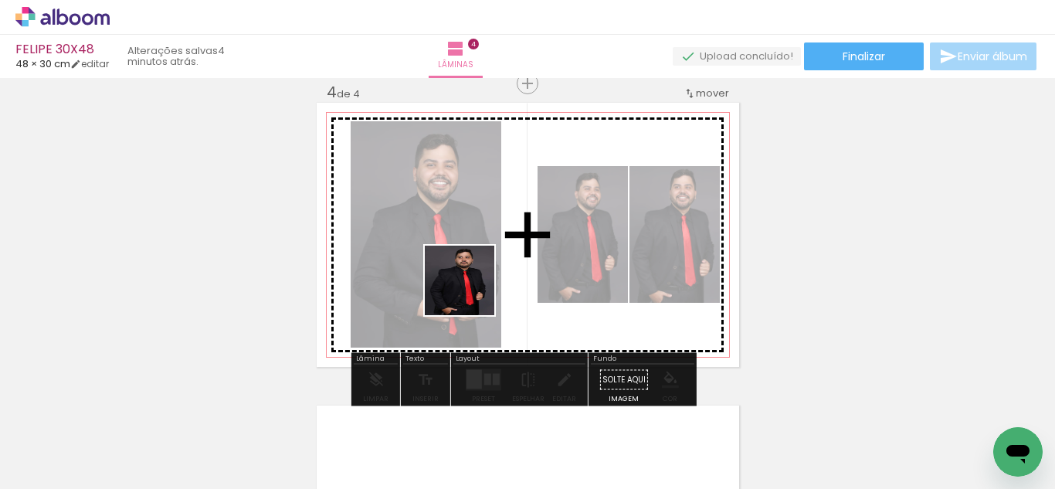
drag, startPoint x: 437, startPoint y: 402, endPoint x: 536, endPoint y: 202, distance: 223.1
click at [490, 239] on quentale-workspace at bounding box center [527, 244] width 1055 height 489
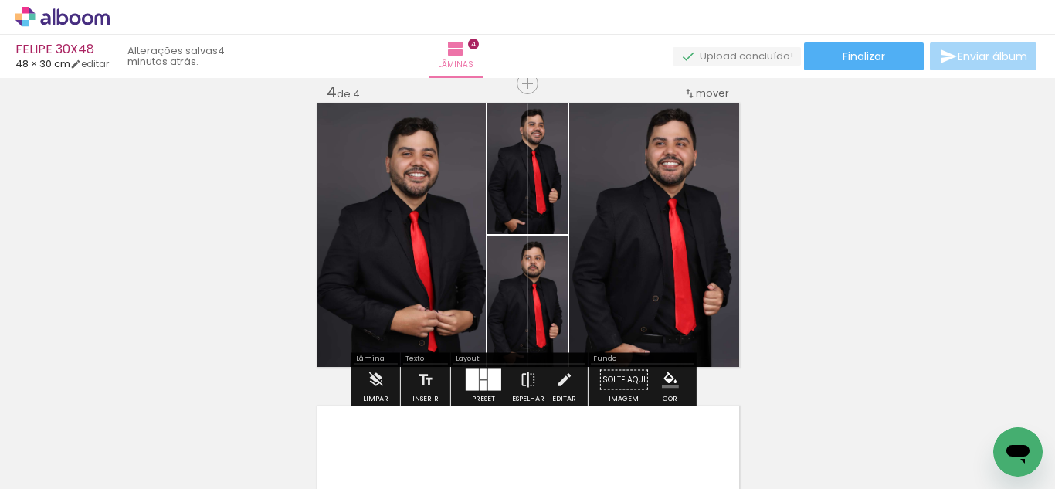
click at [483, 385] on div at bounding box center [483, 386] width 6 height 10
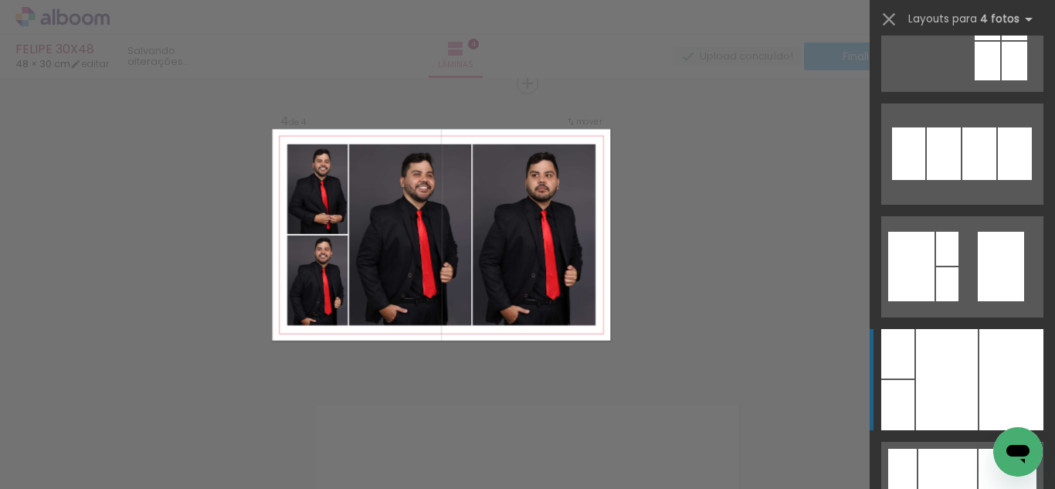
scroll to position [2440, 0]
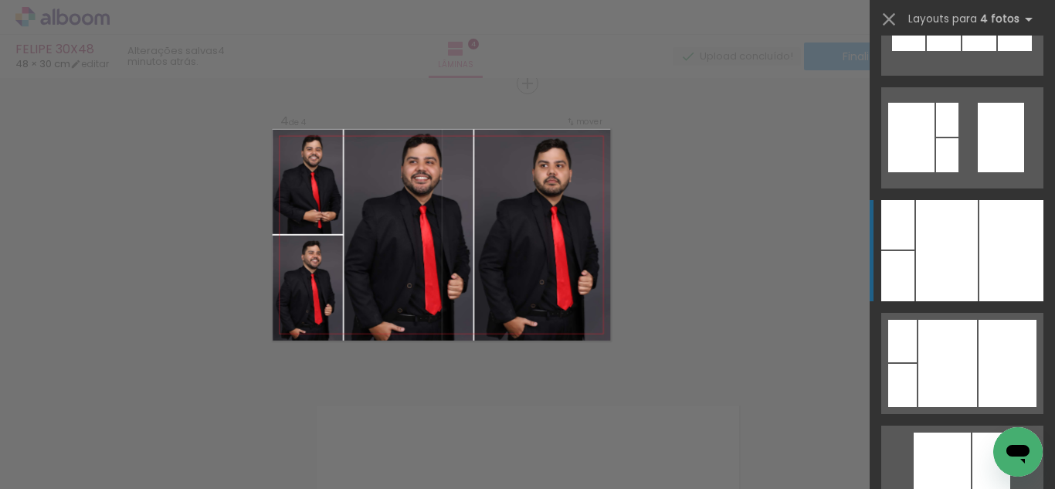
click at [919, 256] on div at bounding box center [947, 250] width 62 height 101
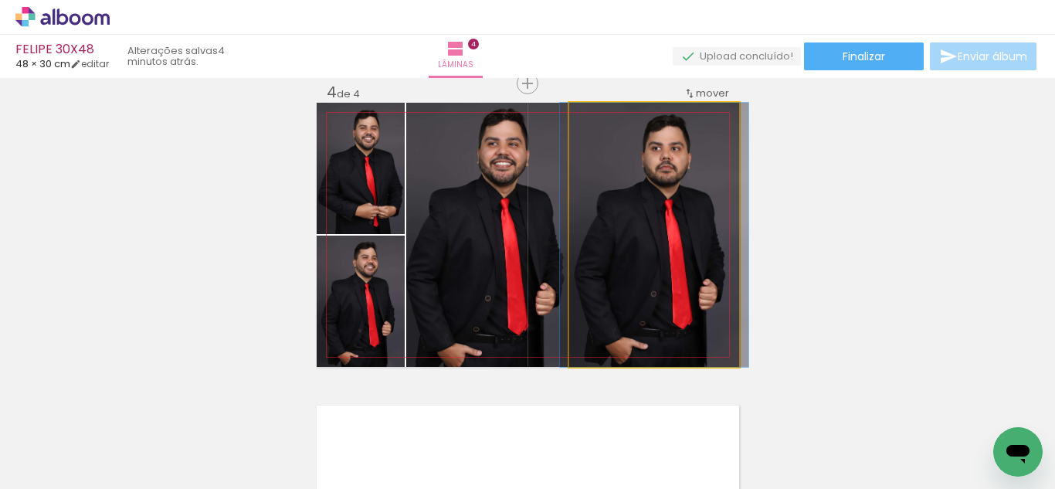
click at [611, 244] on quentale-photo at bounding box center [654, 235] width 170 height 264
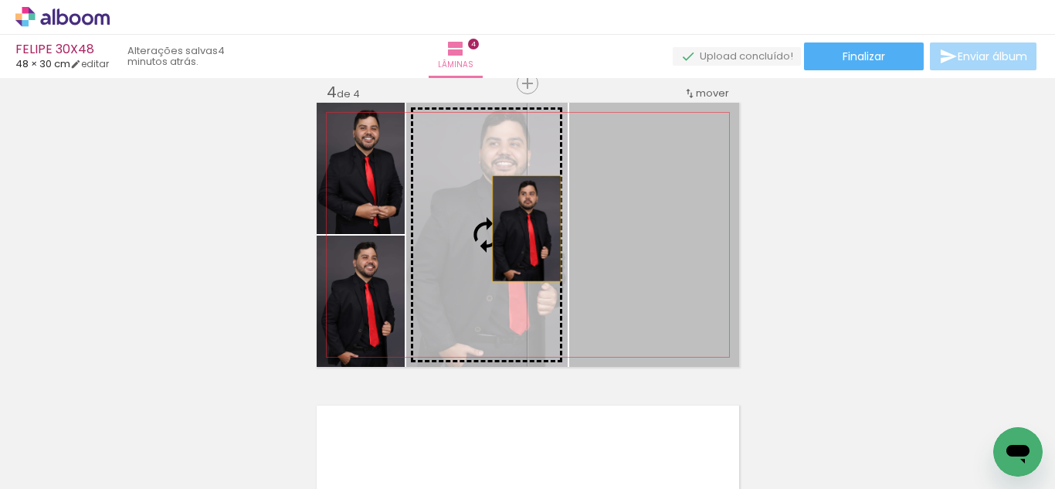
drag, startPoint x: 520, startPoint y: 229, endPoint x: 512, endPoint y: 229, distance: 8.5
click at [0, 0] on slot at bounding box center [0, 0] width 0 height 0
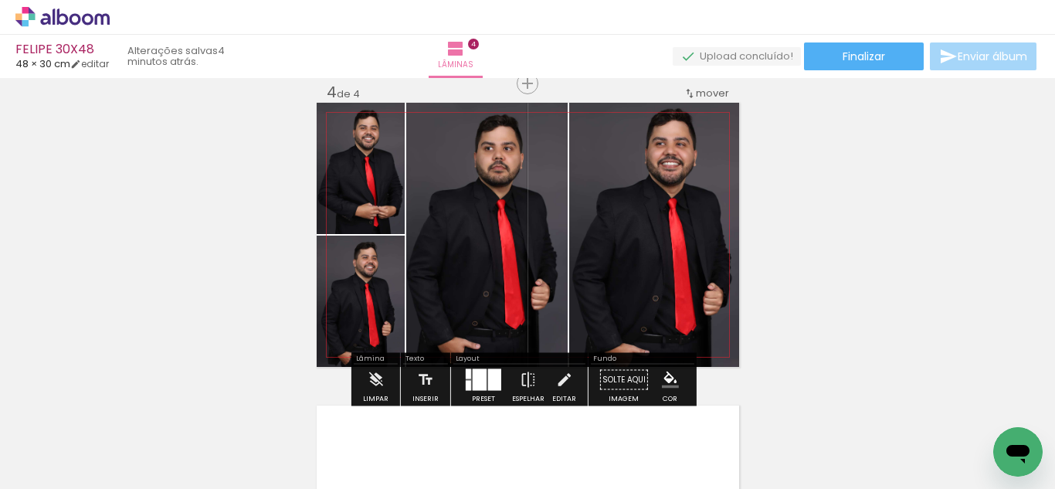
click at [526, 228] on quentale-photo at bounding box center [486, 235] width 161 height 264
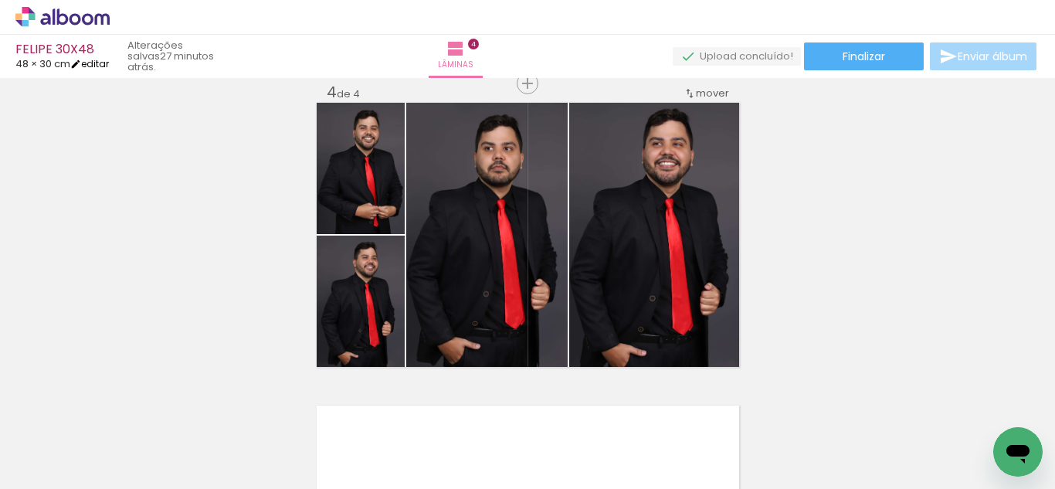
click at [107, 61] on link "editar" at bounding box center [89, 63] width 39 height 13
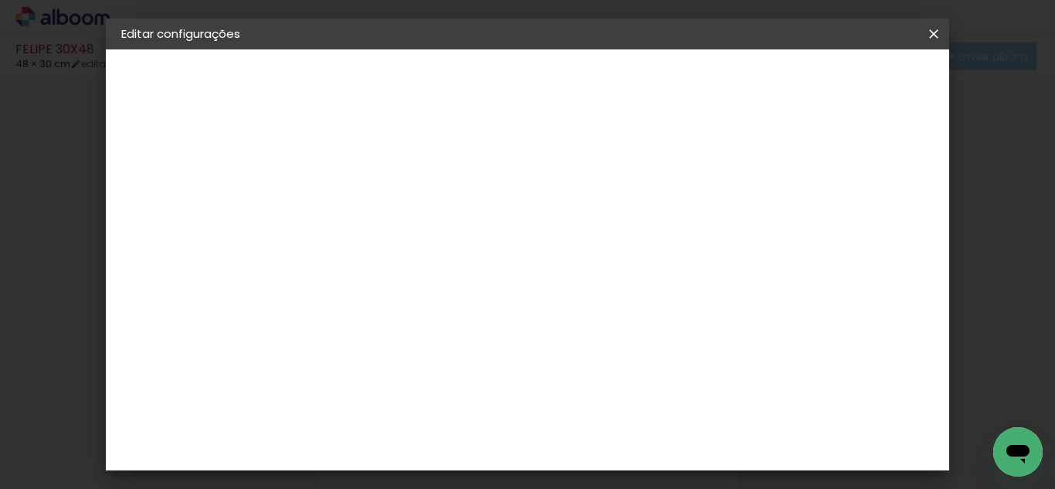
click at [608, 72] on paper-button "Salvar configurações" at bounding box center [554, 87] width 110 height 37
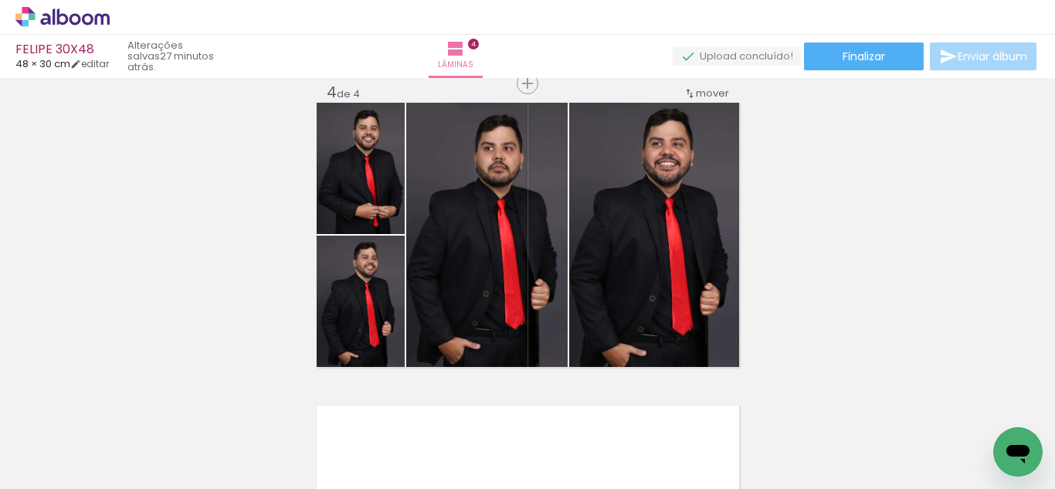
click at [859, 72] on div "FELIPE 30X48 48 × 30 cm editar 27 minutos atrás. Lâminas 4 Finalizar Enviar álb…" at bounding box center [527, 39] width 1055 height 78
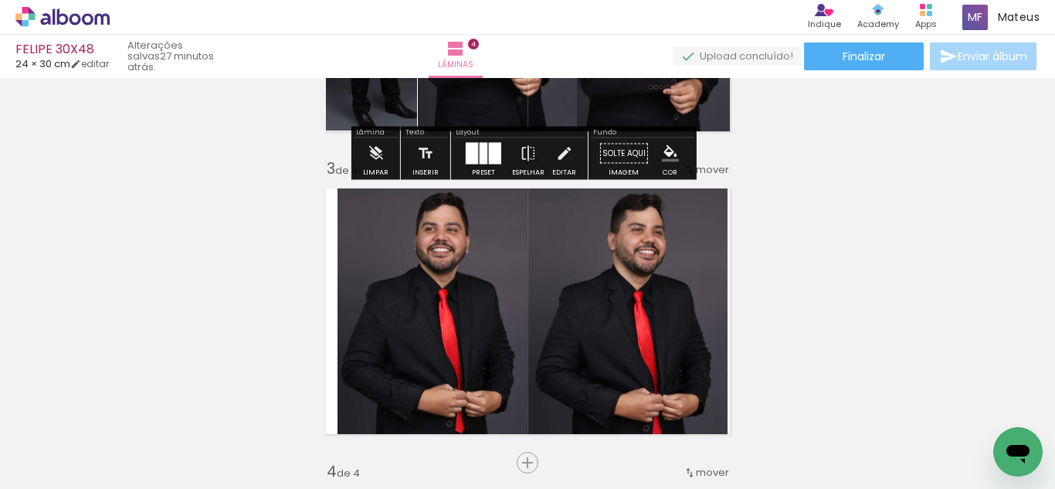
scroll to position [600, 0]
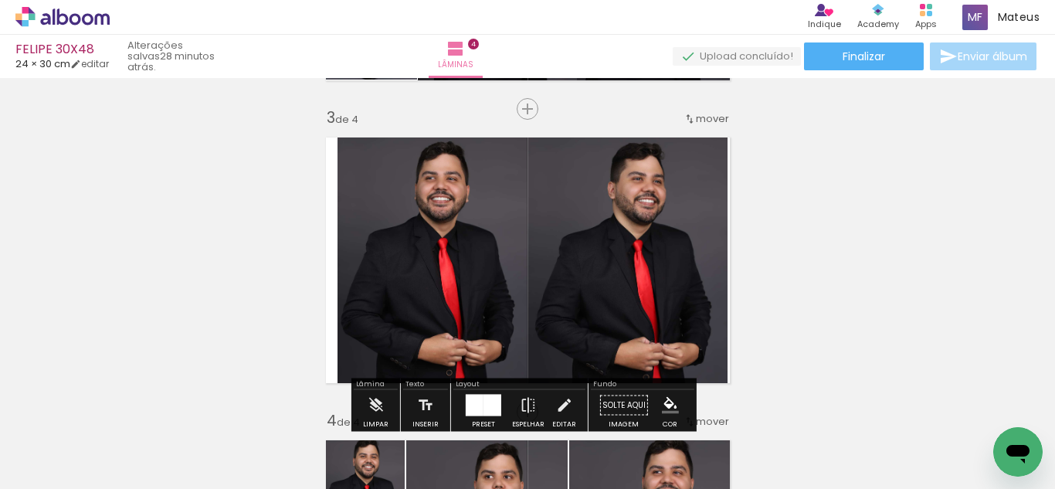
click at [712, 114] on span "mover" at bounding box center [712, 118] width 33 height 15
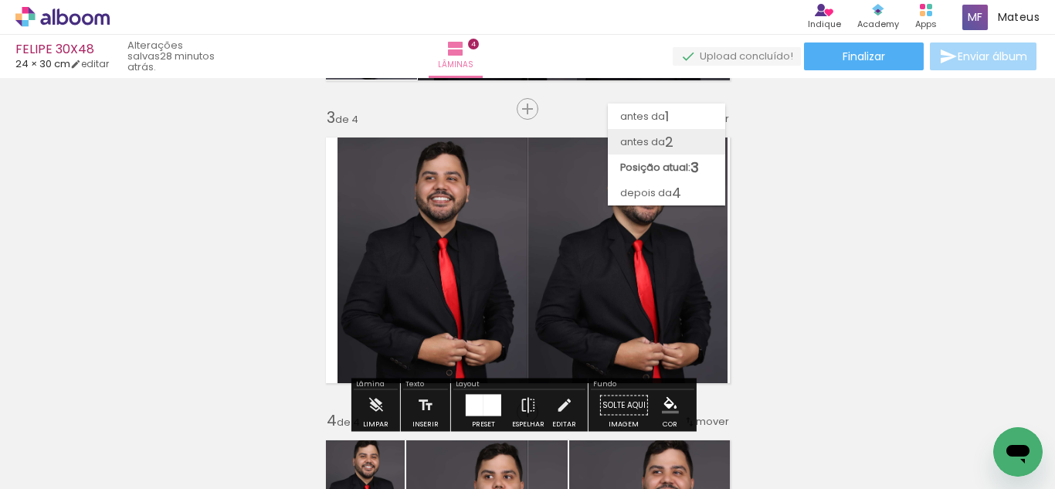
click at [690, 137] on paper-item "antes da 2" at bounding box center [666, 141] width 117 height 25
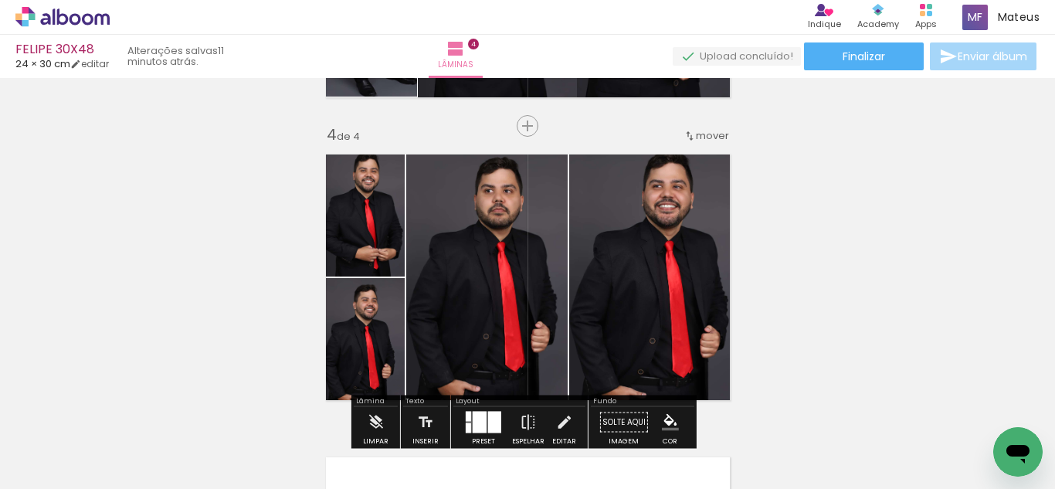
scroll to position [913, 0]
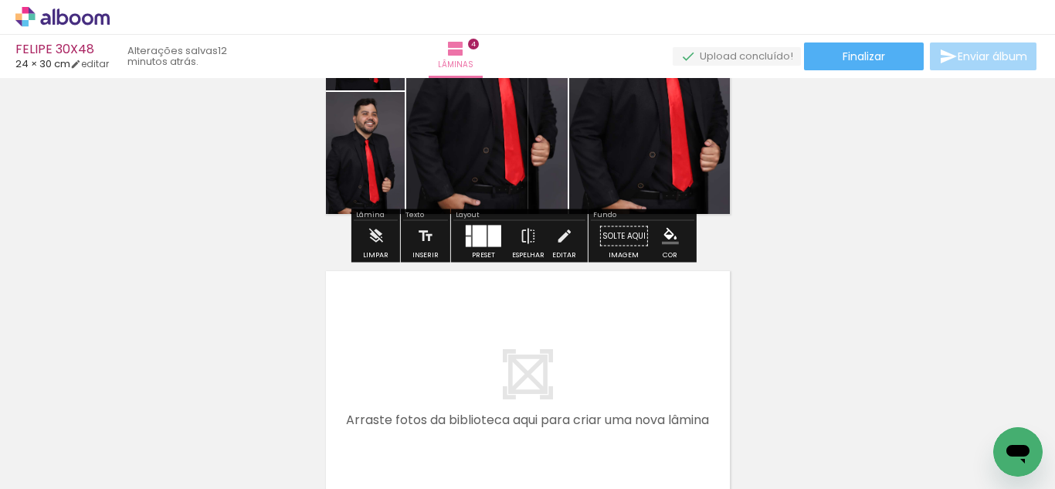
scroll to position [1081, 0]
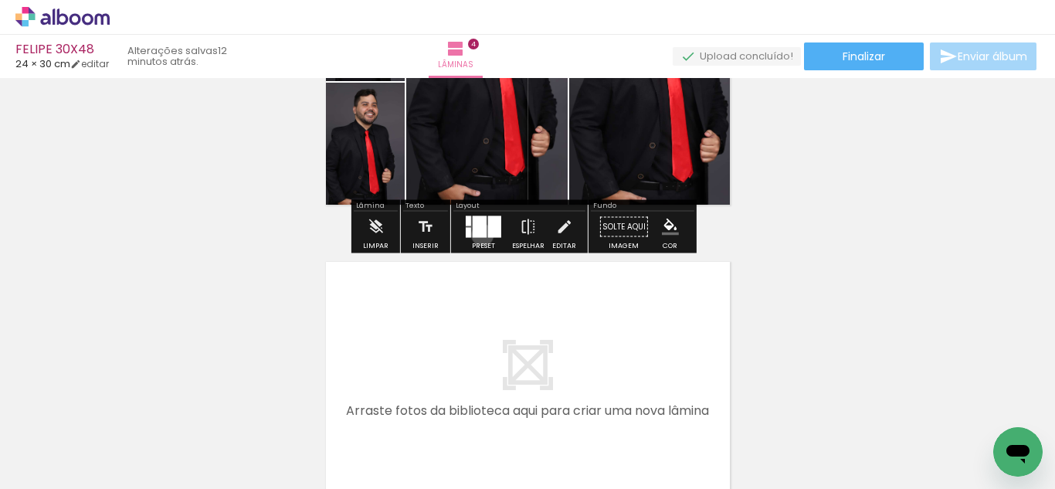
drag, startPoint x: 479, startPoint y: 235, endPoint x: 601, endPoint y: 252, distance: 123.2
click at [479, 234] on div at bounding box center [480, 227] width 14 height 22
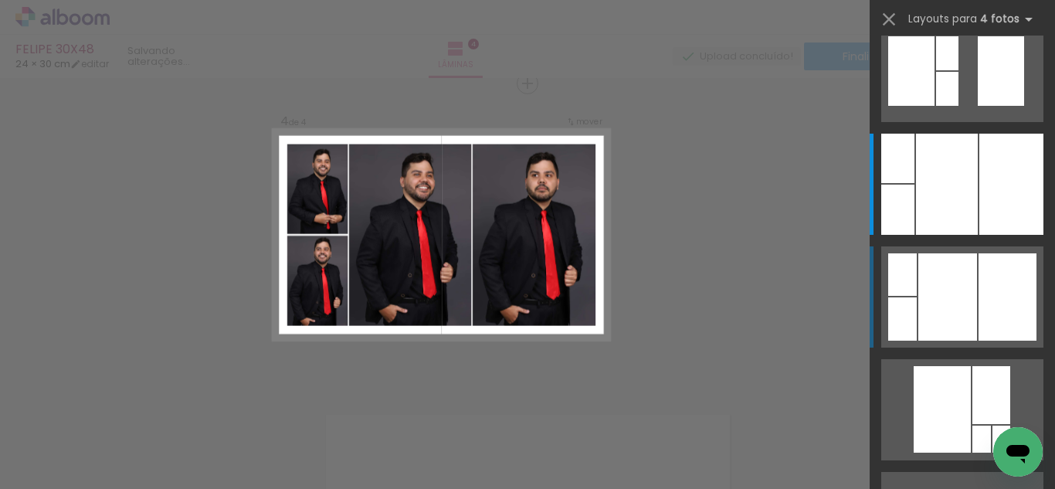
scroll to position [2516, 0]
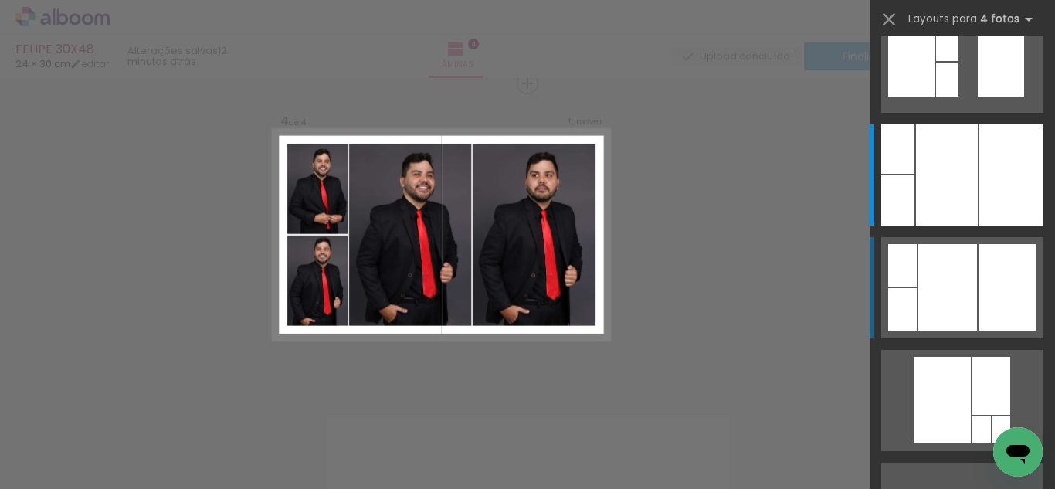
click at [955, 283] on div at bounding box center [947, 287] width 59 height 87
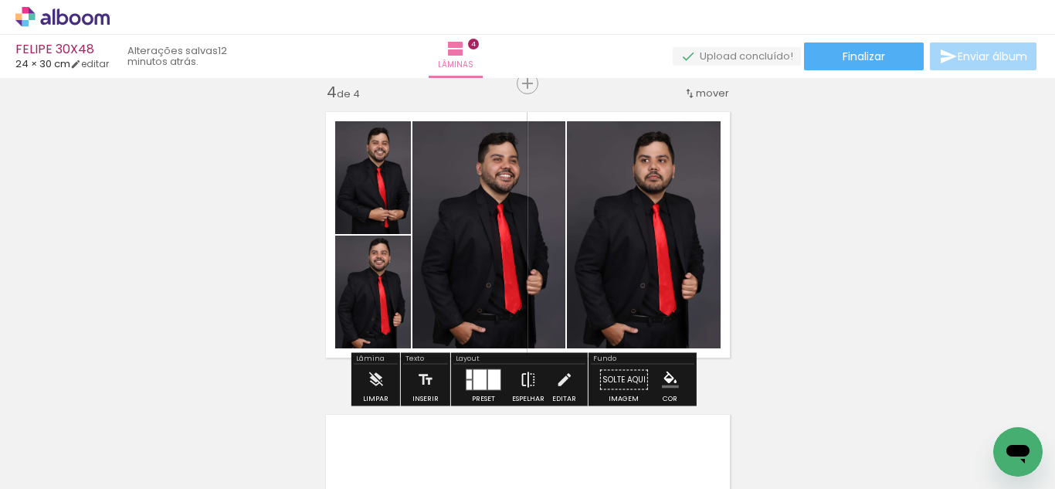
click at [523, 381] on iron-icon at bounding box center [528, 379] width 17 height 31
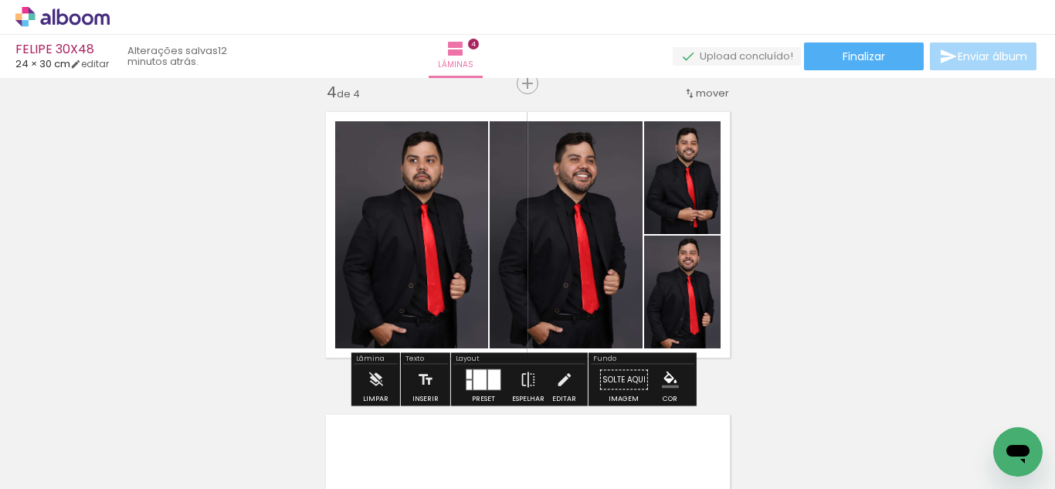
click at [667, 376] on iron-icon "color picker" at bounding box center [670, 379] width 17 height 17
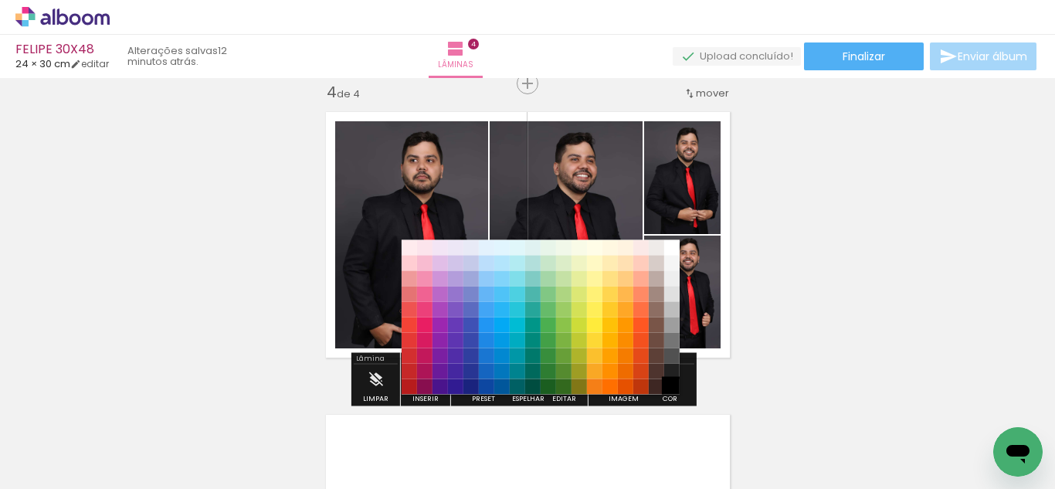
click at [668, 387] on paper-item "#000000" at bounding box center [671, 386] width 15 height 15
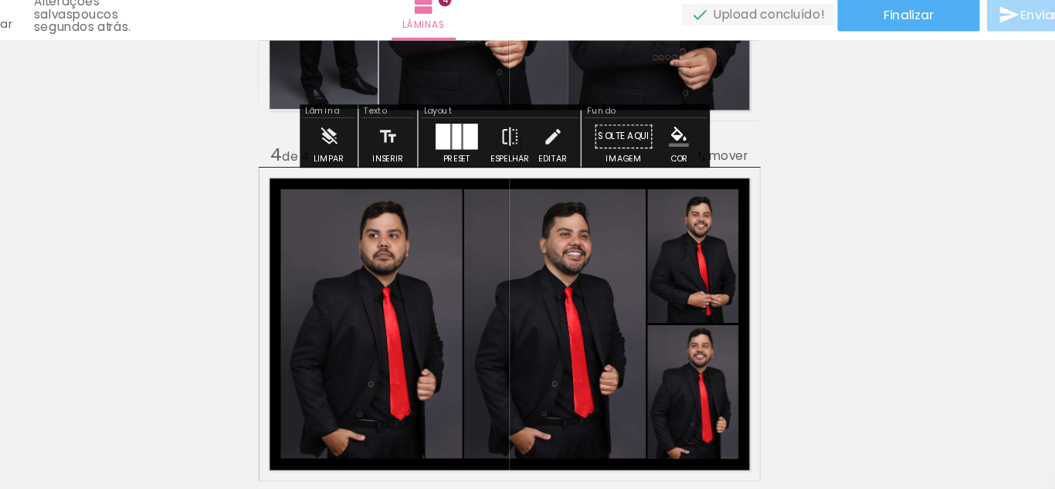
scroll to position [921, 0]
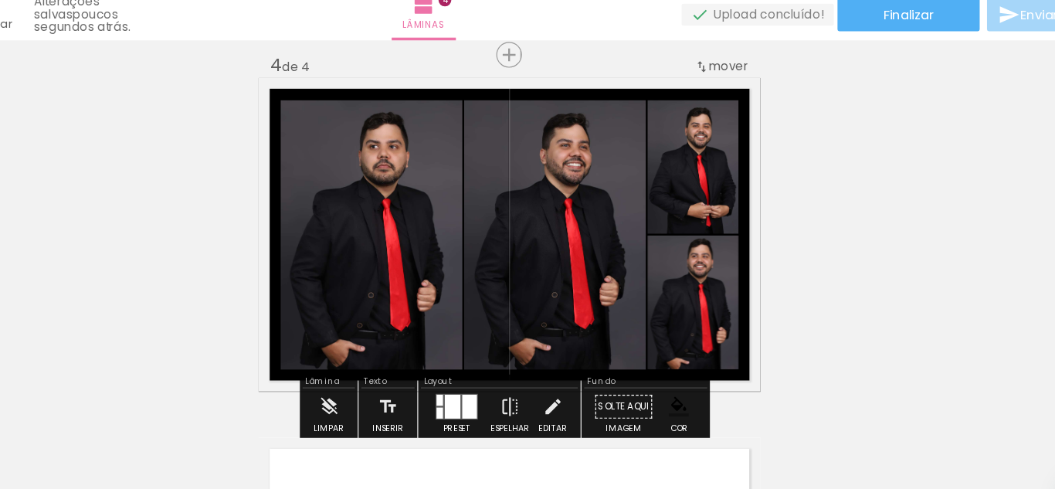
click at [475, 246] on quentale-photo at bounding box center [411, 241] width 153 height 227
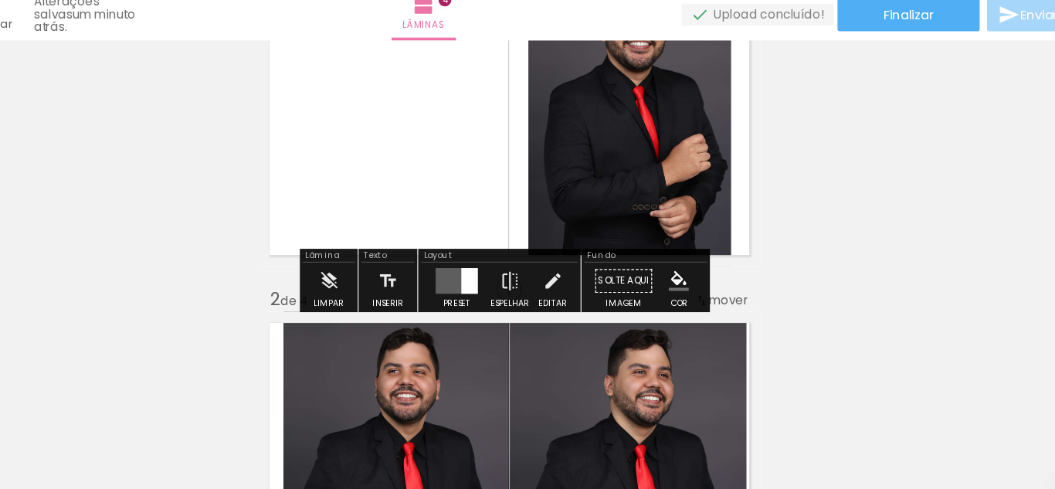
scroll to position [0, 0]
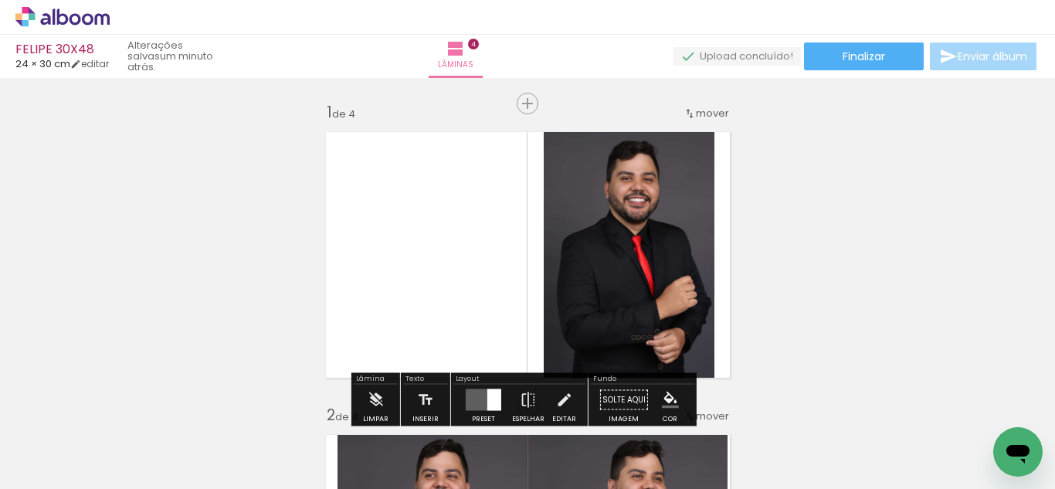
drag, startPoint x: 86, startPoint y: 64, endPoint x: 143, endPoint y: 76, distance: 57.7
click at [81, 64] on iron-icon at bounding box center [75, 64] width 11 height 11
type input "1"
type input "30"
type input "48"
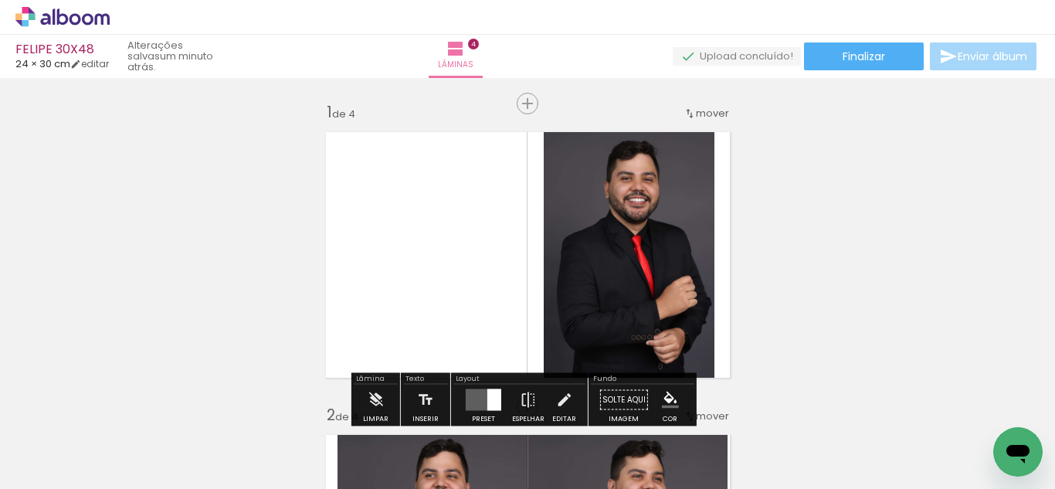
type input "10"
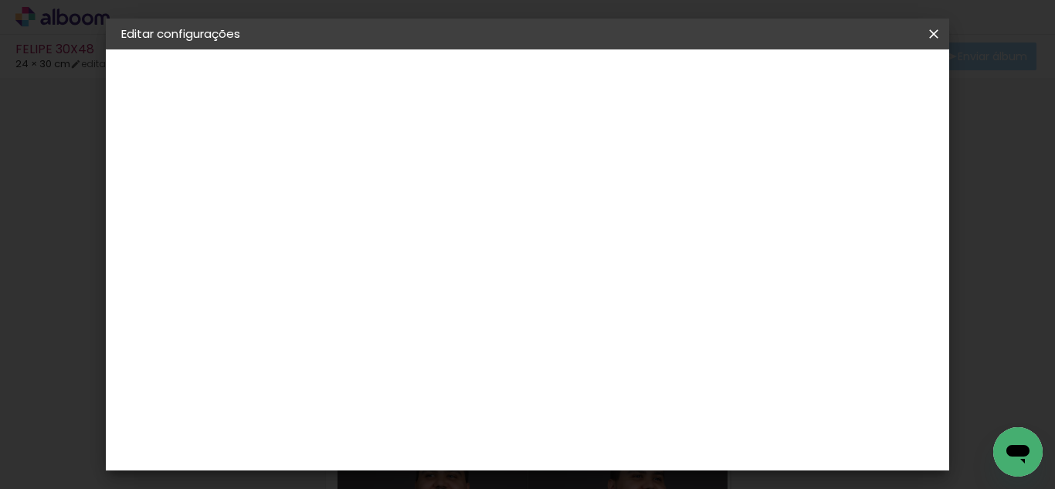
type input "0"
type paper-input "0"
click at [381, 182] on input "0" at bounding box center [363, 177] width 53 height 19
click at [606, 177] on div "Mostrar sangria" at bounding box center [554, 177] width 103 height 19
type paper-checkbox "on"
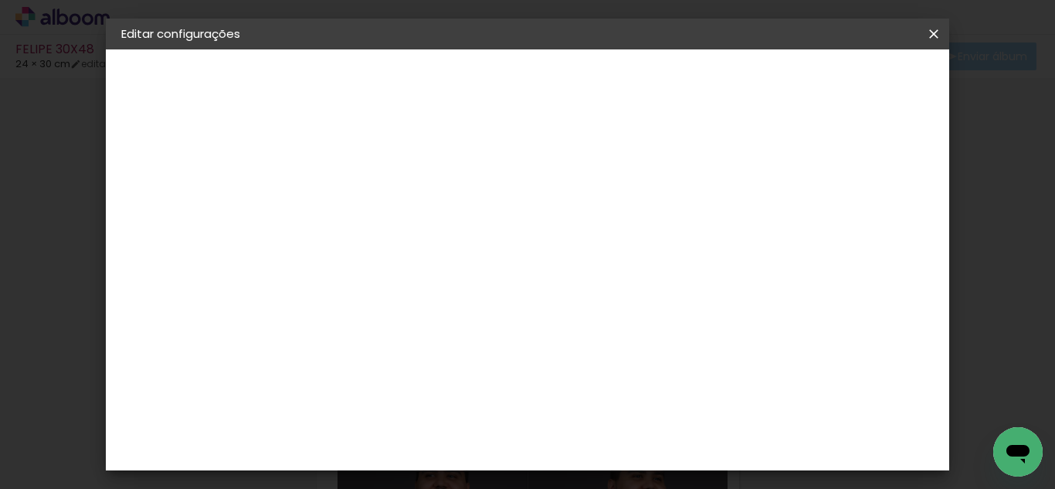
click at [618, 67] on header "Tamanho livre Defina a largura, altura e sangria das lâminas. Voltar Salvar con…" at bounding box center [463, 116] width 312 height 135
click at [593, 81] on span "Salvar configurações" at bounding box center [553, 87] width 79 height 22
click at [593, 84] on span "Salvar configurações" at bounding box center [553, 87] width 79 height 22
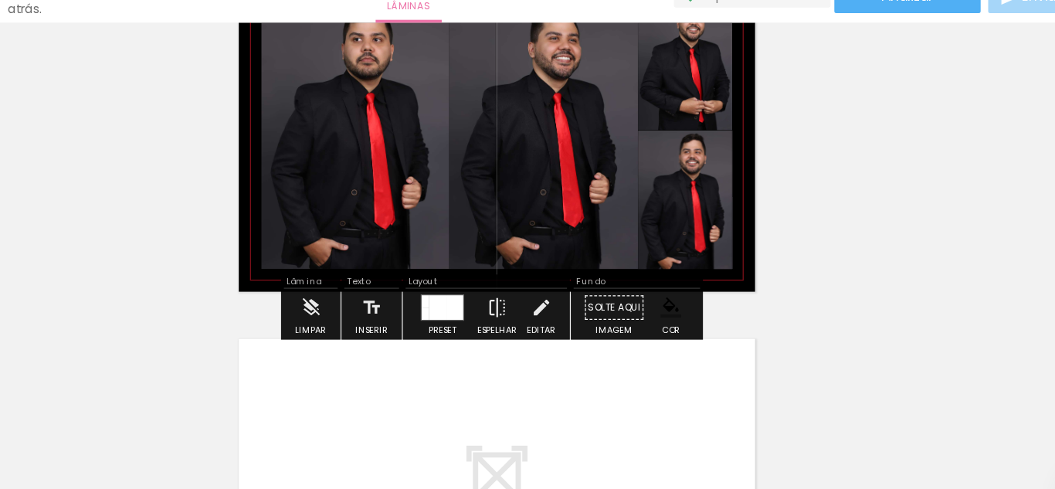
scroll to position [919, 0]
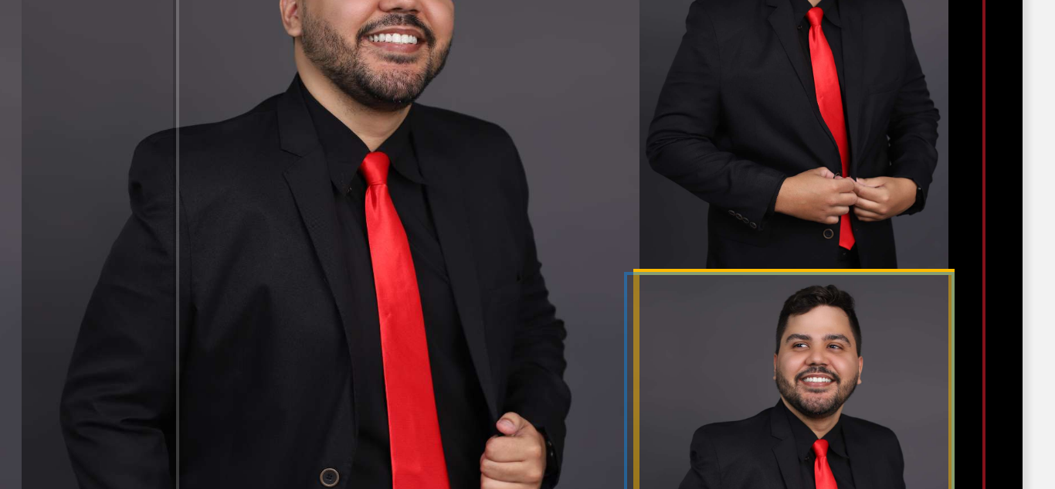
click at [666, 246] on quentale-photo at bounding box center [681, 301] width 77 height 114
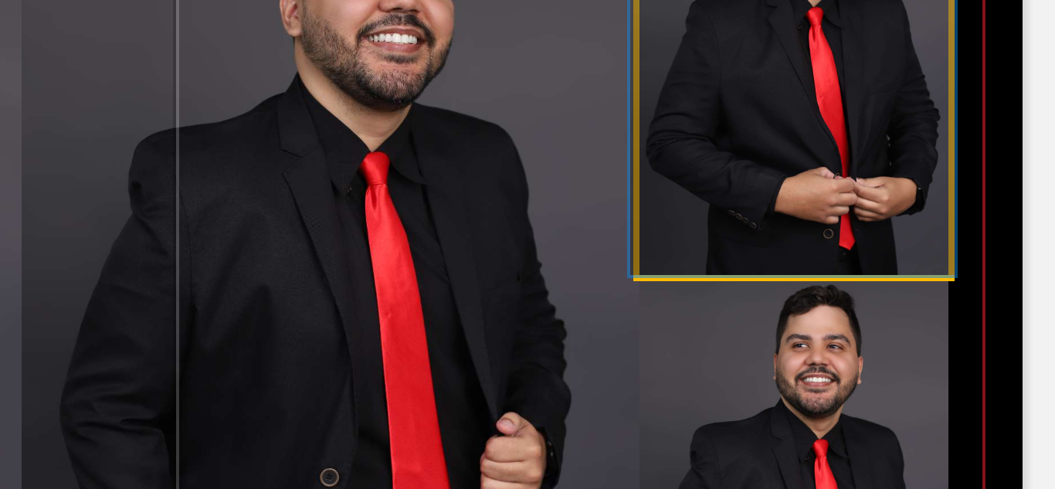
click at [666, 230] on quentale-photo at bounding box center [681, 187] width 77 height 114
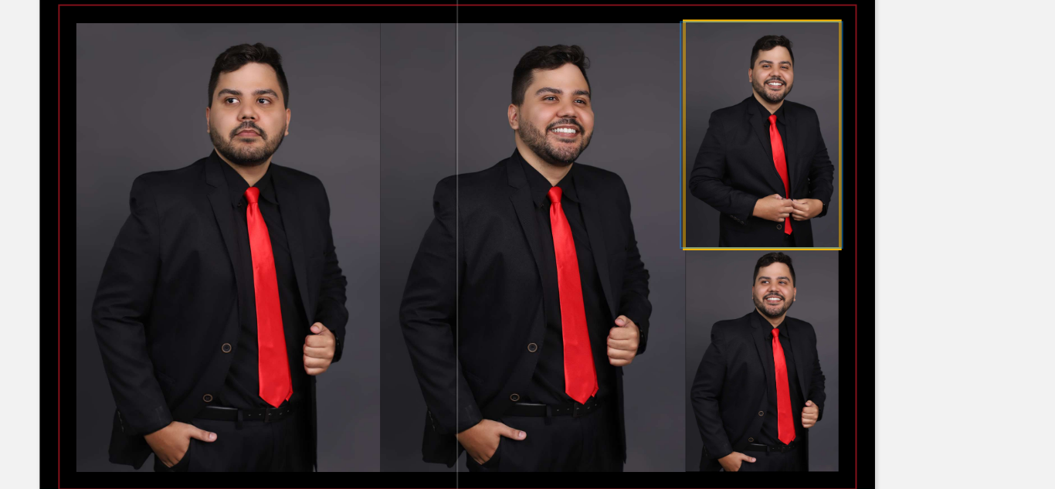
click at [656, 221] on quentale-photo at bounding box center [681, 187] width 77 height 114
drag, startPoint x: 669, startPoint y: 149, endPoint x: 653, endPoint y: 164, distance: 22.4
type paper-slider "100"
click at [649, 149] on div at bounding box center [681, 146] width 66 height 23
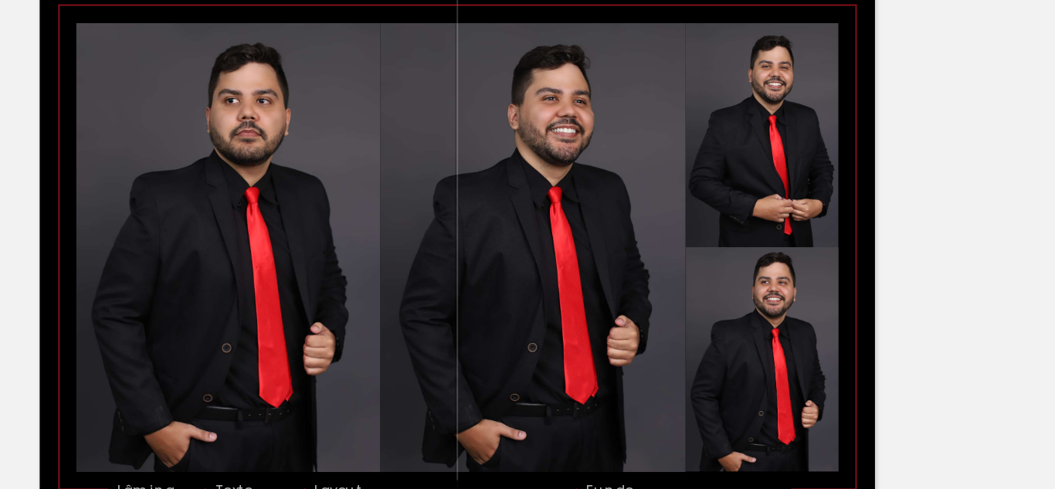
click at [689, 174] on div at bounding box center [692, 170] width 19 height 15
click at [692, 206] on paper-item at bounding box center [692, 207] width 28 height 11
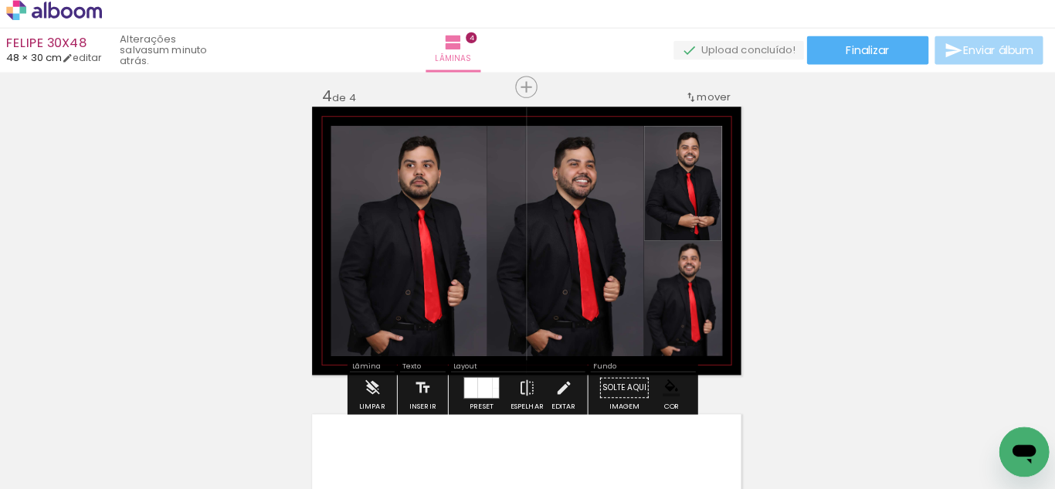
scroll to position [0, 0]
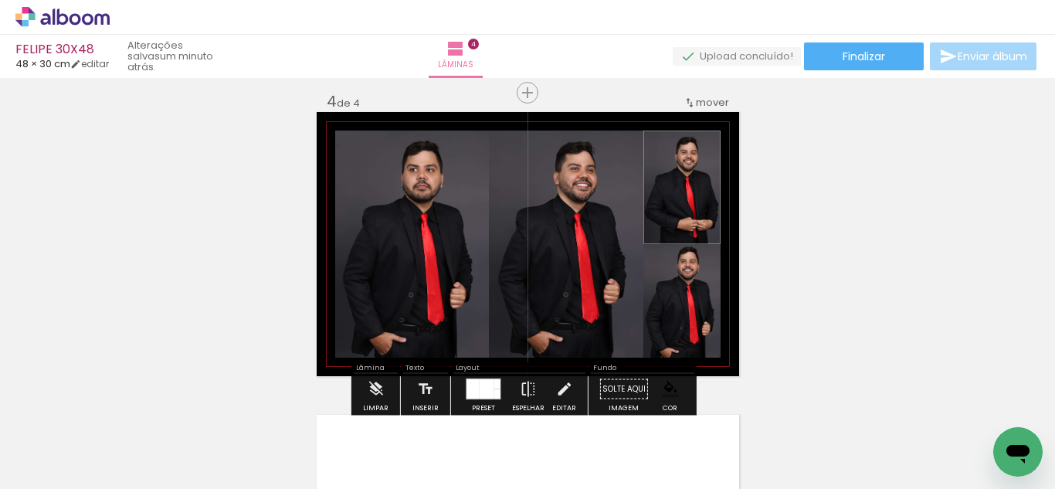
click at [690, 171] on div at bounding box center [692, 170] width 19 height 15
click at [683, 191] on paper-item at bounding box center [692, 196] width 28 height 11
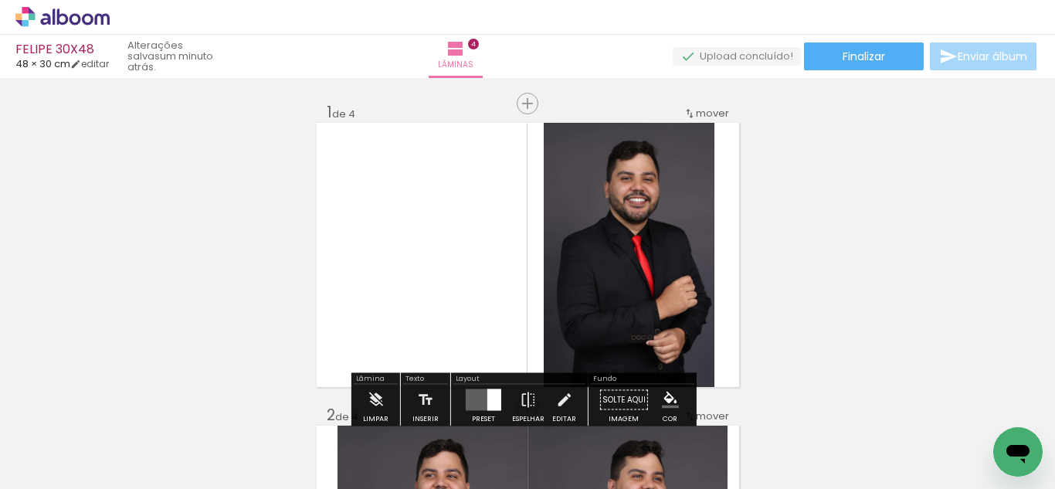
click at [103, 63] on link "editar" at bounding box center [89, 63] width 39 height 13
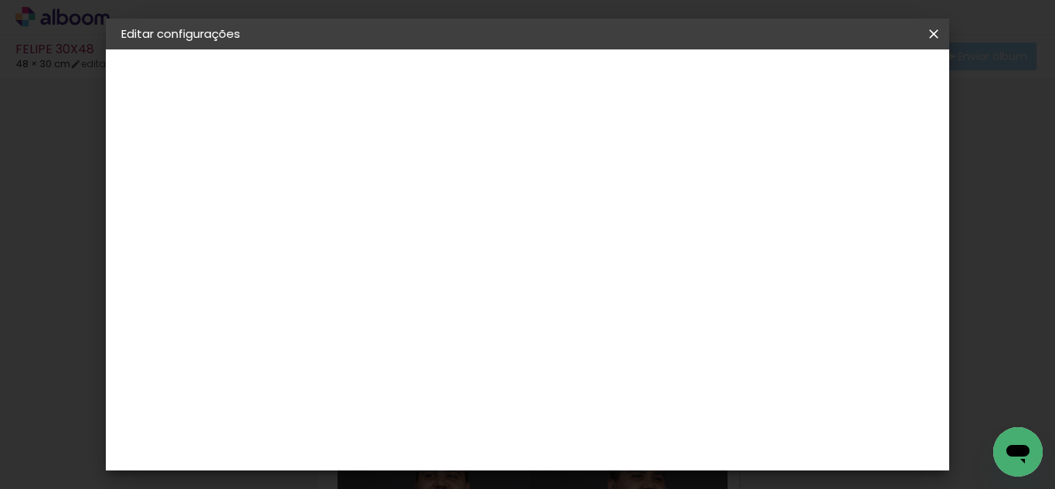
type input "1"
type paper-input "1"
click at [383, 171] on input "1" at bounding box center [363, 177] width 53 height 19
click at [593, 81] on span "Salvar configurações" at bounding box center [553, 87] width 79 height 22
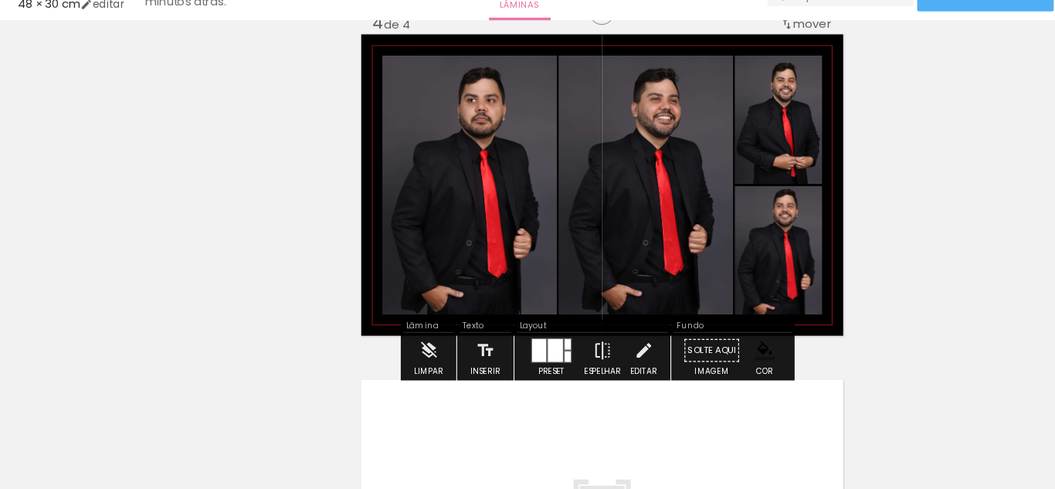
scroll to position [941, 0]
